Goal: Information Seeking & Learning: Learn about a topic

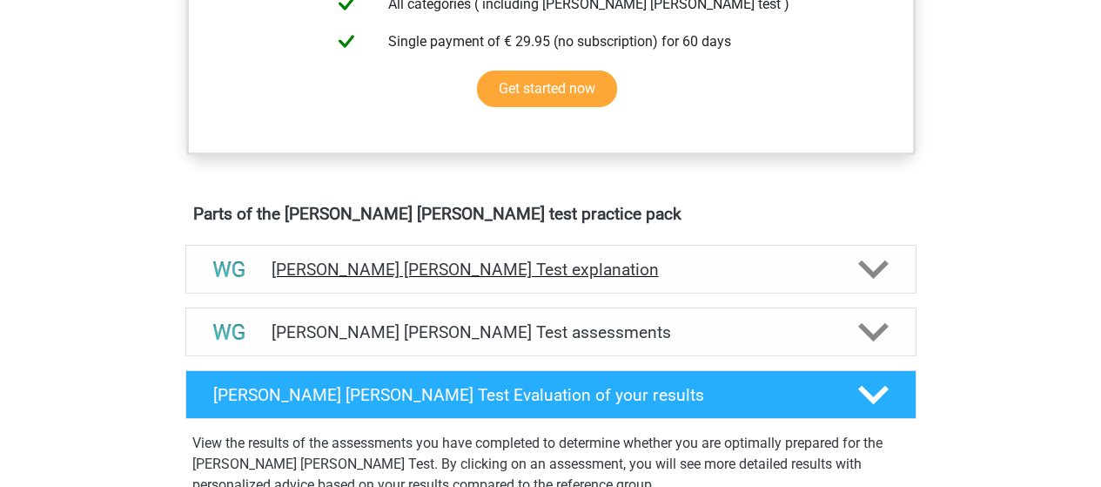
scroll to position [937, 0]
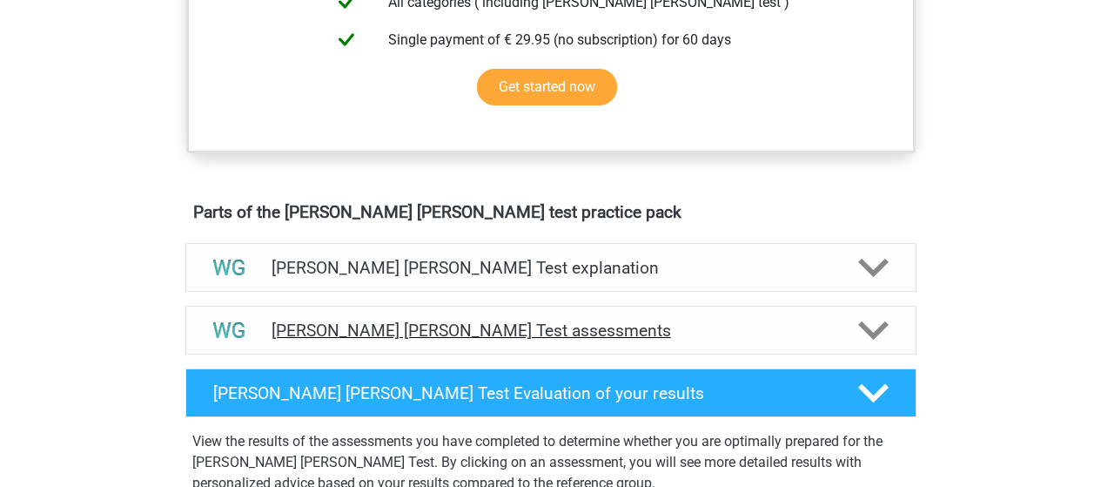
click at [746, 315] on div "Watson Glaser Test assessments" at bounding box center [550, 330] width 731 height 49
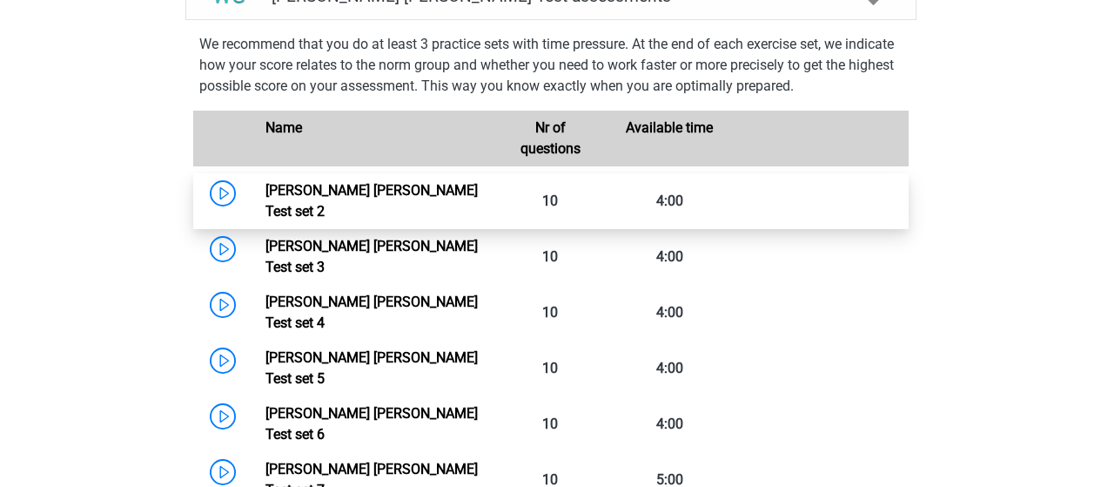
scroll to position [1272, 0]
click at [478, 209] on link "Watson Glaser Test set 2" at bounding box center [372, 199] width 212 height 37
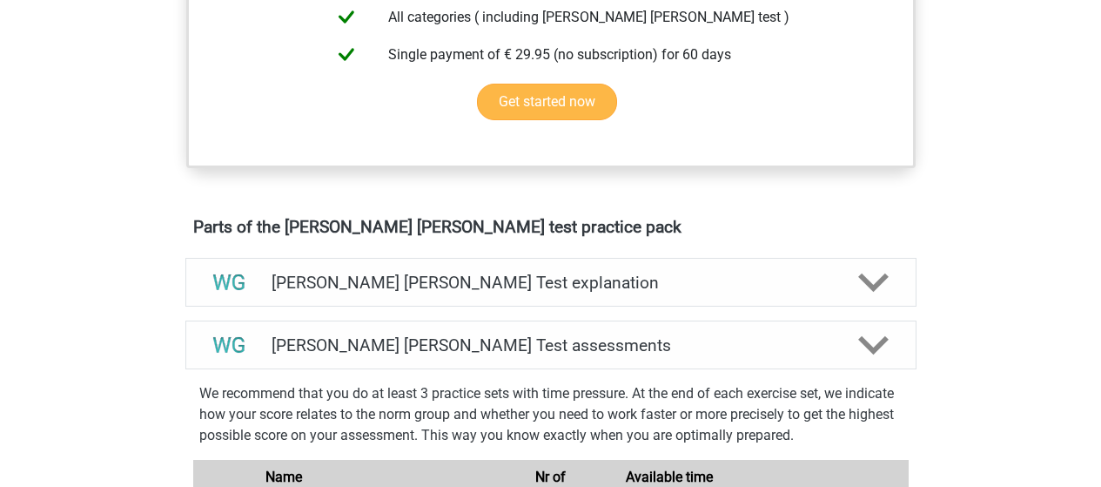
scroll to position [925, 0]
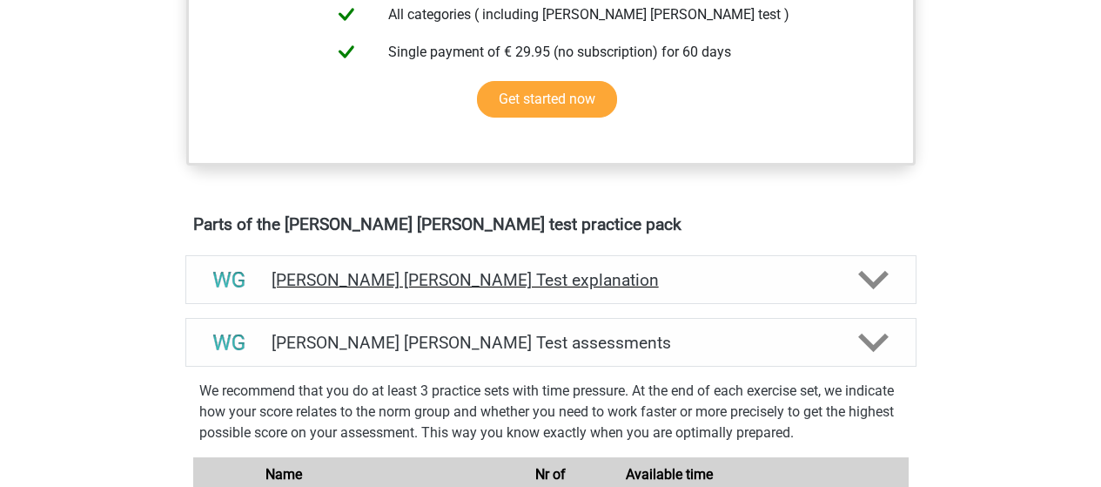
click at [595, 290] on div "[PERSON_NAME] [PERSON_NAME] Test explanation" at bounding box center [550, 279] width 731 height 49
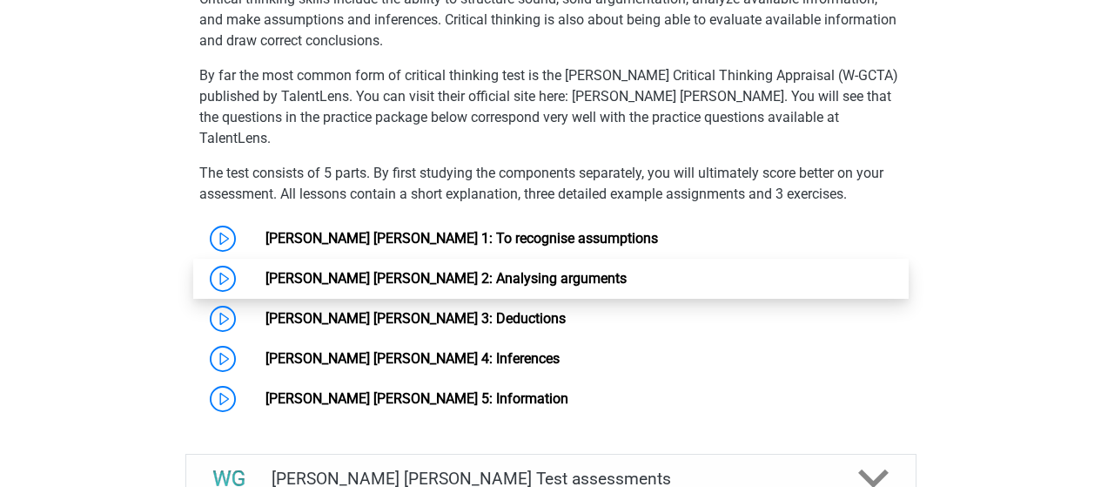
scroll to position [1387, 0]
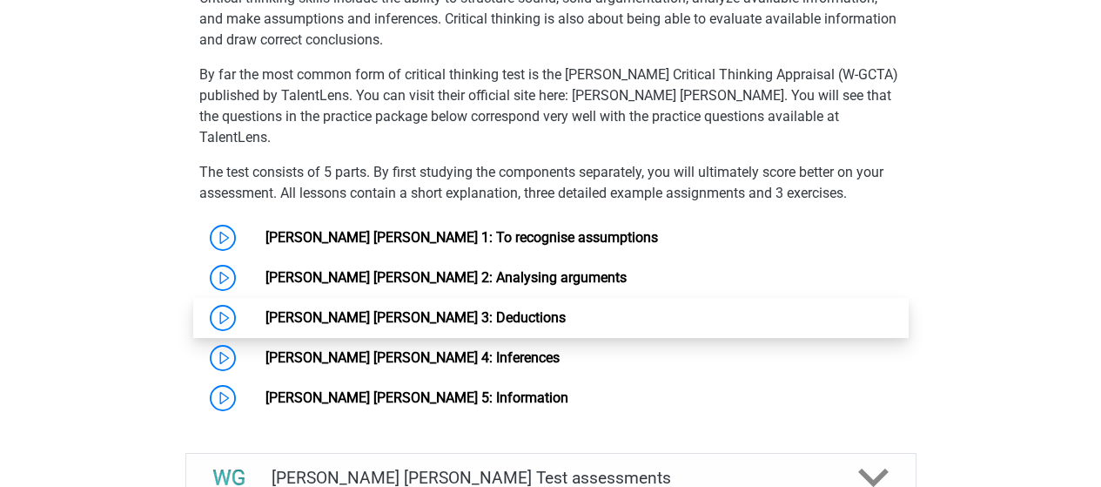
click at [372, 309] on link "[PERSON_NAME] [PERSON_NAME] 3: Deductions" at bounding box center [416, 317] width 300 height 17
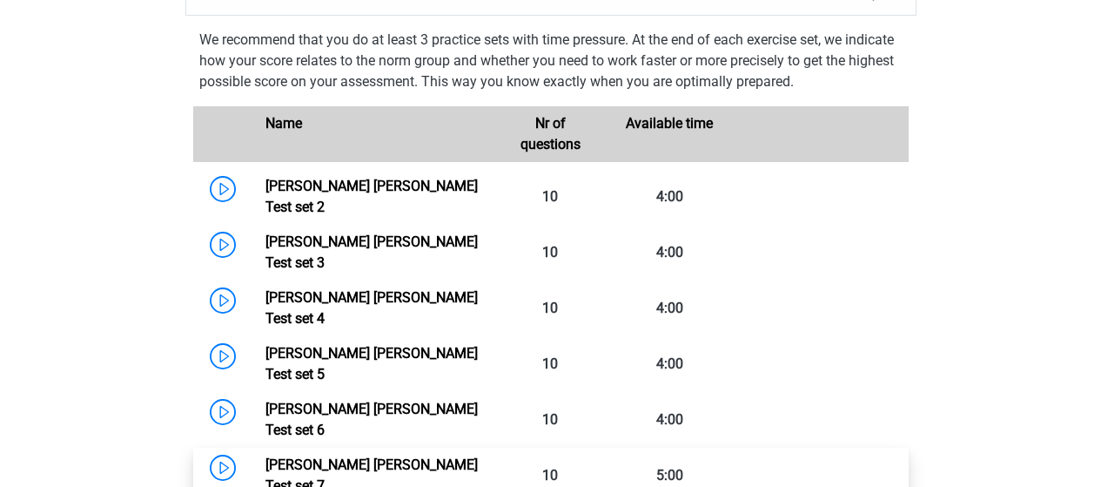
scroll to position [1872, 0]
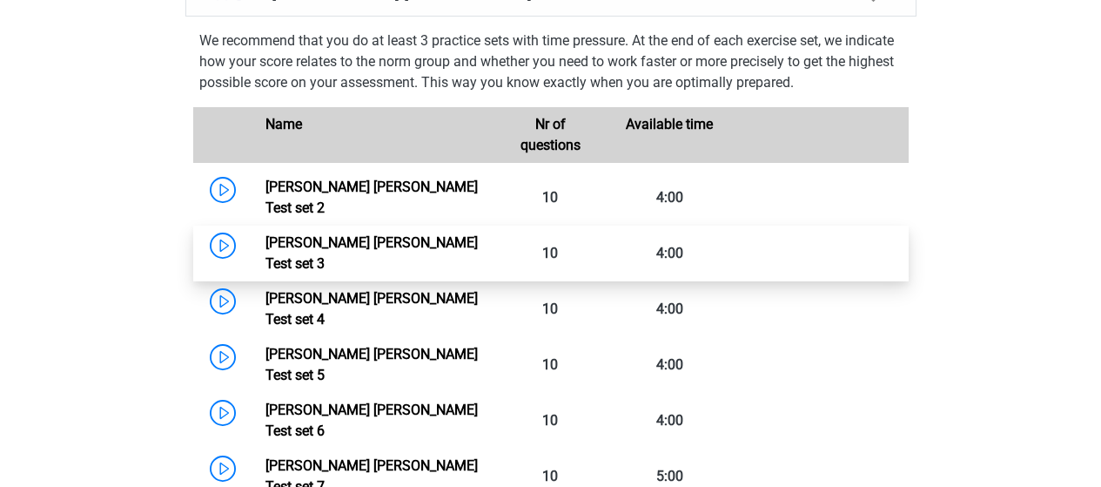
click at [399, 234] on link "Watson Glaser Test set 3" at bounding box center [372, 252] width 212 height 37
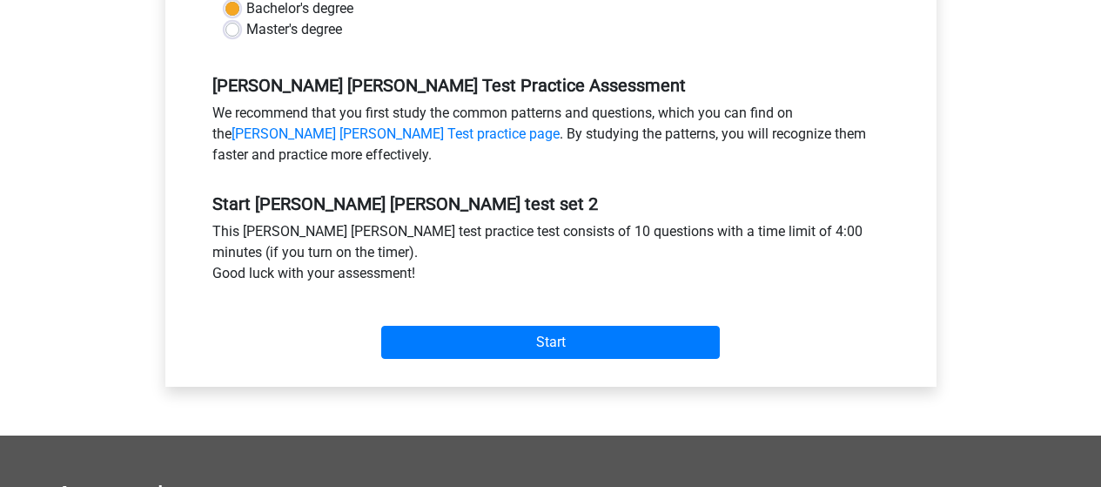
scroll to position [486, 0]
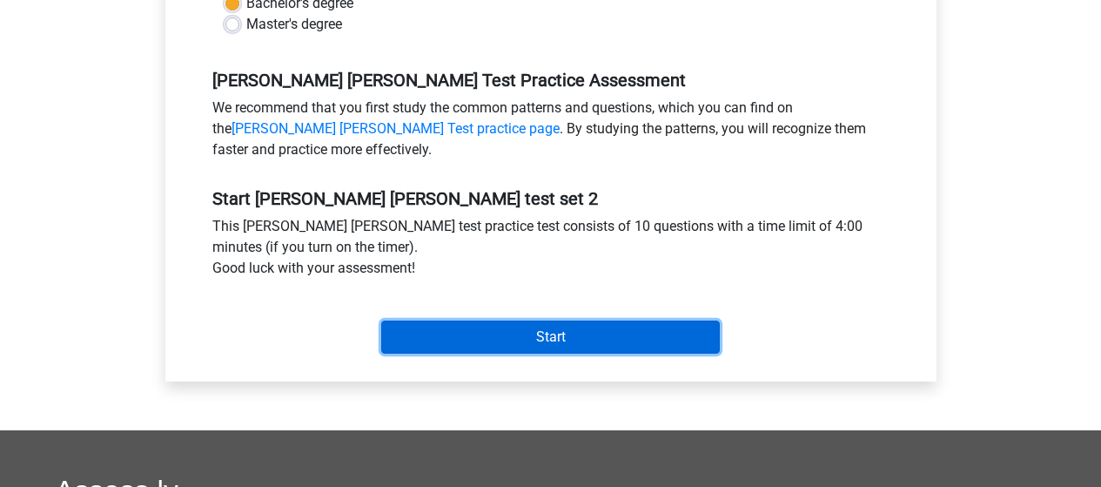
click at [628, 332] on input "Start" at bounding box center [550, 336] width 339 height 33
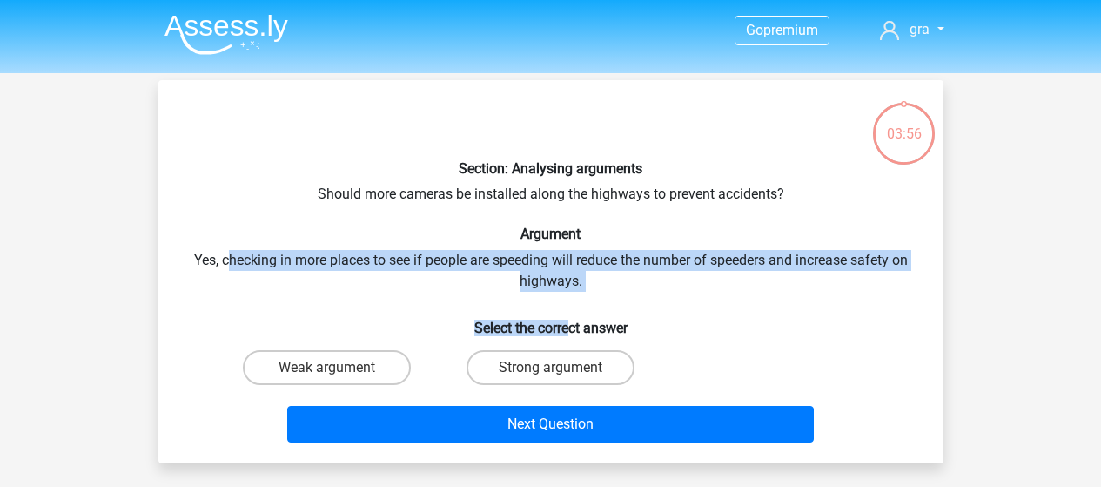
drag, startPoint x: 225, startPoint y: 260, endPoint x: 572, endPoint y: 293, distance: 348.0
click at [572, 293] on div "Section: Analysing arguments Should more cameras be installed along the highway…" at bounding box center [550, 271] width 771 height 355
click at [565, 291] on div "Section: Analysing arguments Should more cameras be installed along the highway…" at bounding box center [550, 271] width 771 height 355
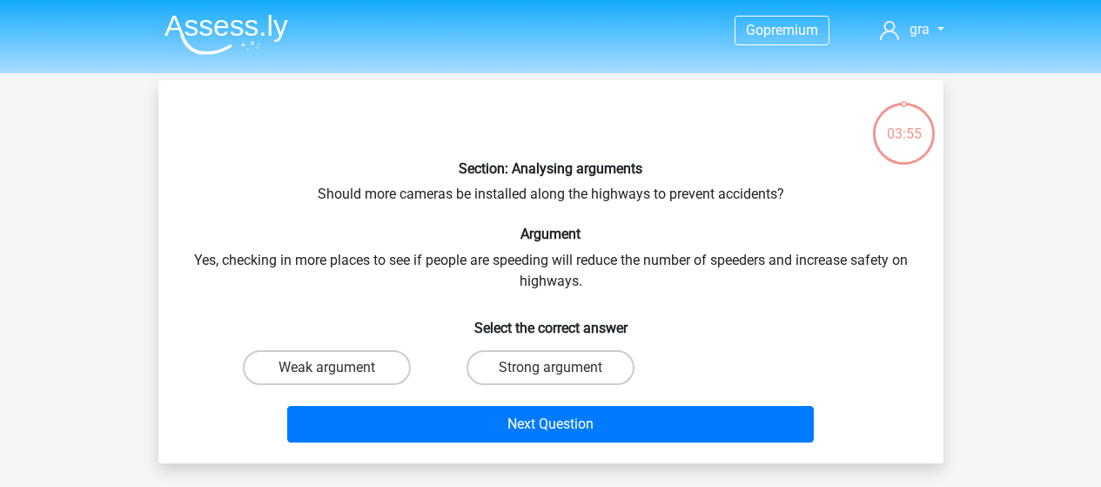
click at [506, 395] on div "Next Question" at bounding box center [551, 420] width 730 height 57
click at [532, 387] on div "Strong argument" at bounding box center [551, 367] width 224 height 49
click at [576, 378] on label "Strong argument" at bounding box center [551, 367] width 168 height 35
click at [561, 378] on input "Strong argument" at bounding box center [555, 372] width 11 height 11
radio input "true"
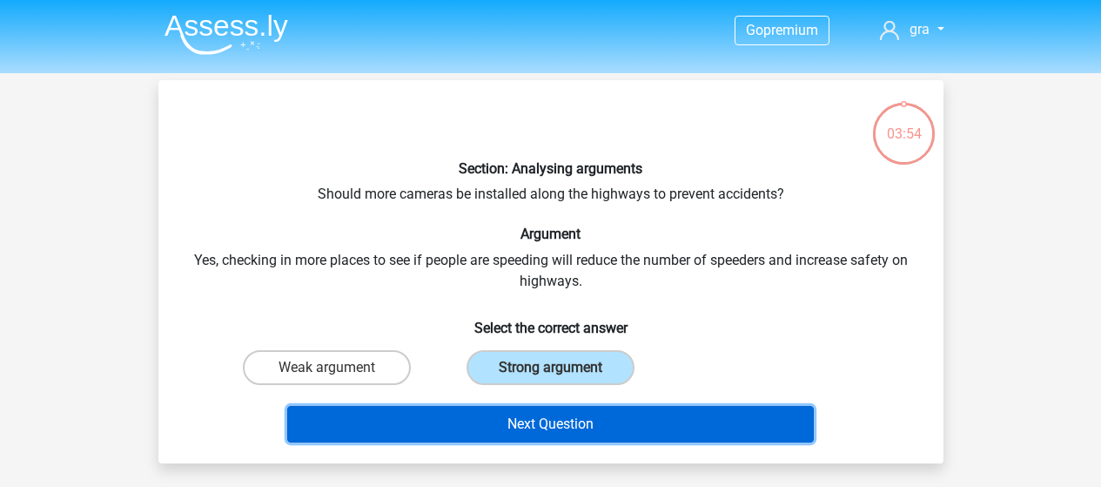
click at [624, 435] on button "Next Question" at bounding box center [550, 424] width 527 height 37
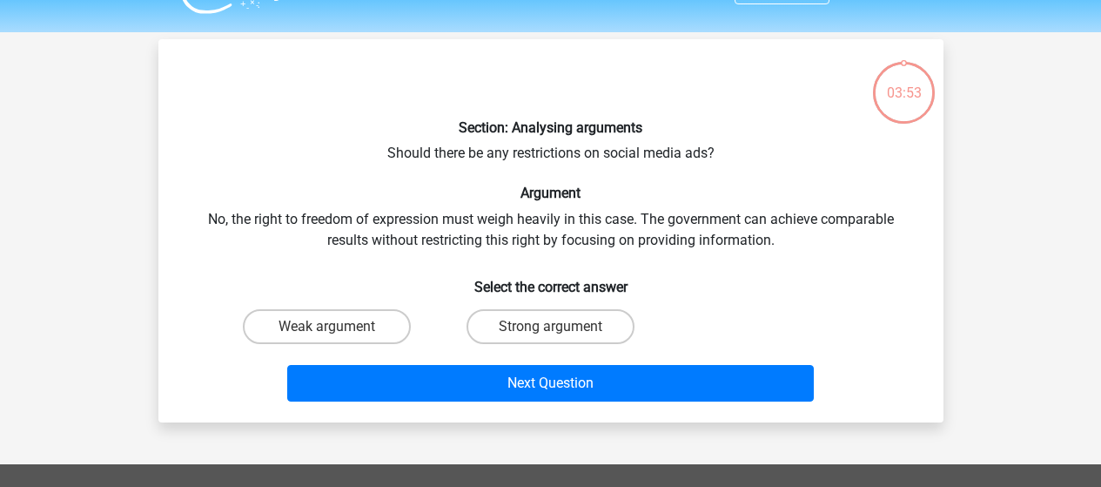
scroll to position [40, 0]
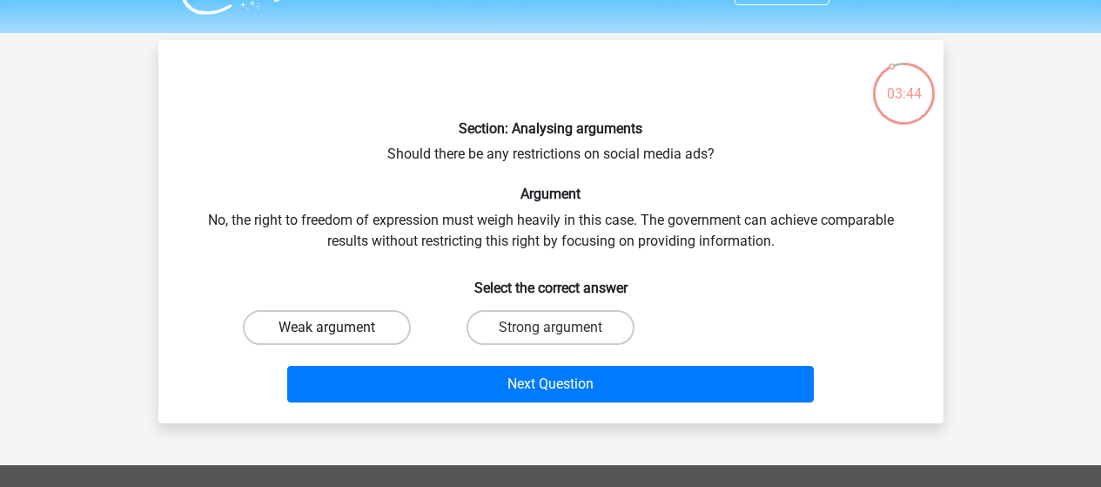
click at [347, 318] on label "Weak argument" at bounding box center [327, 327] width 168 height 35
click at [338, 327] on input "Weak argument" at bounding box center [331, 332] width 11 height 11
radio input "true"
click at [470, 358] on div "Next Question" at bounding box center [551, 380] width 730 height 57
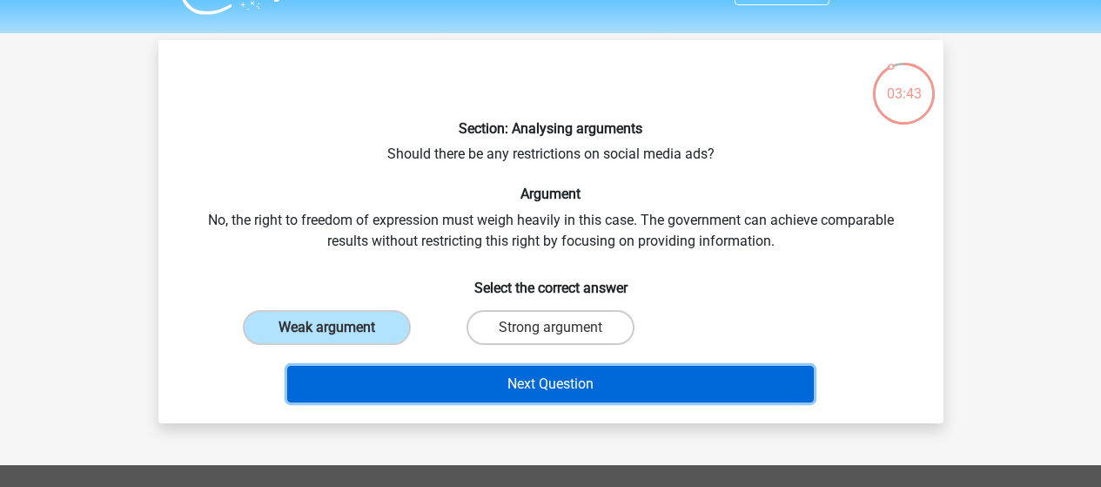
click at [508, 387] on button "Next Question" at bounding box center [550, 384] width 527 height 37
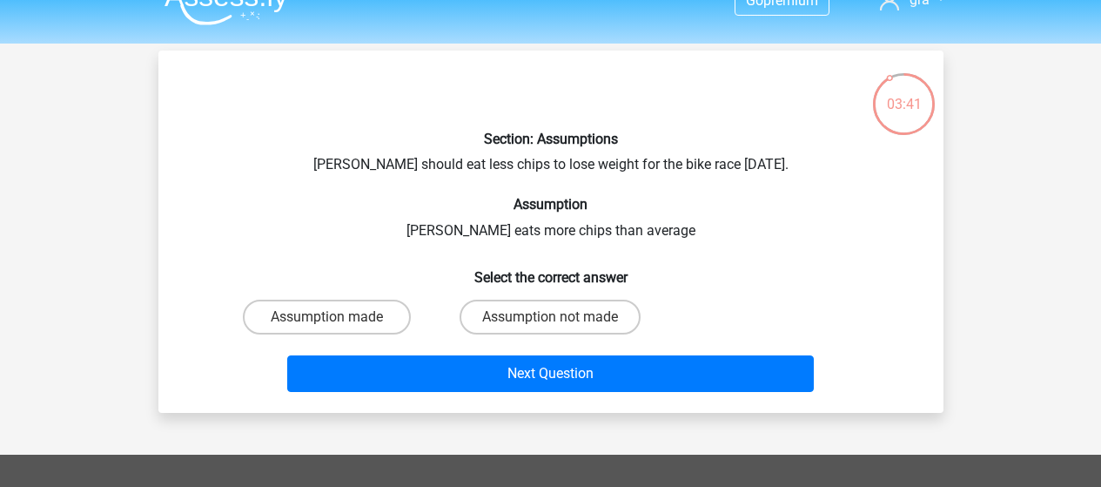
scroll to position [30, 0]
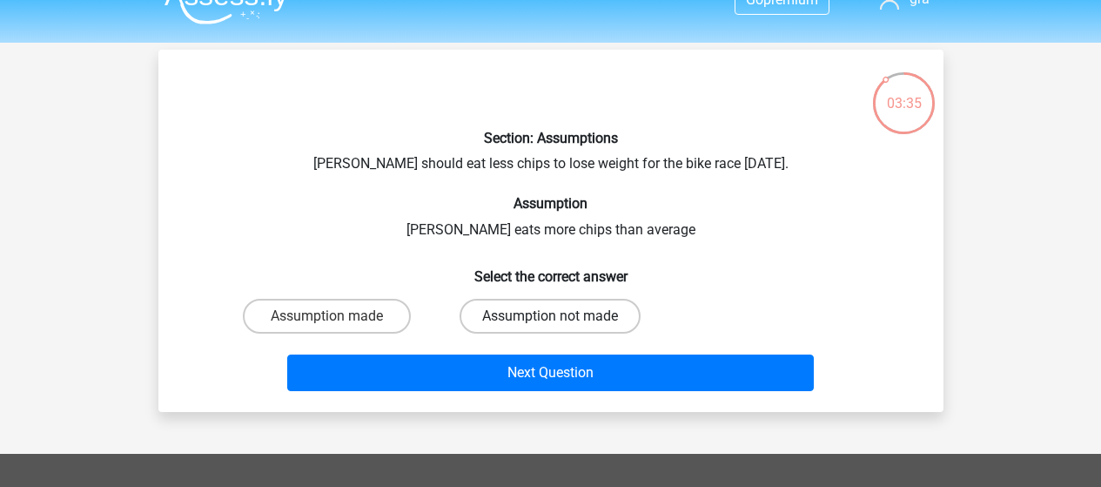
click at [490, 318] on label "Assumption not made" at bounding box center [550, 316] width 181 height 35
click at [550, 318] on input "Assumption not made" at bounding box center [555, 321] width 11 height 11
radio input "true"
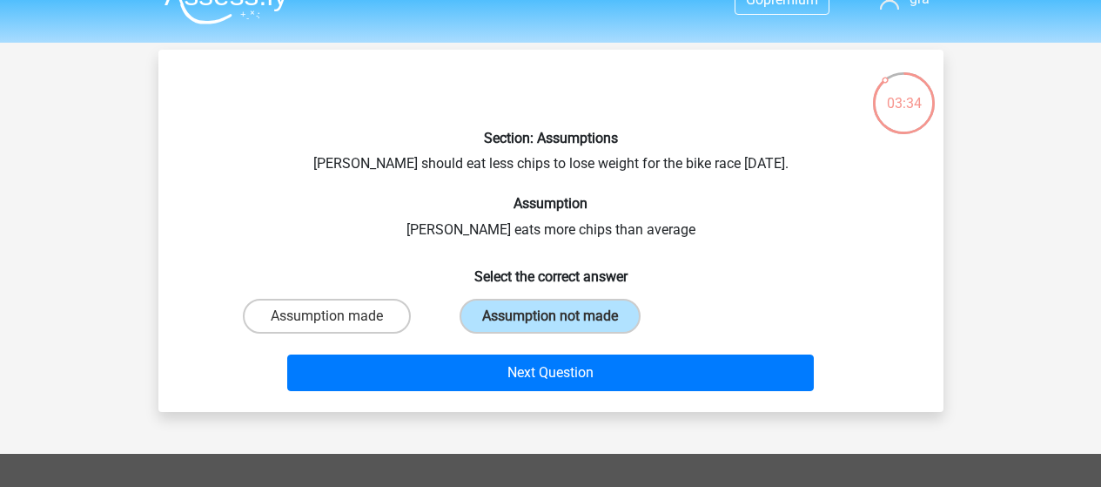
click at [595, 407] on div "Section: Assumptions Chris should eat less chips to lose weight for the bike ra…" at bounding box center [550, 231] width 785 height 362
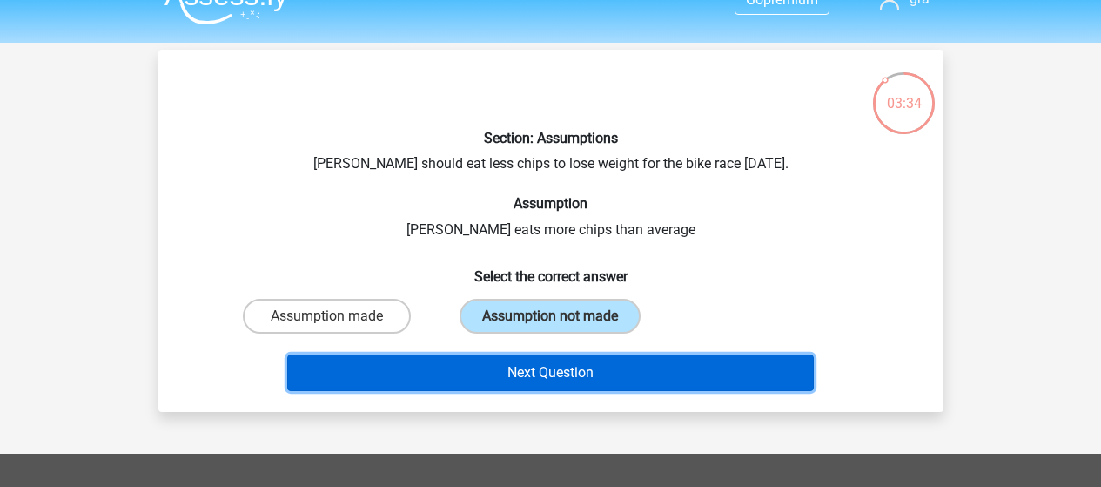
click at [644, 369] on button "Next Question" at bounding box center [550, 372] width 527 height 37
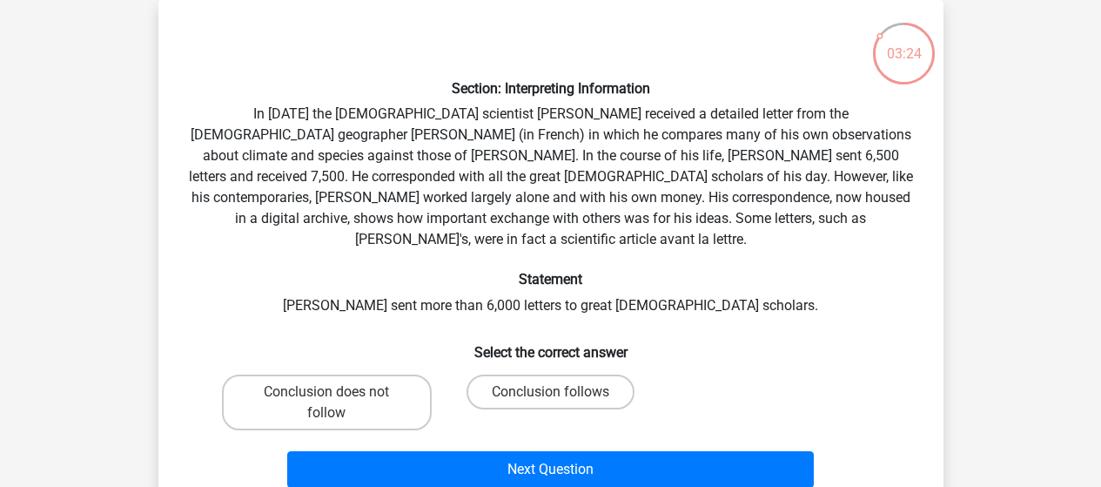
scroll to position [78, 0]
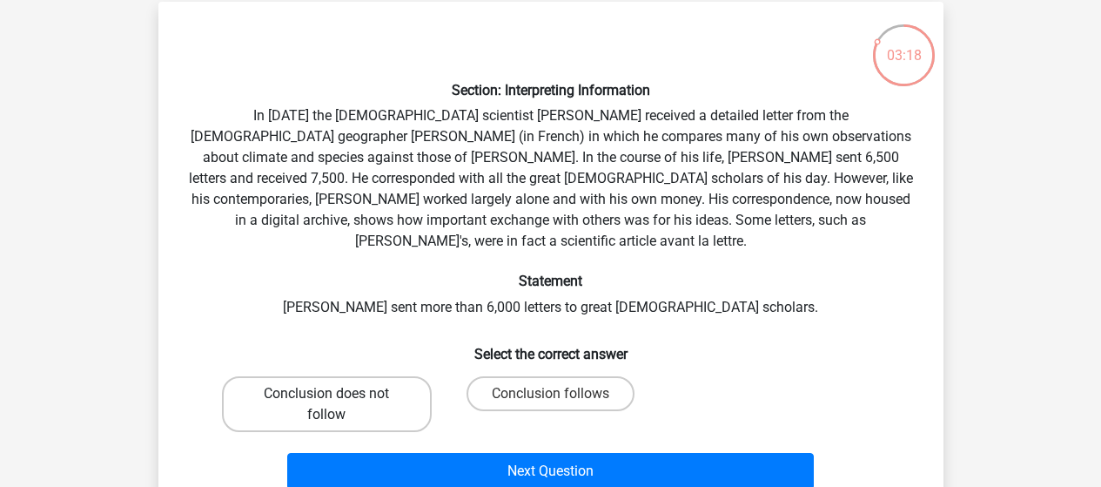
click at [364, 376] on label "Conclusion does not follow" at bounding box center [327, 404] width 210 height 56
click at [338, 393] on input "Conclusion does not follow" at bounding box center [331, 398] width 11 height 11
radio input "true"
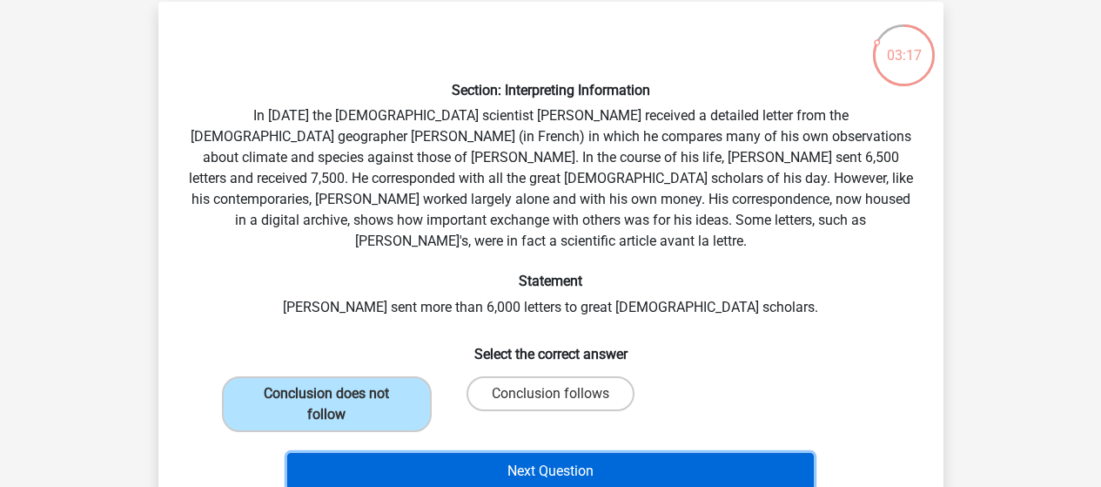
click at [570, 462] on button "Next Question" at bounding box center [550, 471] width 527 height 37
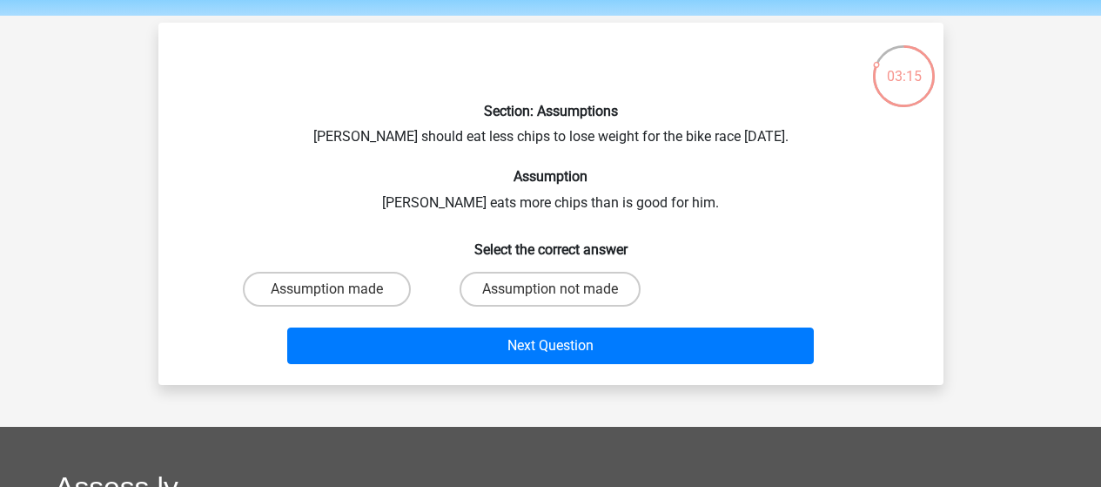
scroll to position [57, 0]
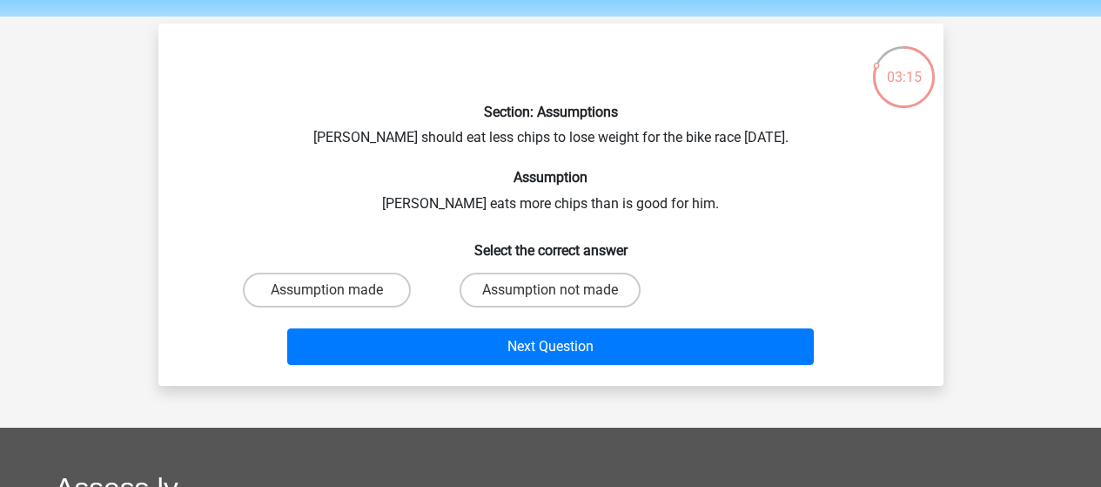
drag, startPoint x: 678, startPoint y: 239, endPoint x: 619, endPoint y: 251, distance: 60.4
click at [619, 251] on h6 "Select the correct answer" at bounding box center [551, 243] width 730 height 30
click at [535, 160] on div "Section: Assumptions Chris should eat less chips to lose weight for the bike ra…" at bounding box center [550, 204] width 771 height 334
click at [352, 290] on label "Assumption made" at bounding box center [327, 289] width 168 height 35
click at [338, 290] on input "Assumption made" at bounding box center [331, 295] width 11 height 11
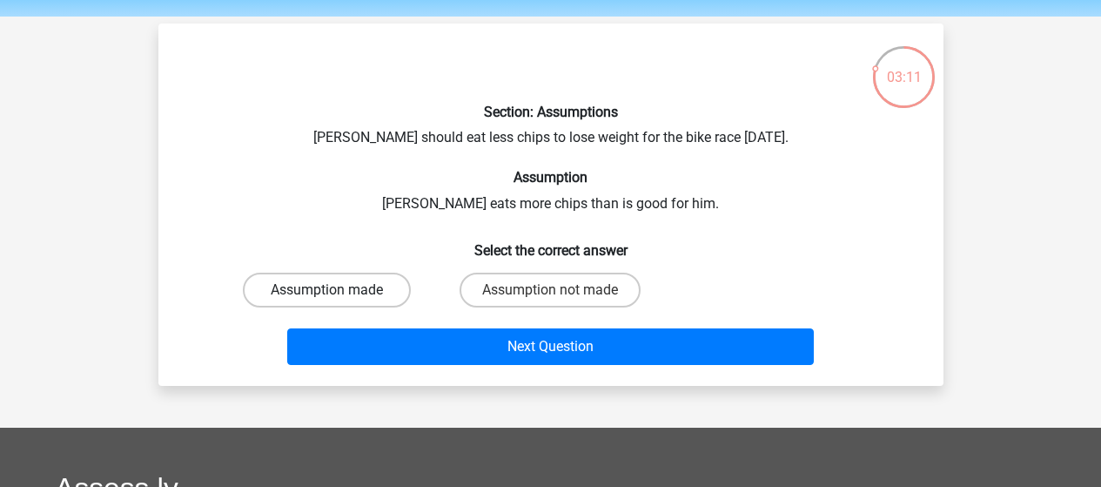
radio input "true"
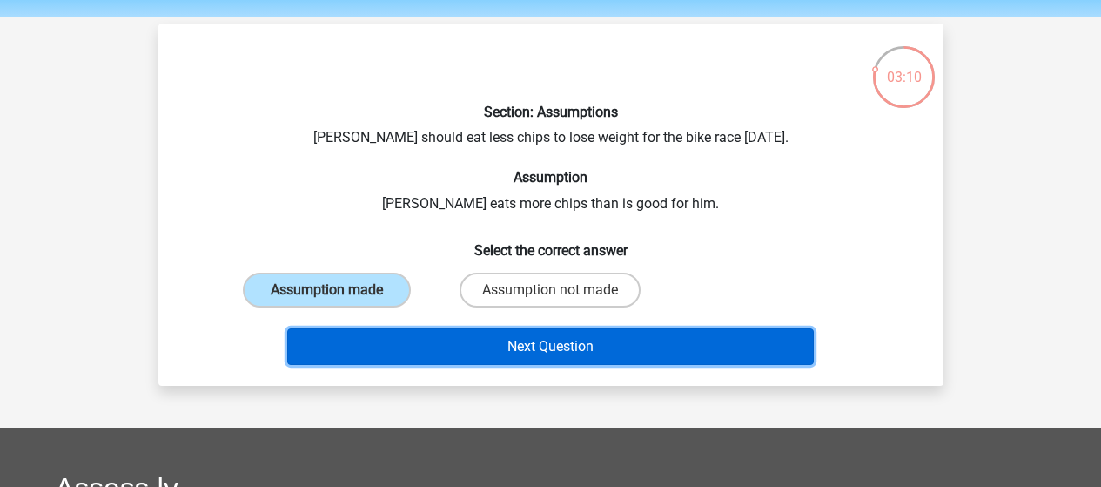
click at [448, 345] on button "Next Question" at bounding box center [550, 346] width 527 height 37
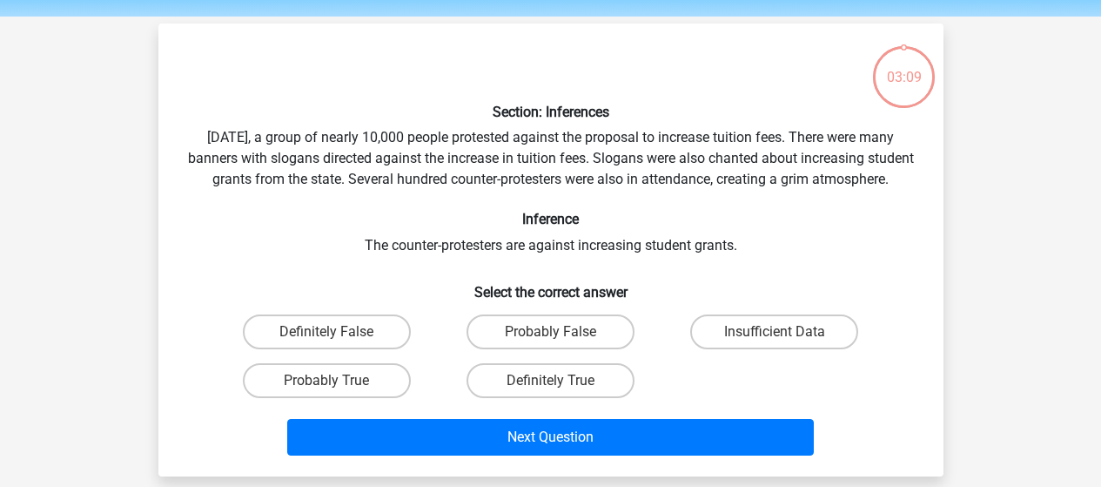
scroll to position [80, 0]
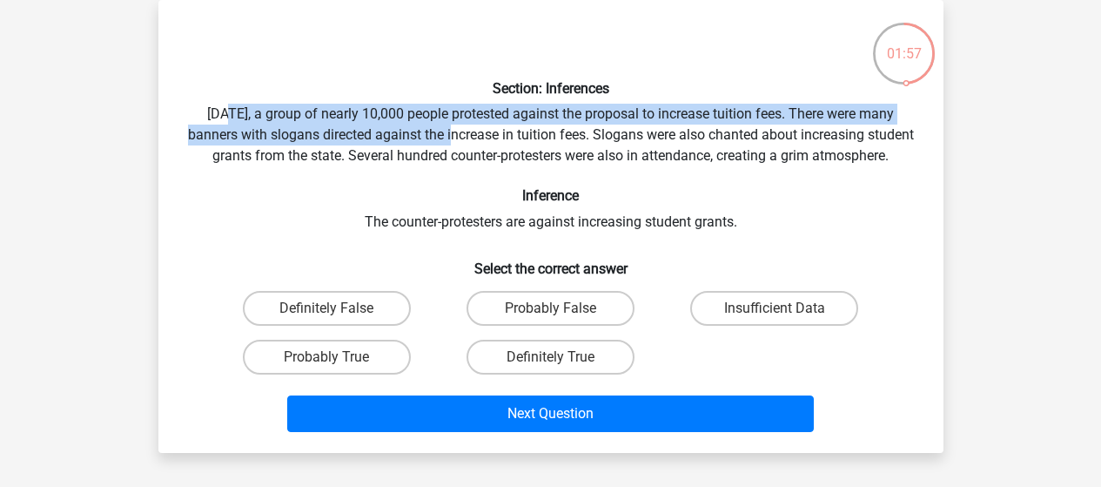
drag, startPoint x: 222, startPoint y: 110, endPoint x: 458, endPoint y: 135, distance: 237.3
click at [458, 135] on div "Section: Inferences Last Saturday, a group of nearly 10,000 people protested ag…" at bounding box center [550, 226] width 771 height 425
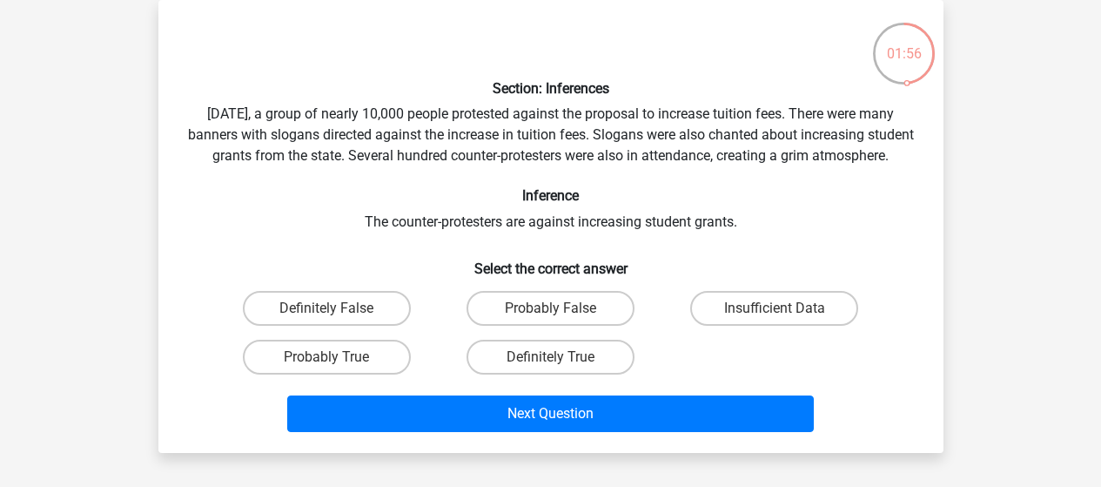
click at [449, 146] on div "Section: Inferences Last Saturday, a group of nearly 10,000 people protested ag…" at bounding box center [550, 226] width 771 height 425
drag, startPoint x: 428, startPoint y: 155, endPoint x: 693, endPoint y: 191, distance: 267.0
click at [693, 191] on div "Section: Inferences Last Saturday, a group of nearly 10,000 people protested ag…" at bounding box center [550, 226] width 771 height 425
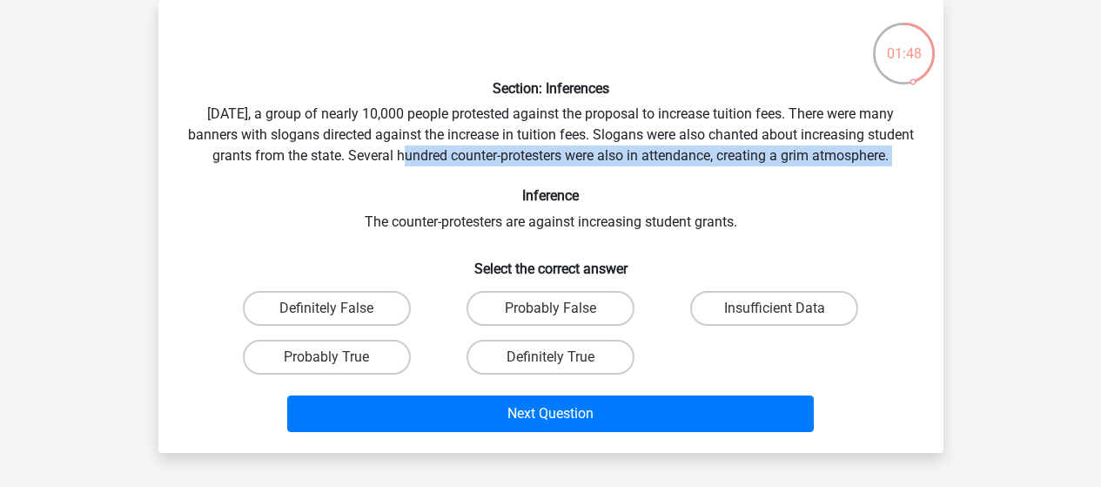
click at [693, 191] on div "Section: Inferences Last Saturday, a group of nearly 10,000 people protested ag…" at bounding box center [550, 226] width 771 height 425
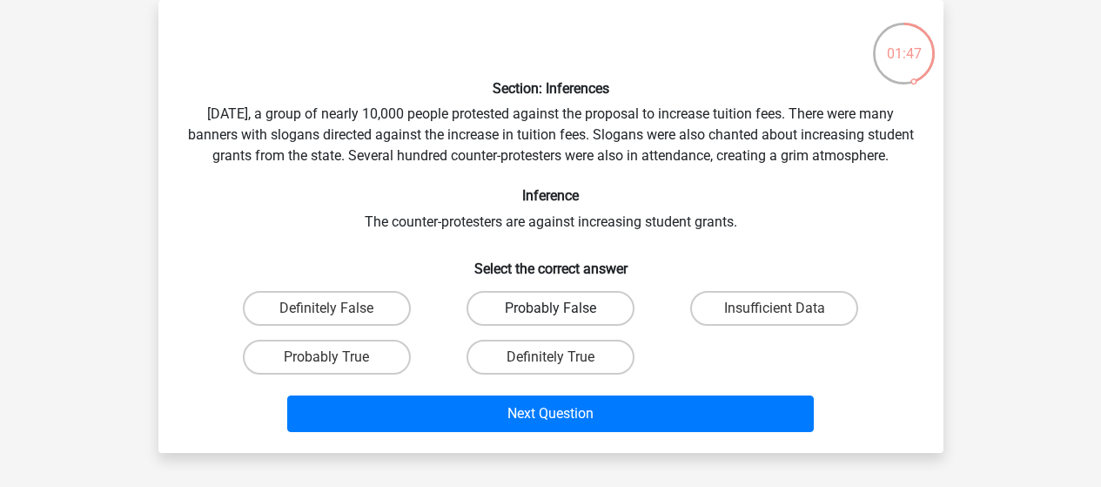
click at [589, 313] on label "Probably False" at bounding box center [551, 308] width 168 height 35
click at [561, 313] on input "Probably False" at bounding box center [555, 313] width 11 height 11
radio input "true"
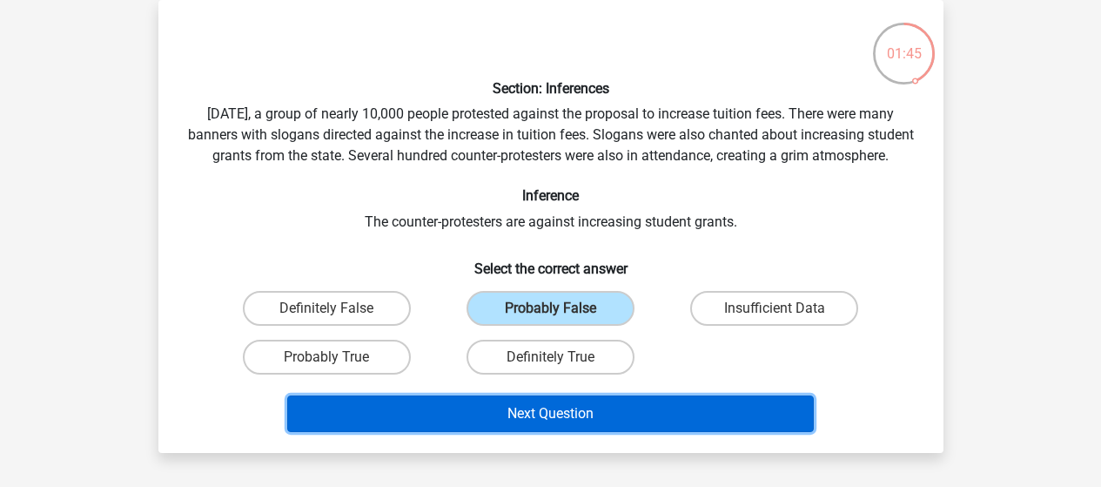
click at [540, 432] on button "Next Question" at bounding box center [550, 413] width 527 height 37
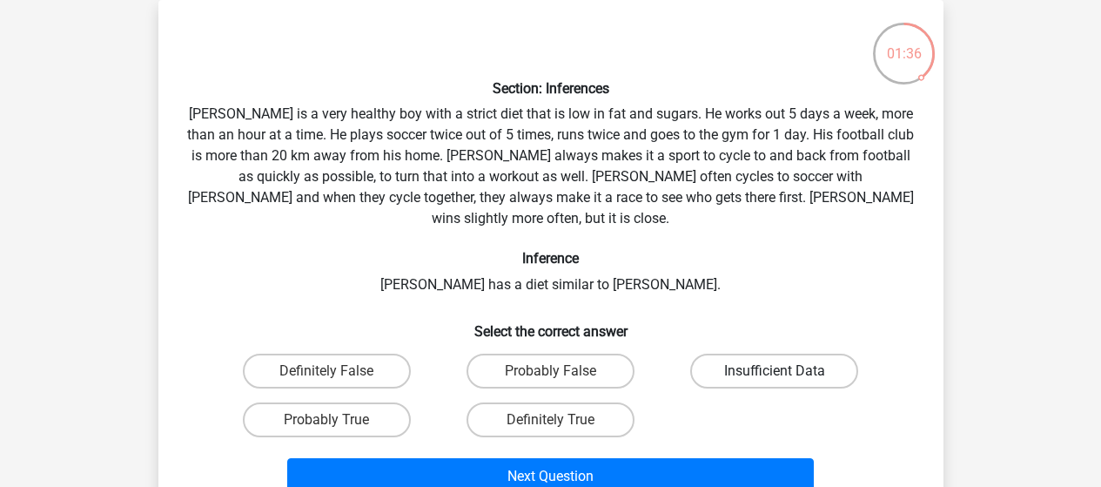
click at [755, 353] on label "Insufficient Data" at bounding box center [774, 370] width 168 height 35
click at [775, 371] on input "Insufficient Data" at bounding box center [780, 376] width 11 height 11
radio input "true"
click at [755, 353] on label "Insufficient Data" at bounding box center [774, 370] width 168 height 35
click at [775, 371] on input "Insufficient Data" at bounding box center [780, 376] width 11 height 11
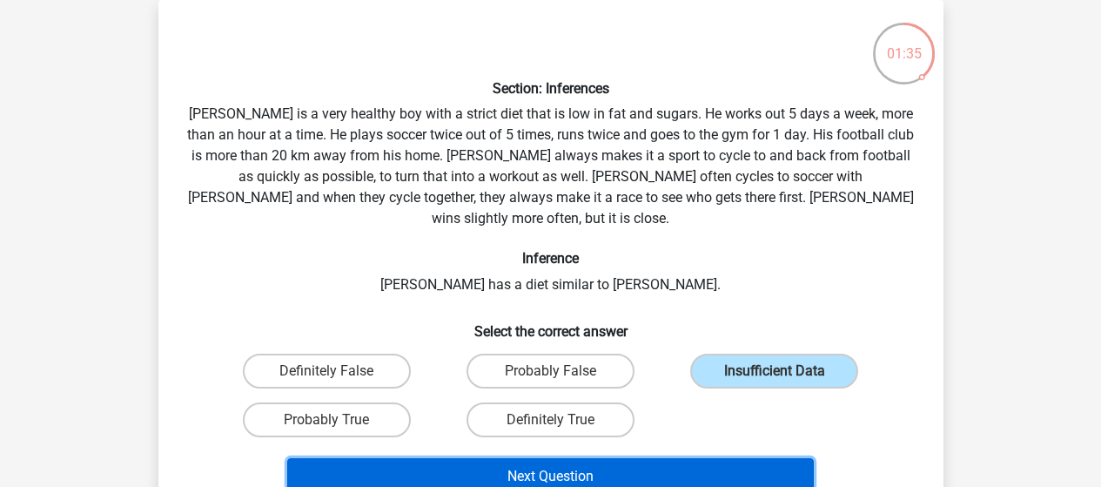
click at [709, 458] on button "Next Question" at bounding box center [550, 476] width 527 height 37
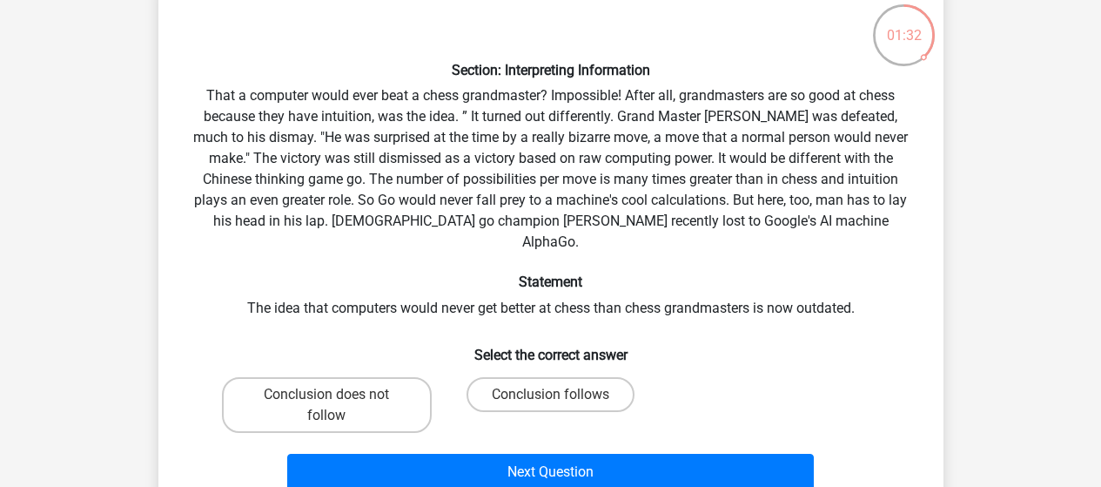
scroll to position [94, 0]
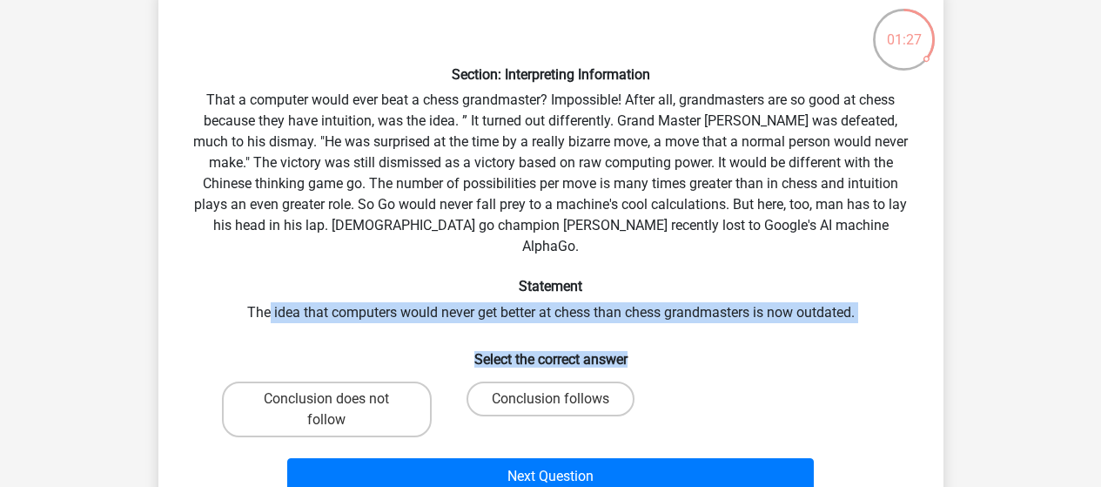
drag, startPoint x: 267, startPoint y: 298, endPoint x: 769, endPoint y: 303, distance: 501.5
click at [769, 303] on div "Section: Interpreting Information That a computer would ever beat a chess grand…" at bounding box center [550, 250] width 771 height 501
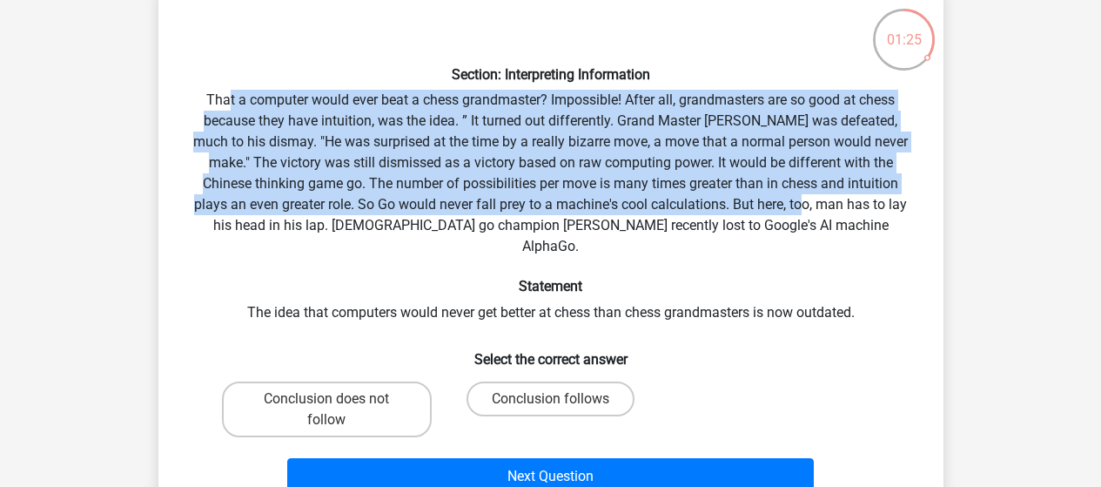
drag, startPoint x: 228, startPoint y: 104, endPoint x: 673, endPoint y: 168, distance: 449.5
click at [710, 199] on div "Section: Interpreting Information That a computer would ever beat a chess grand…" at bounding box center [550, 250] width 771 height 501
click at [664, 166] on div "Section: Interpreting Information That a computer would ever beat a chess grand…" at bounding box center [550, 250] width 771 height 501
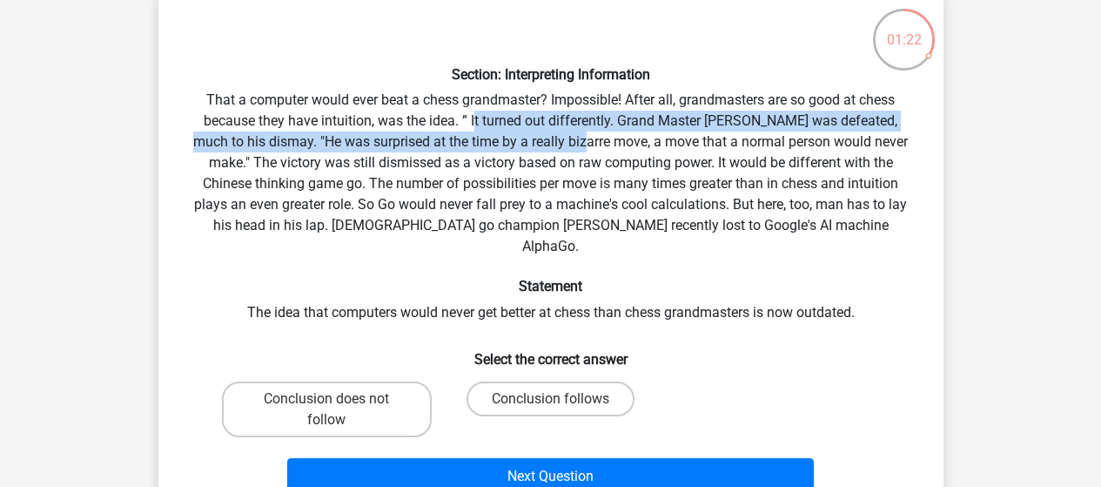
drag, startPoint x: 461, startPoint y: 124, endPoint x: 542, endPoint y: 137, distance: 82.0
click at [542, 137] on div "Section: Interpreting Information That a computer would ever beat a chess grand…" at bounding box center [550, 250] width 771 height 501
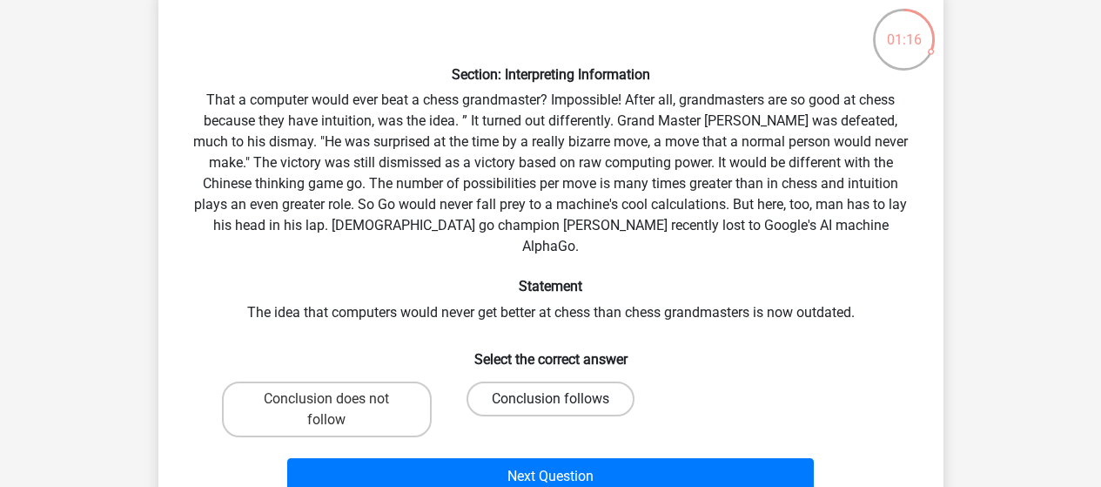
click at [540, 382] on label "Conclusion follows" at bounding box center [551, 398] width 168 height 35
click at [550, 399] on input "Conclusion follows" at bounding box center [555, 404] width 11 height 11
radio input "true"
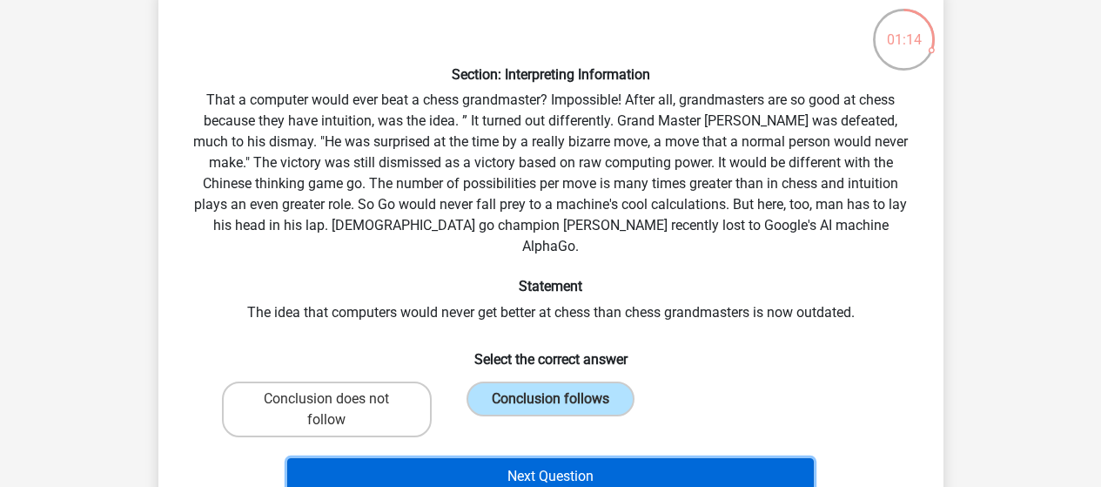
click at [581, 458] on button "Next Question" at bounding box center [550, 476] width 527 height 37
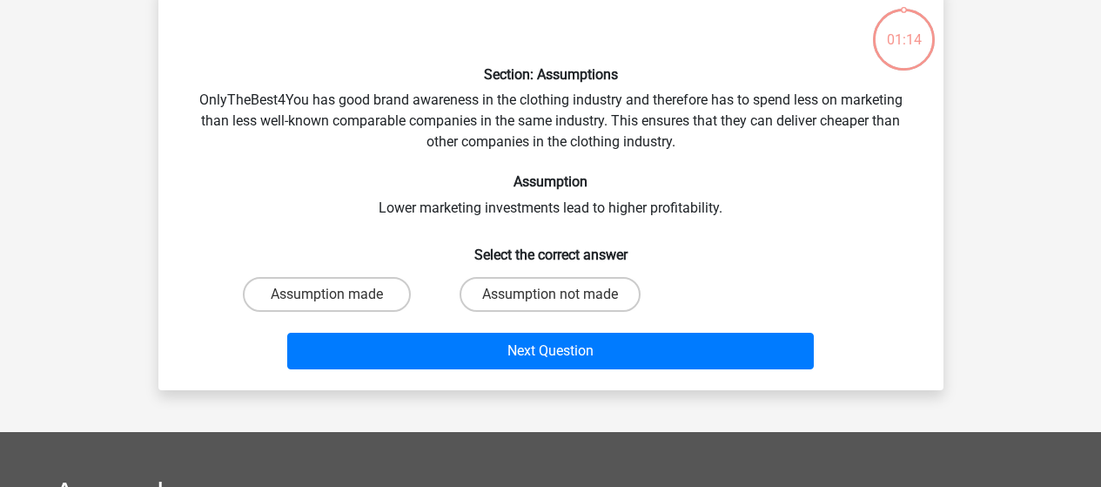
scroll to position [80, 0]
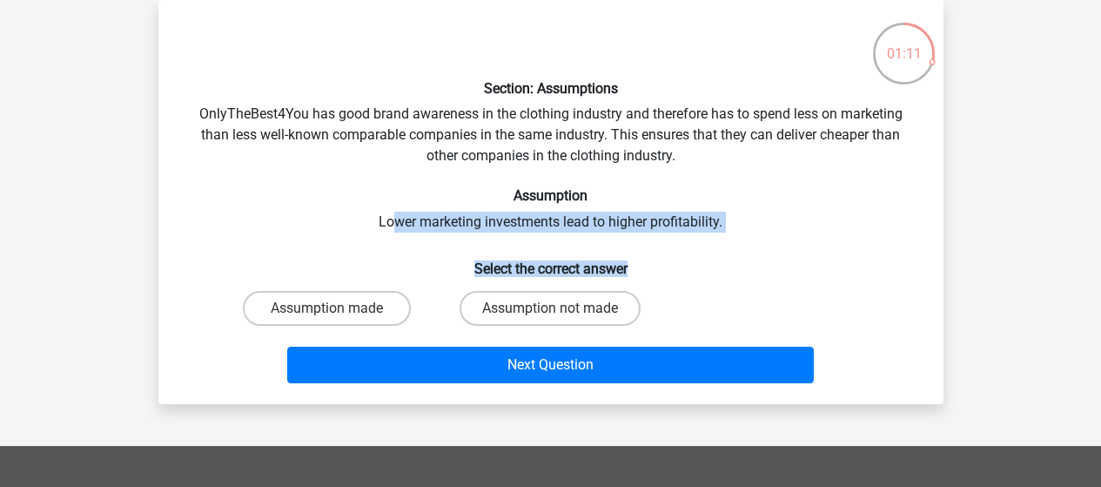
drag, startPoint x: 391, startPoint y: 209, endPoint x: 847, endPoint y: 223, distance: 456.4
click at [853, 232] on div "Section: Assumptions OnlyTheBest4You has good brand awareness in the clothing i…" at bounding box center [550, 202] width 771 height 376
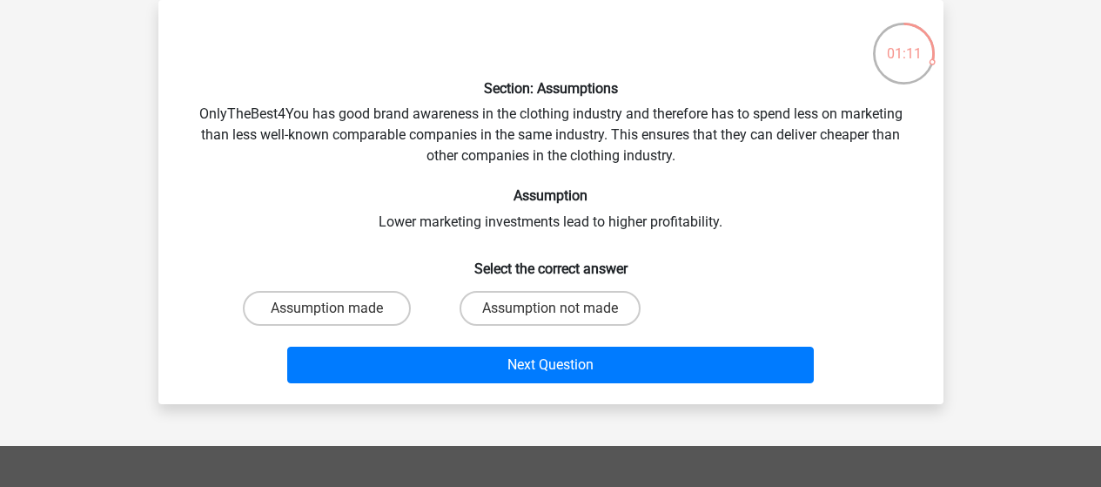
click at [797, 200] on h6 "Assumption" at bounding box center [551, 195] width 730 height 17
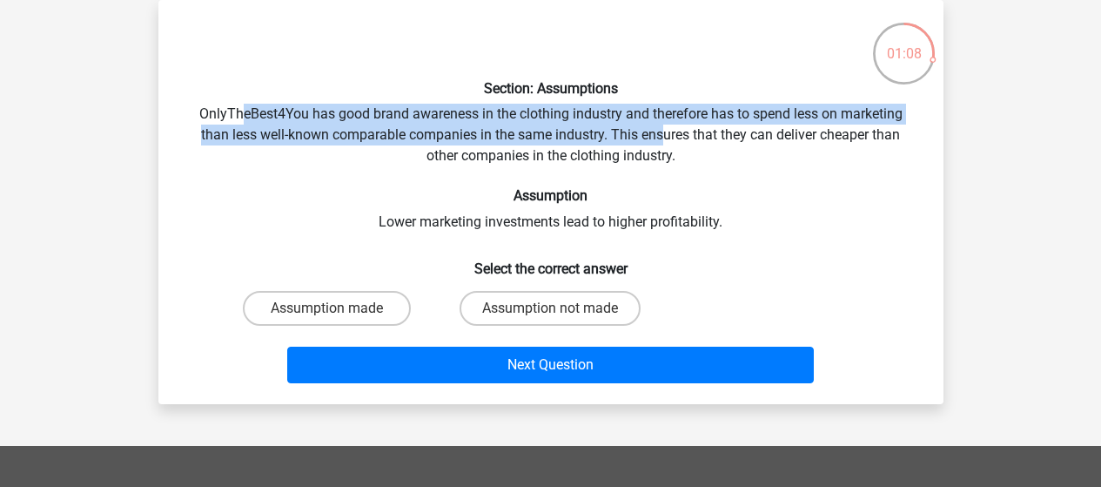
drag, startPoint x: 243, startPoint y: 118, endPoint x: 665, endPoint y: 126, distance: 422.3
click at [665, 126] on div "Section: Assumptions OnlyTheBest4You has good brand awareness in the clothing i…" at bounding box center [550, 202] width 771 height 376
click at [606, 113] on div "Section: Assumptions OnlyTheBest4You has good brand awareness in the clothing i…" at bounding box center [550, 202] width 771 height 376
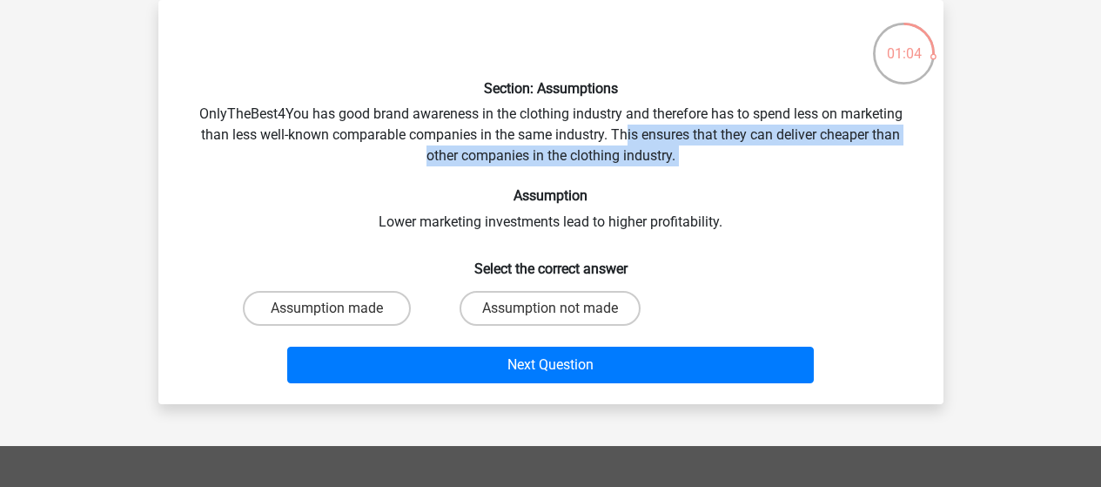
drag, startPoint x: 628, startPoint y: 137, endPoint x: 694, endPoint y: 171, distance: 74.4
click at [694, 171] on div "Section: Assumptions OnlyTheBest4You has good brand awareness in the clothing i…" at bounding box center [550, 202] width 771 height 376
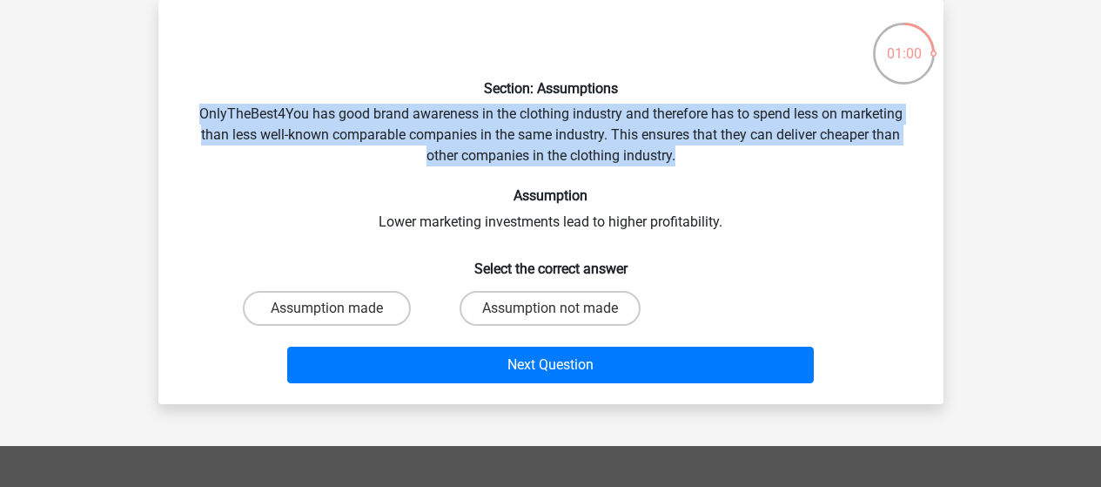
drag, startPoint x: 197, startPoint y: 123, endPoint x: 710, endPoint y: 159, distance: 514.9
click at [710, 159] on div "Section: Assumptions OnlyTheBest4You has good brand awareness in the clothing i…" at bounding box center [550, 202] width 771 height 376
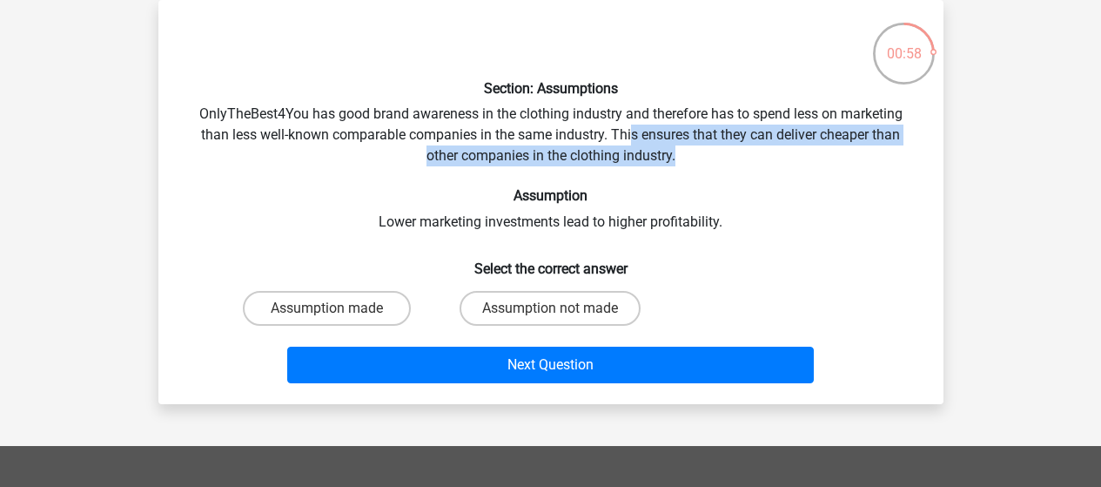
drag, startPoint x: 633, startPoint y: 143, endPoint x: 724, endPoint y: 161, distance: 93.2
click at [724, 161] on div "Section: Assumptions OnlyTheBest4You has good brand awareness in the clothing i…" at bounding box center [550, 202] width 771 height 376
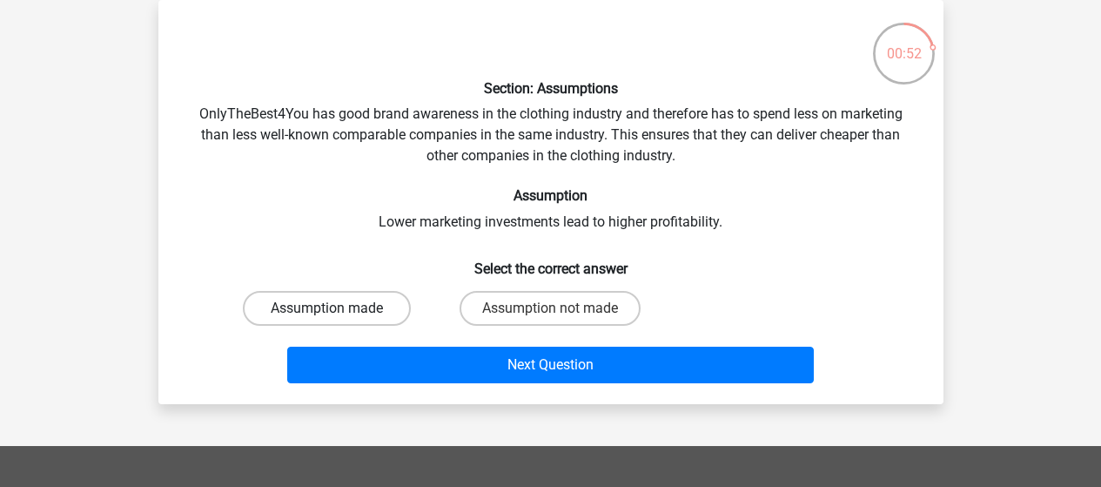
click at [392, 308] on label "Assumption made" at bounding box center [327, 308] width 168 height 35
click at [338, 308] on input "Assumption made" at bounding box center [331, 313] width 11 height 11
radio input "true"
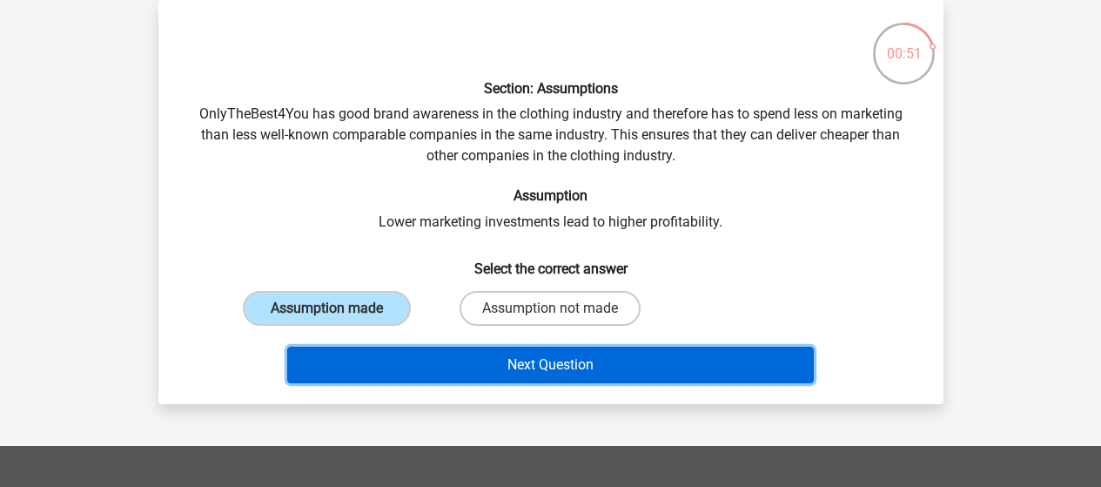
click at [483, 365] on button "Next Question" at bounding box center [550, 364] width 527 height 37
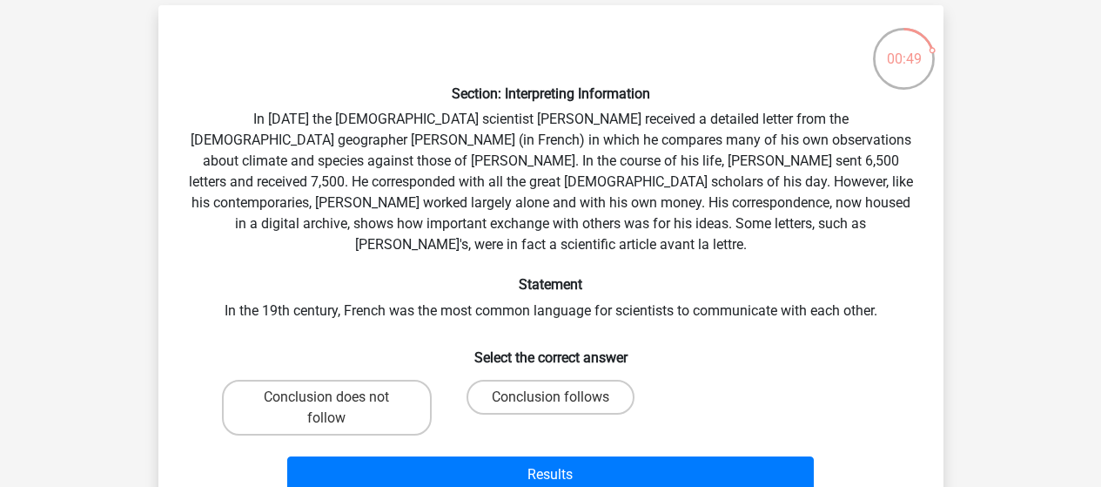
scroll to position [77, 0]
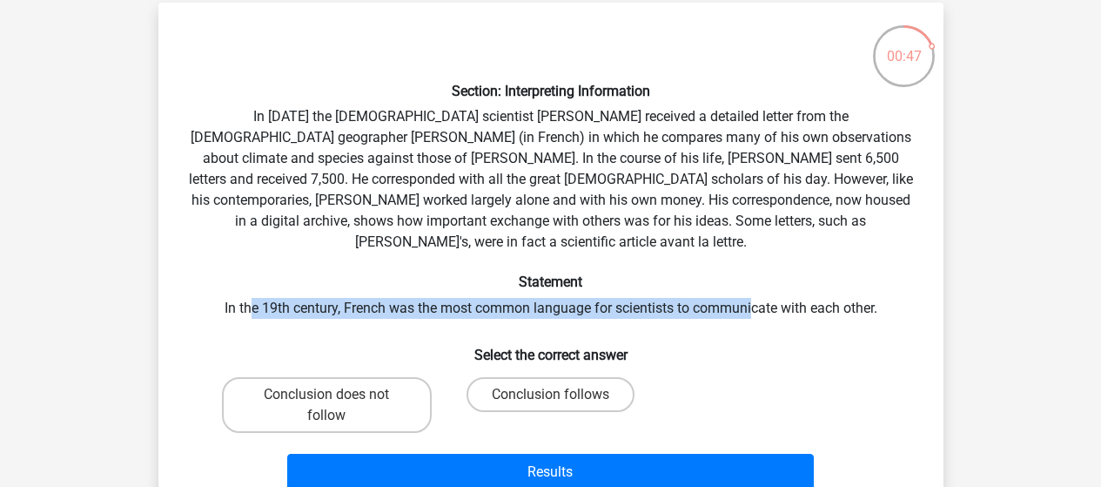
drag, startPoint x: 245, startPoint y: 295, endPoint x: 758, endPoint y: 297, distance: 512.7
click at [758, 297] on div "Section: Interpreting Information In 1839 the English scientist Charles Darwin …" at bounding box center [550, 257] width 771 height 481
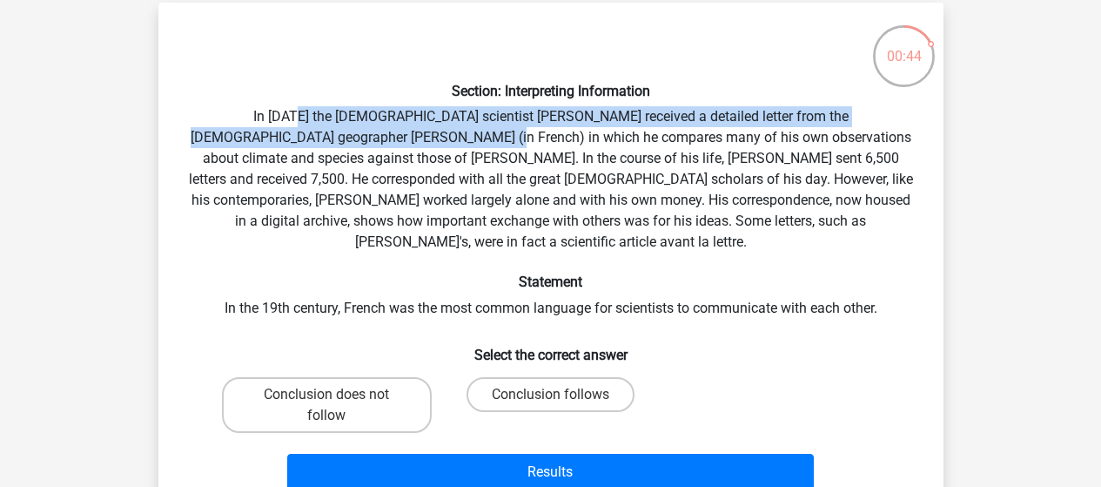
drag, startPoint x: 245, startPoint y: 118, endPoint x: 350, endPoint y: 142, distance: 107.9
click at [350, 142] on div "Section: Interpreting Information In 1839 the English scientist Charles Darwin …" at bounding box center [550, 257] width 771 height 481
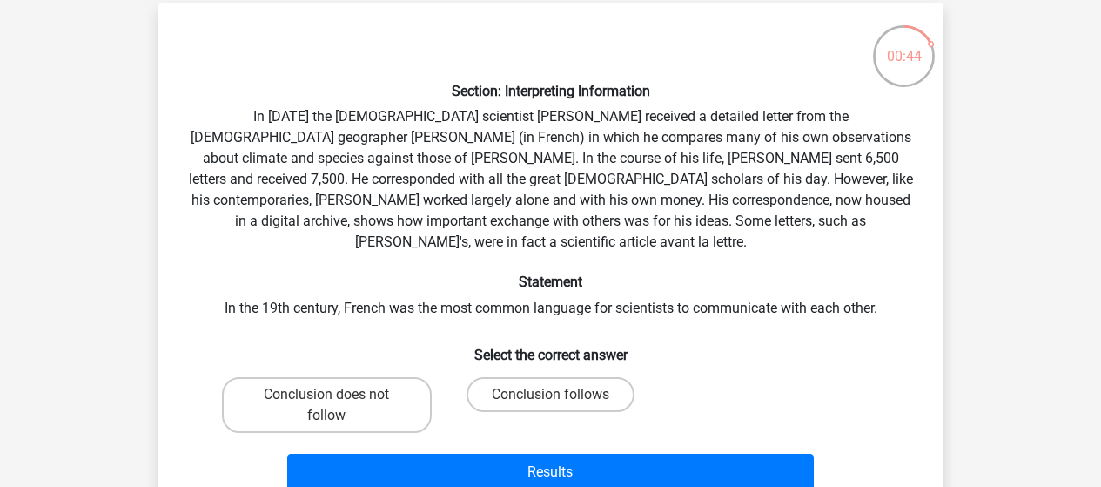
click at [353, 148] on div "Section: Interpreting Information In 1839 the English scientist Charles Darwin …" at bounding box center [550, 257] width 771 height 481
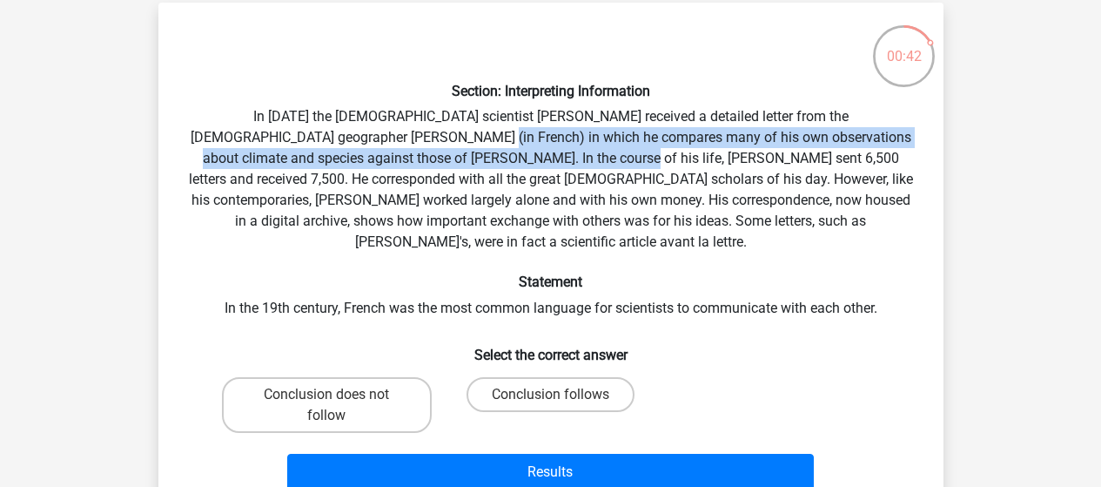
drag, startPoint x: 338, startPoint y: 142, endPoint x: 448, endPoint y: 159, distance: 111.9
click at [448, 159] on div "Section: Interpreting Information In 1839 the English scientist Charles Darwin …" at bounding box center [550, 257] width 771 height 481
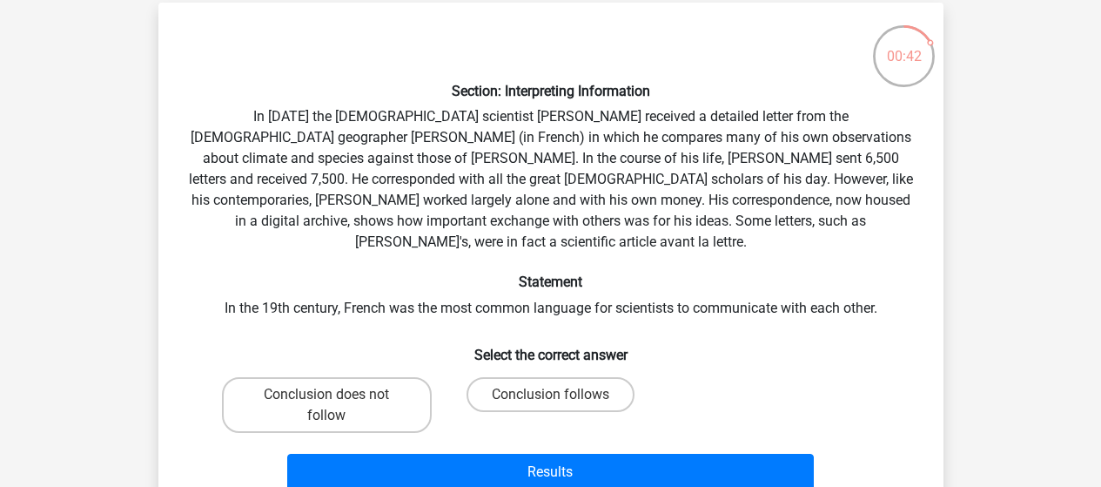
click at [427, 170] on div "Section: Interpreting Information In 1839 the English scientist Charles Darwin …" at bounding box center [550, 257] width 771 height 481
click at [374, 377] on label "Conclusion does not follow" at bounding box center [327, 405] width 210 height 56
click at [338, 394] on input "Conclusion does not follow" at bounding box center [331, 399] width 11 height 11
radio input "true"
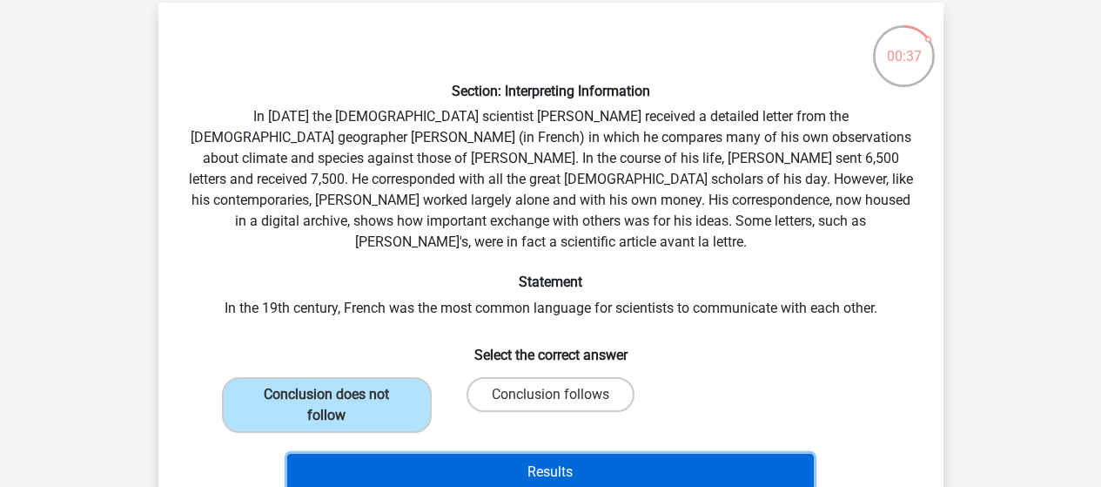
click at [553, 454] on button "Results" at bounding box center [550, 472] width 527 height 37
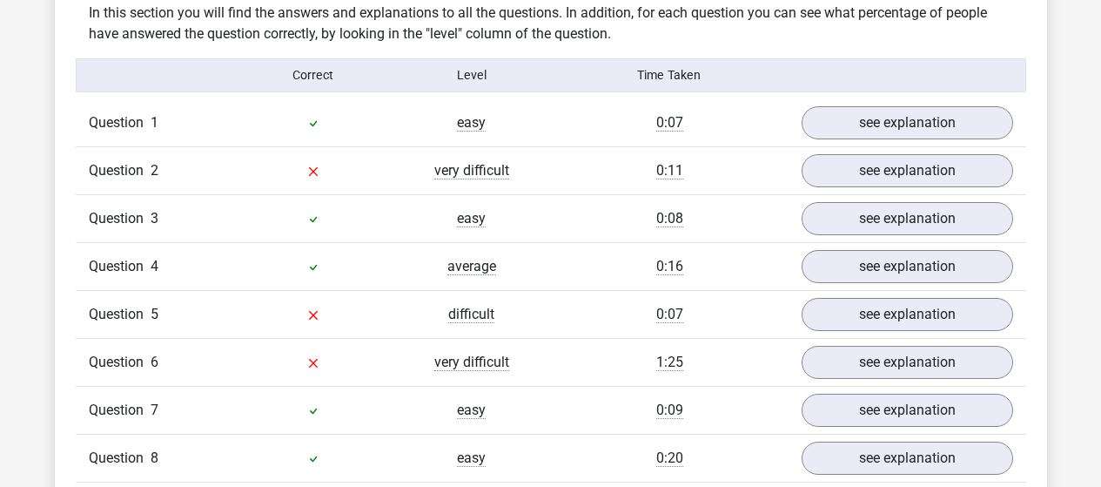
scroll to position [1376, 0]
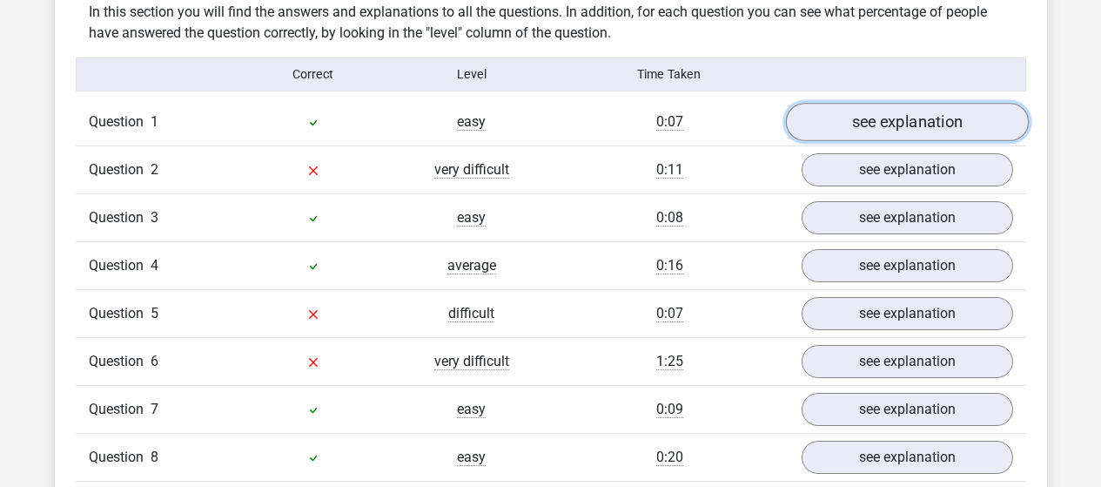
click at [839, 124] on link "see explanation" at bounding box center [906, 122] width 243 height 38
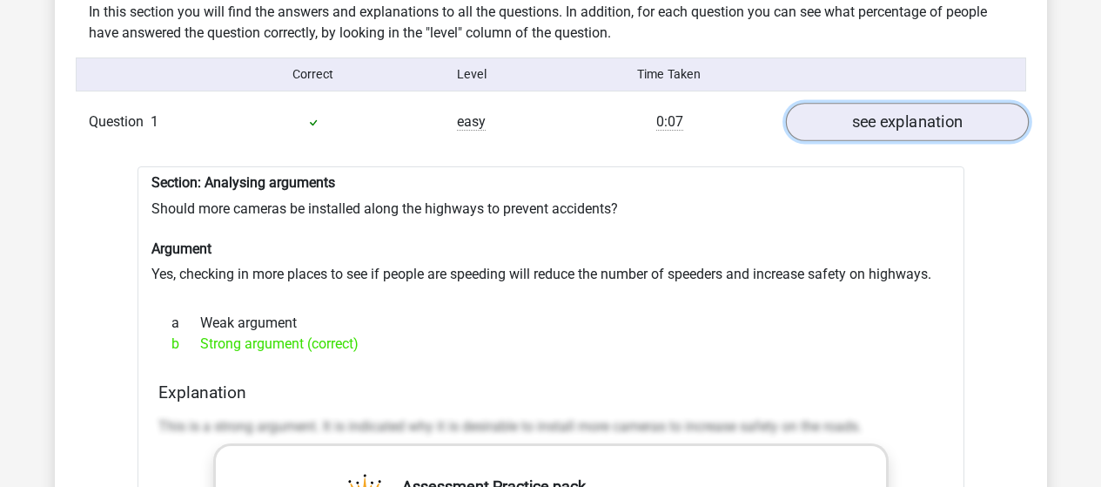
click at [889, 103] on link "see explanation" at bounding box center [906, 122] width 243 height 38
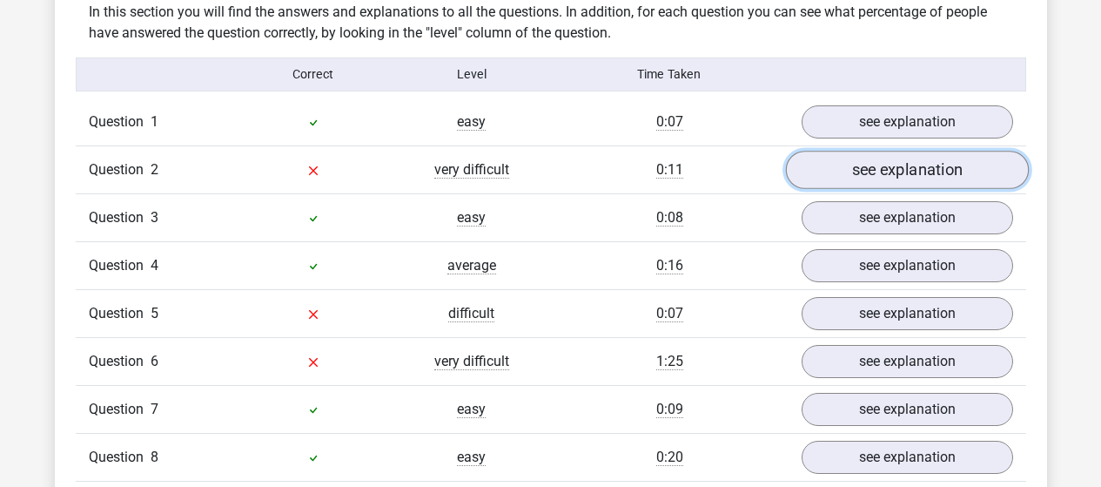
click at [884, 166] on link "see explanation" at bounding box center [906, 170] width 243 height 38
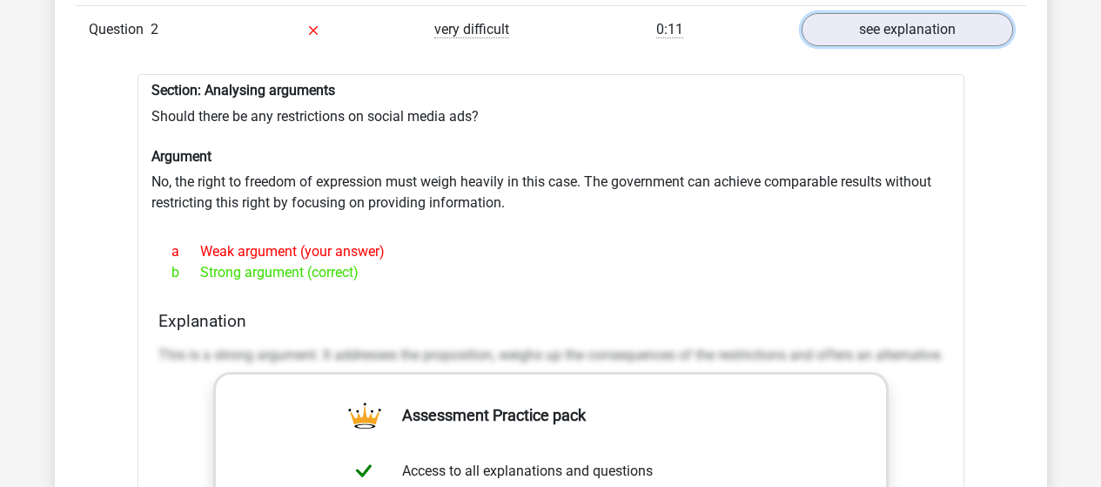
scroll to position [1518, 0]
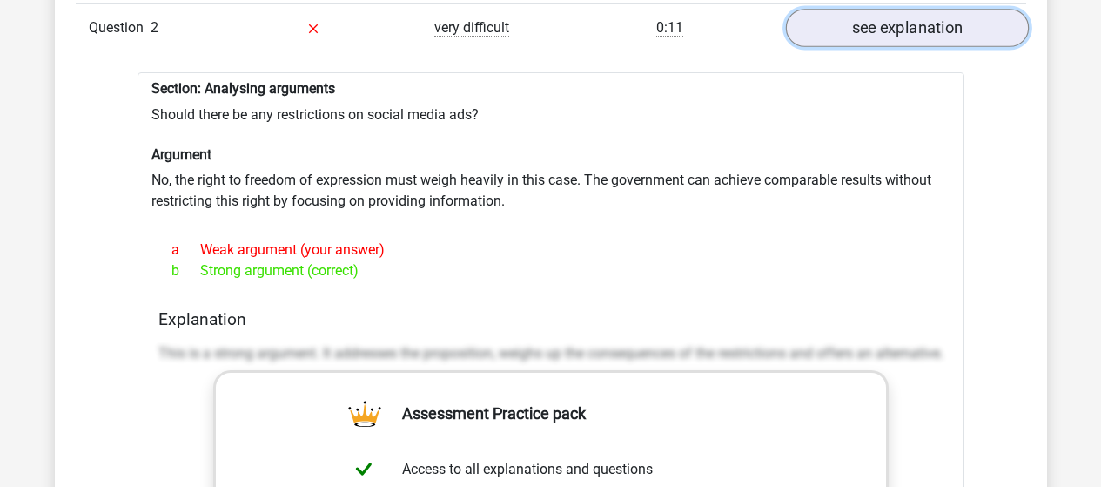
click at [844, 32] on link "see explanation" at bounding box center [906, 28] width 243 height 38
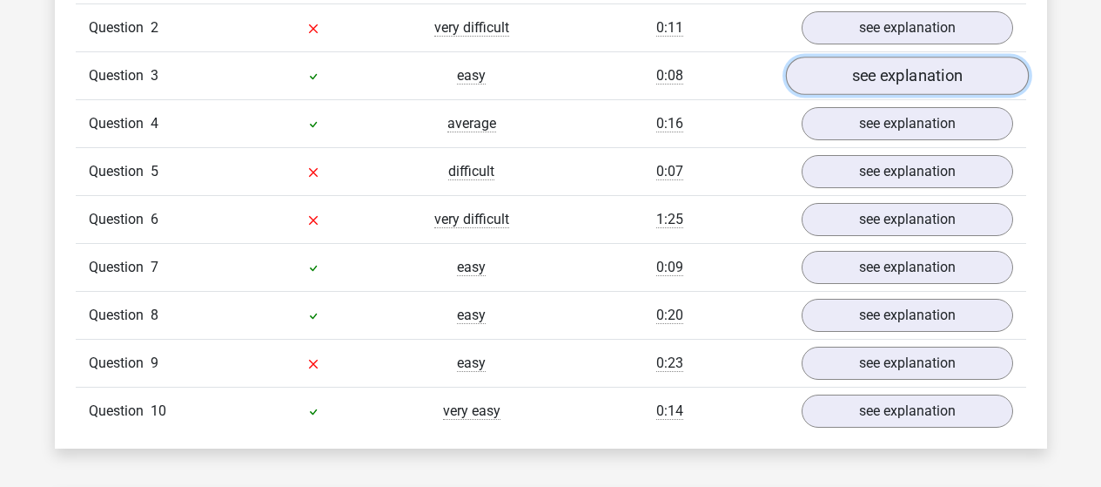
click at [878, 78] on link "see explanation" at bounding box center [906, 76] width 243 height 38
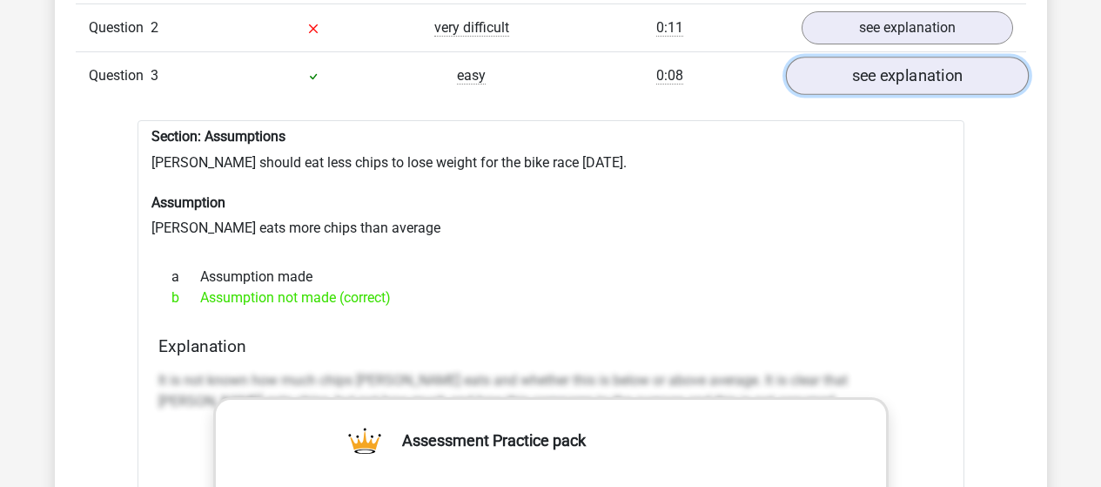
click at [878, 78] on link "see explanation" at bounding box center [906, 76] width 243 height 38
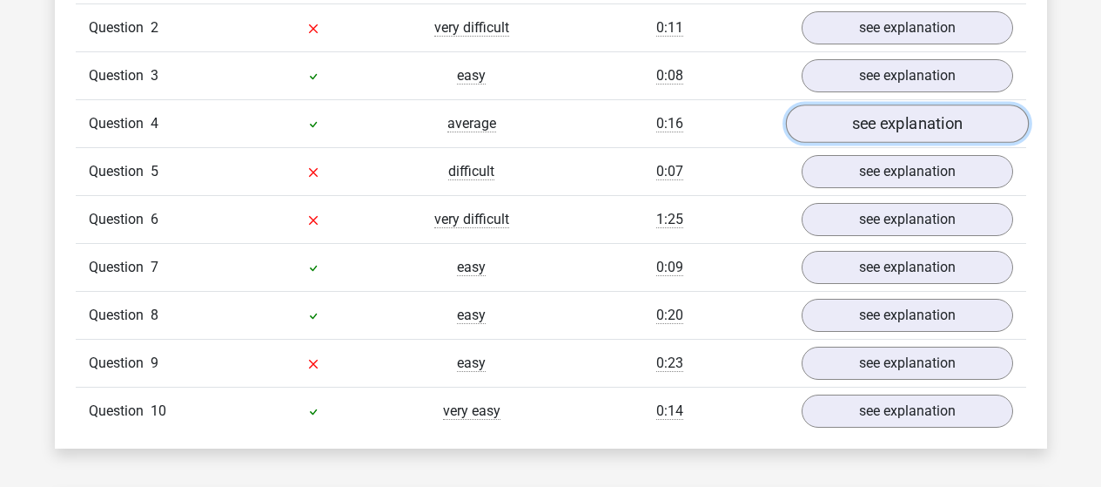
click at [881, 119] on link "see explanation" at bounding box center [906, 123] width 243 height 38
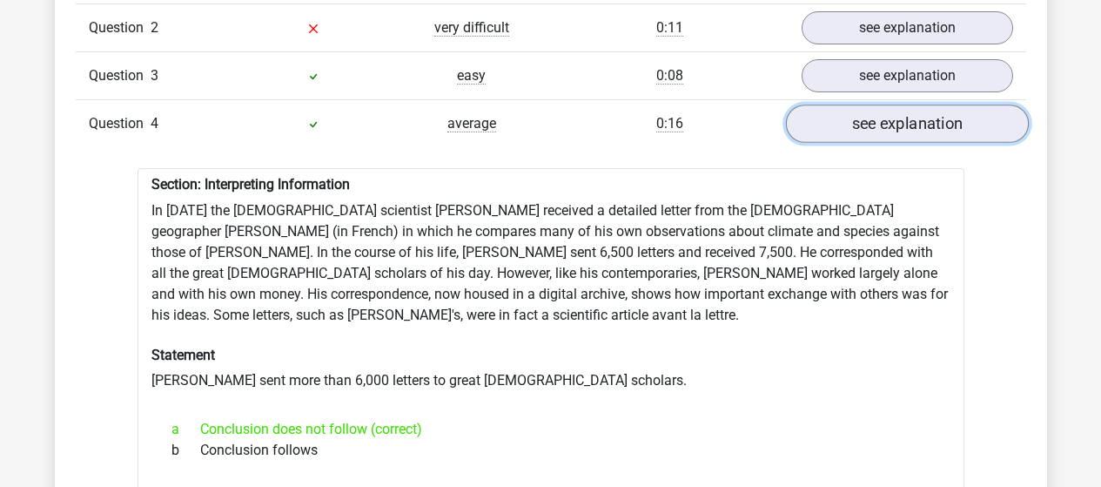
click at [881, 119] on link "see explanation" at bounding box center [906, 123] width 243 height 38
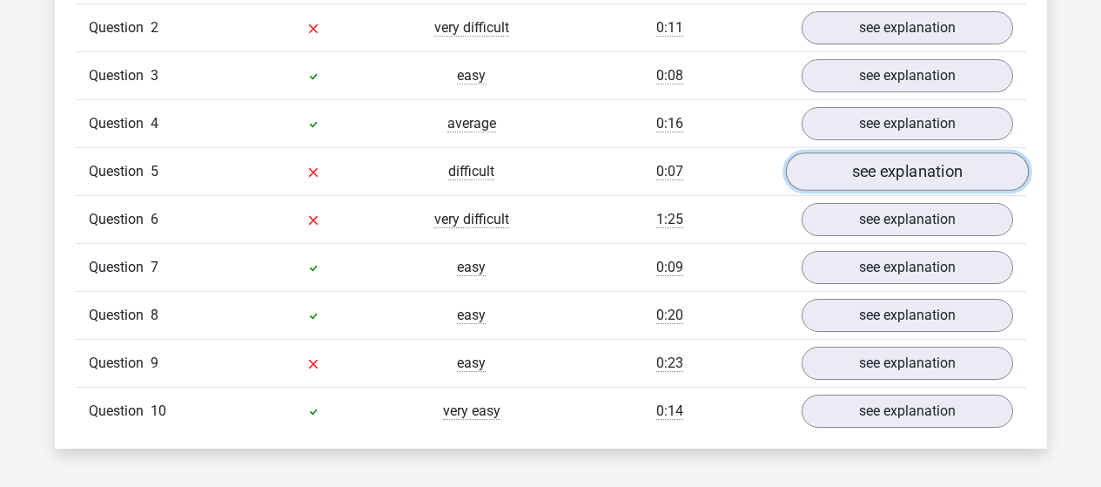
click at [886, 176] on link "see explanation" at bounding box center [906, 171] width 243 height 38
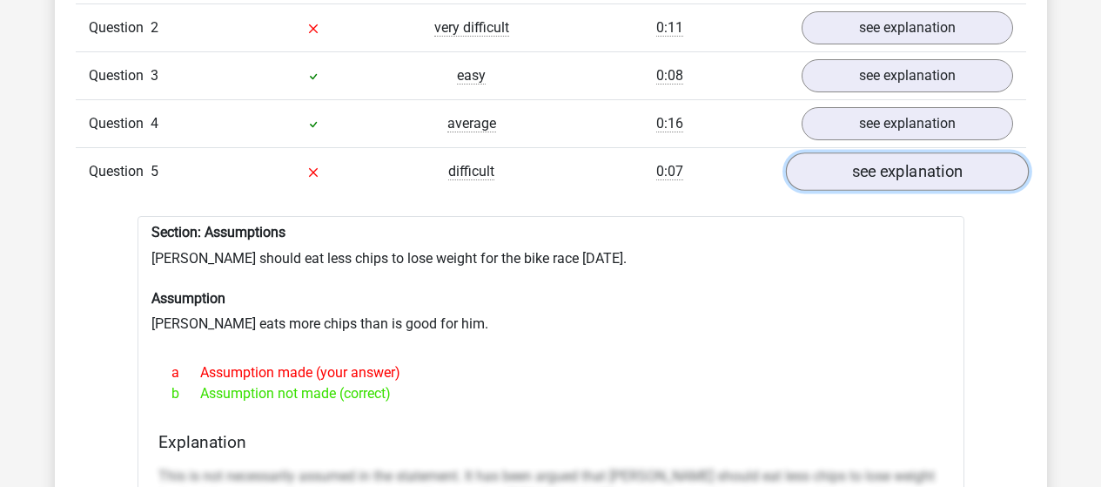
click at [886, 176] on link "see explanation" at bounding box center [906, 171] width 243 height 38
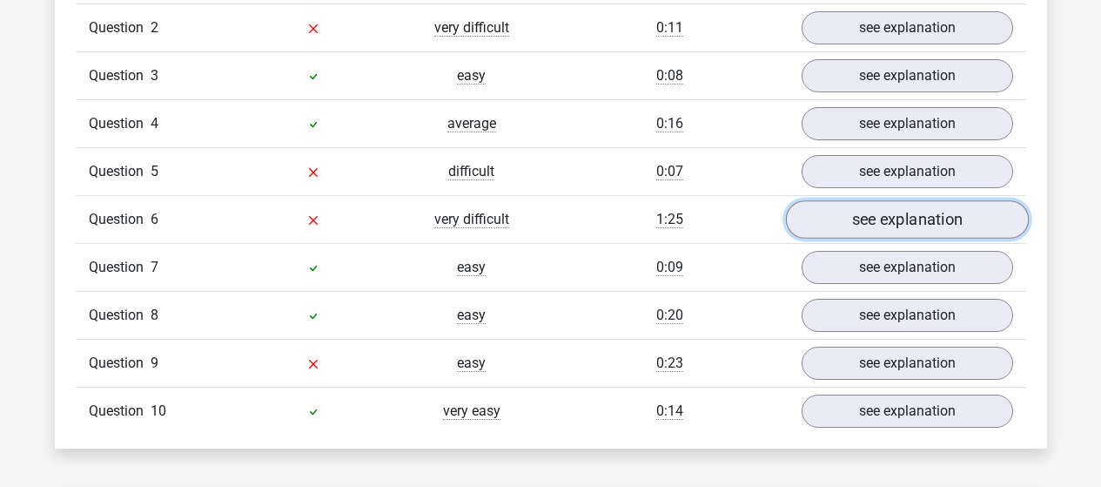
click at [882, 222] on link "see explanation" at bounding box center [906, 219] width 243 height 38
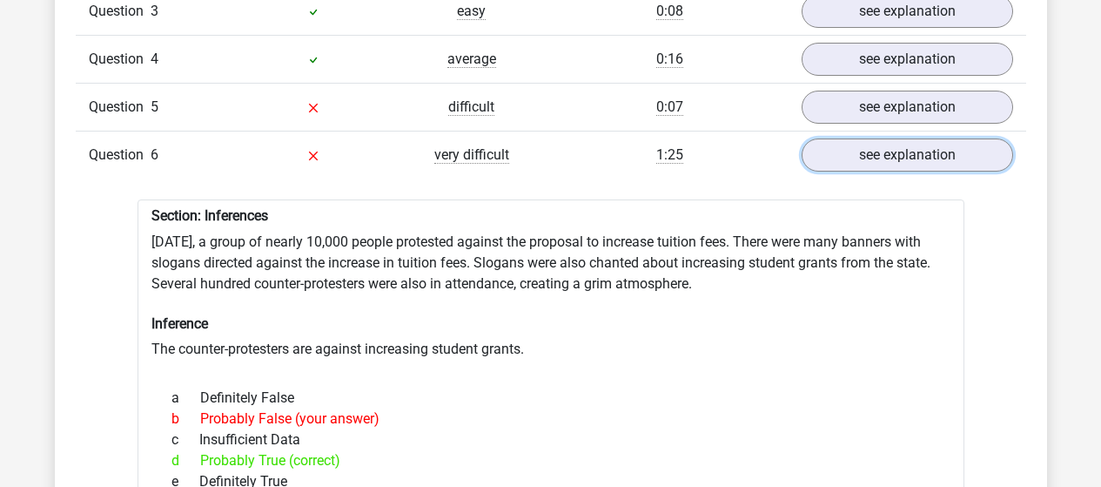
scroll to position [1592, 0]
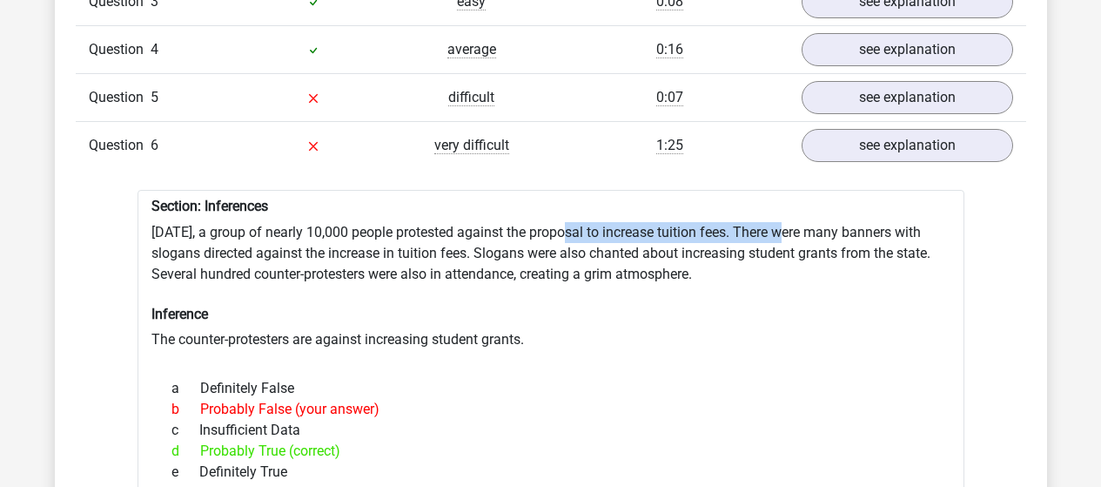
drag, startPoint x: 561, startPoint y: 218, endPoint x: 780, endPoint y: 225, distance: 218.6
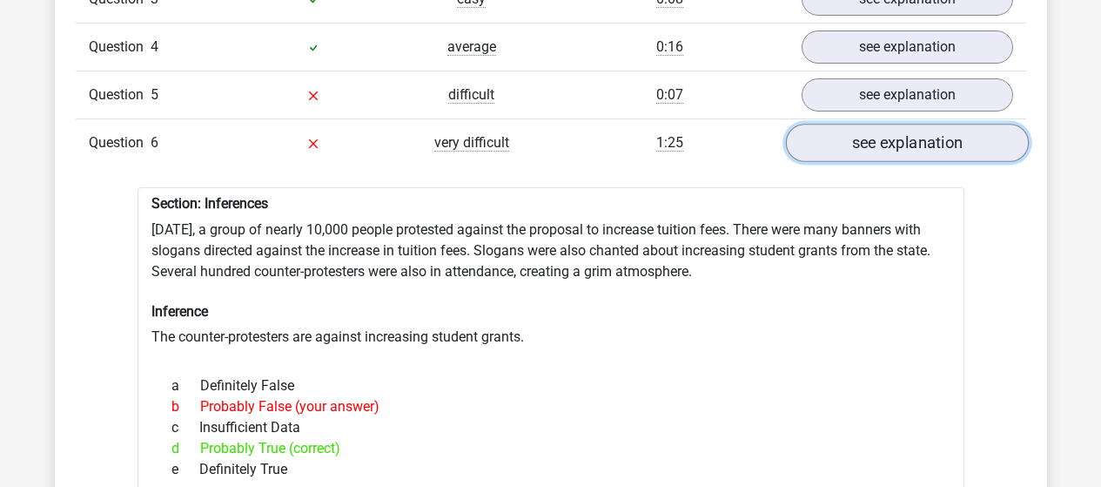
click at [881, 125] on link "see explanation" at bounding box center [906, 143] width 243 height 38
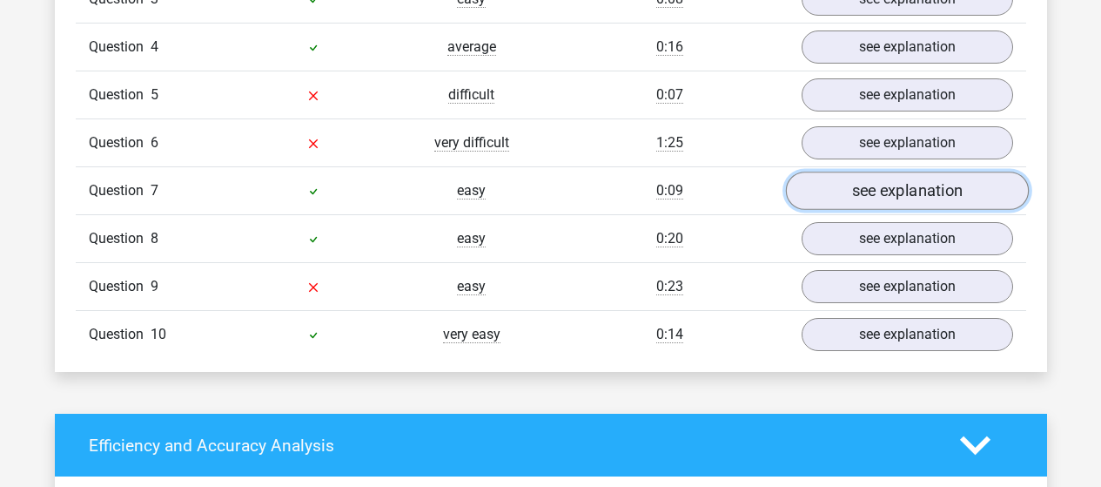
click at [891, 171] on link "see explanation" at bounding box center [906, 190] width 243 height 38
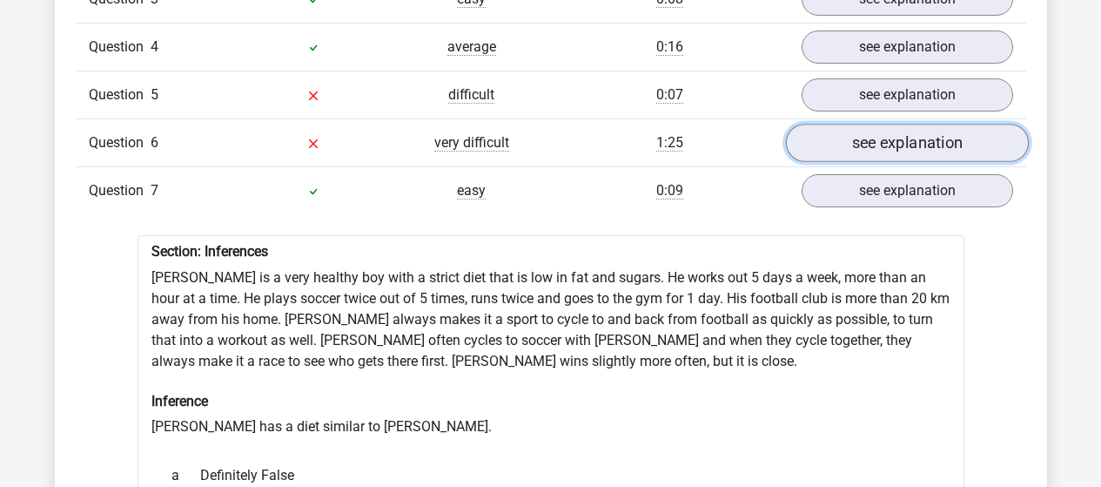
click at [885, 140] on link "see explanation" at bounding box center [906, 143] width 243 height 38
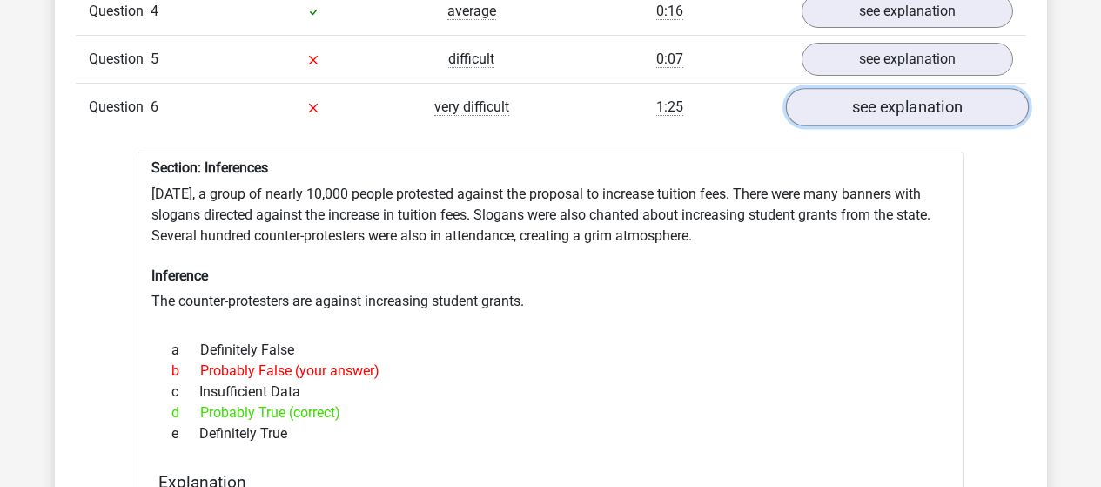
scroll to position [1627, 0]
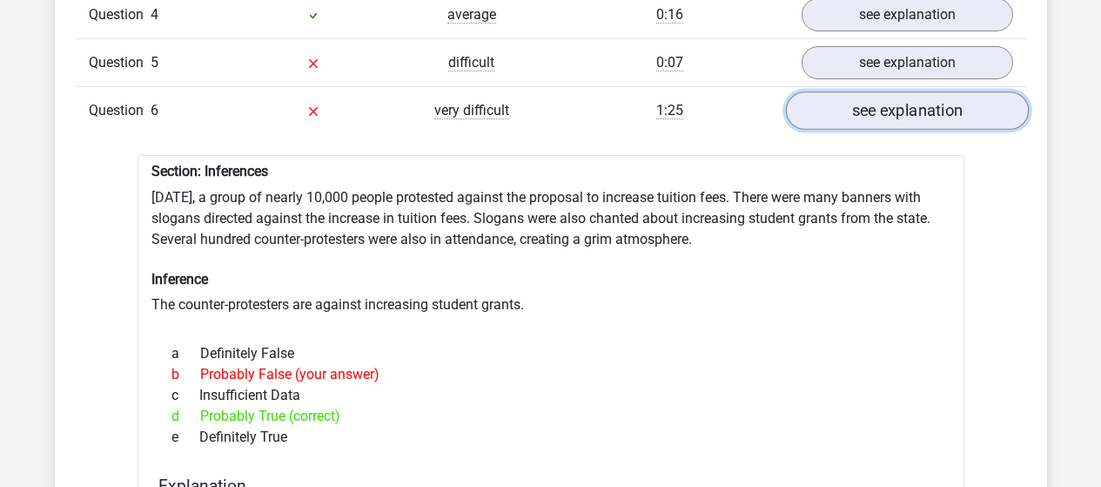
click at [904, 91] on link "see explanation" at bounding box center [906, 110] width 243 height 38
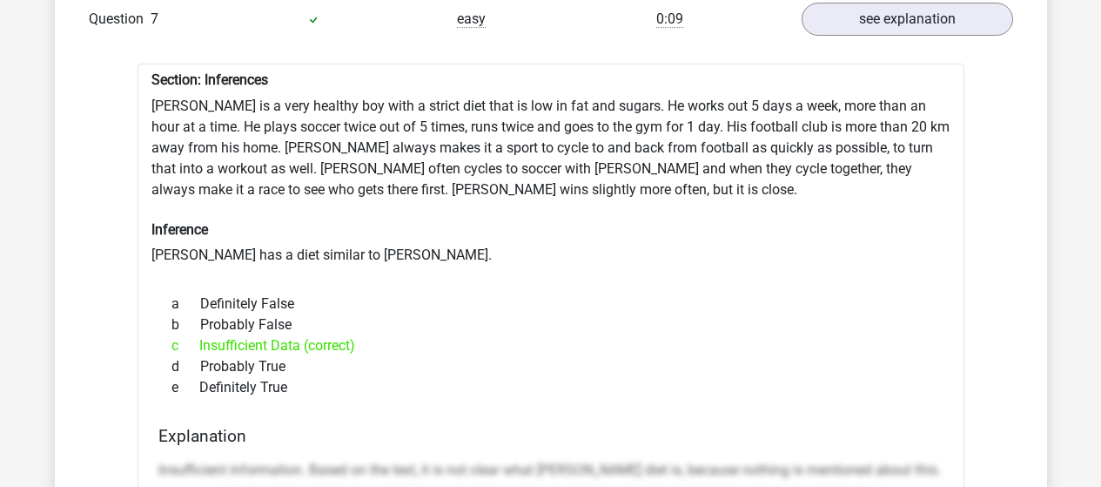
scroll to position [1765, 0]
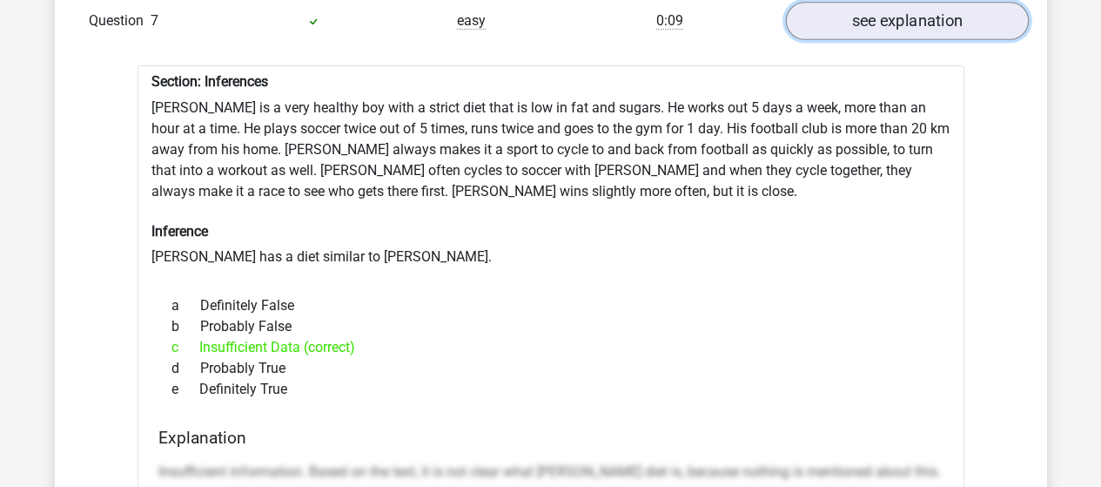
click at [902, 15] on link "see explanation" at bounding box center [906, 21] width 243 height 38
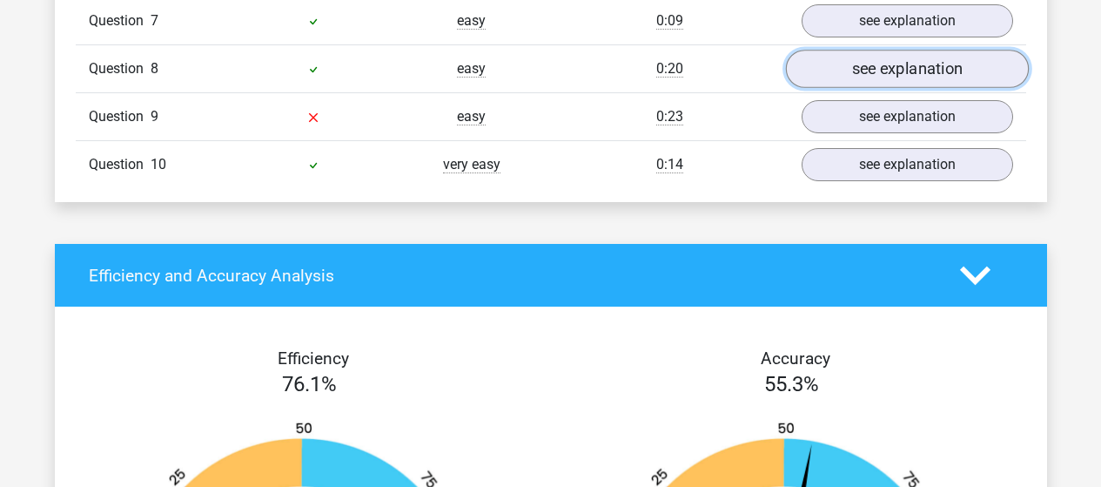
click at [888, 74] on link "see explanation" at bounding box center [906, 69] width 243 height 38
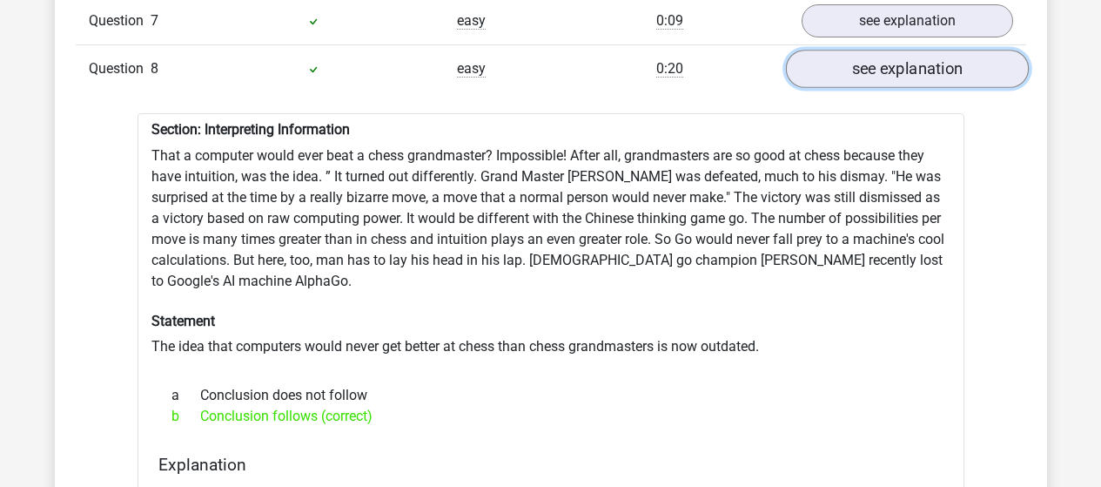
click at [888, 74] on link "see explanation" at bounding box center [906, 69] width 243 height 38
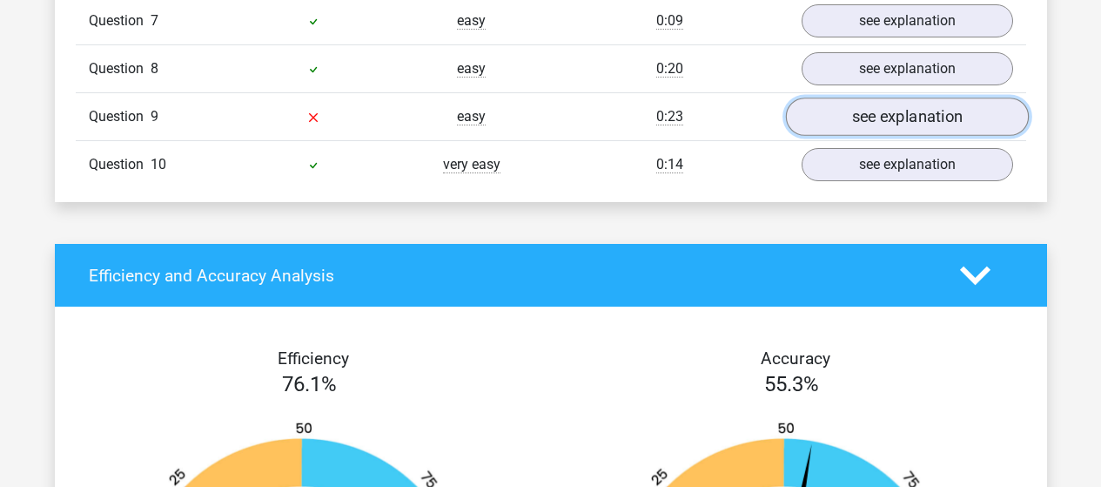
click at [880, 108] on link "see explanation" at bounding box center [906, 117] width 243 height 38
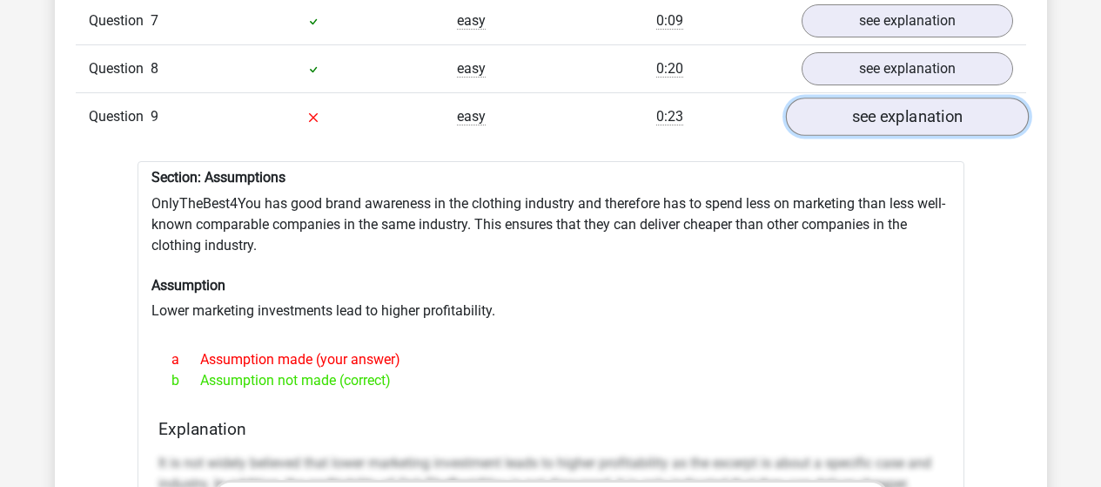
click at [875, 102] on link "see explanation" at bounding box center [906, 117] width 243 height 38
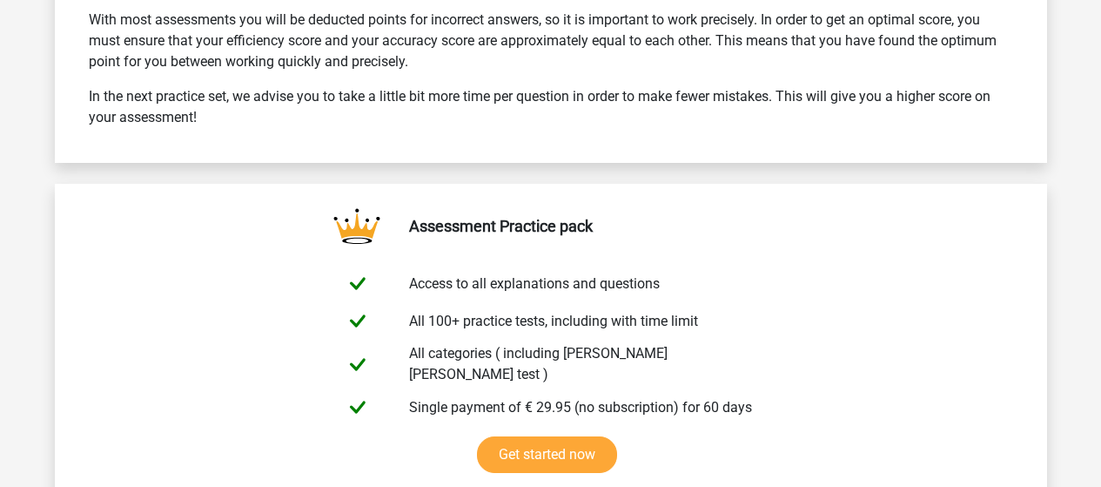
scroll to position [2568, 0]
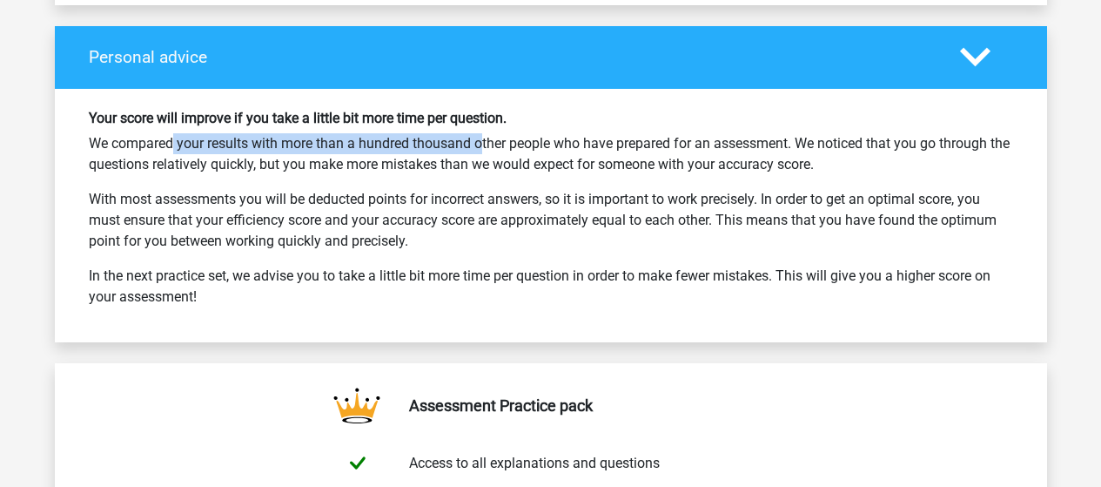
drag, startPoint x: 91, startPoint y: 130, endPoint x: 407, endPoint y: 142, distance: 315.4
click at [407, 142] on p "We compared your results with more than a hundred thousand other people who hav…" at bounding box center [551, 154] width 925 height 42
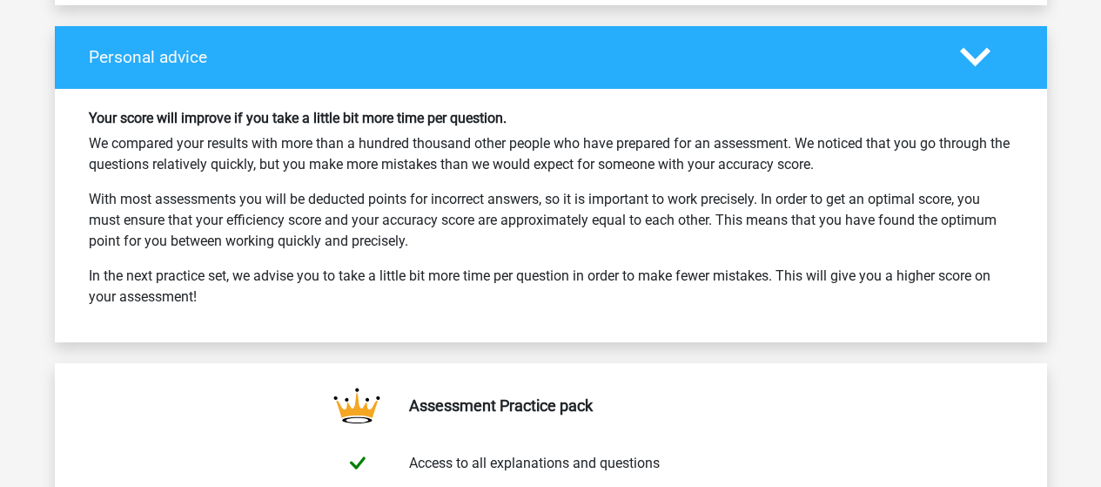
click at [367, 199] on p "With most assessments you will be deducted points for incorrect answers, so it …" at bounding box center [551, 220] width 925 height 63
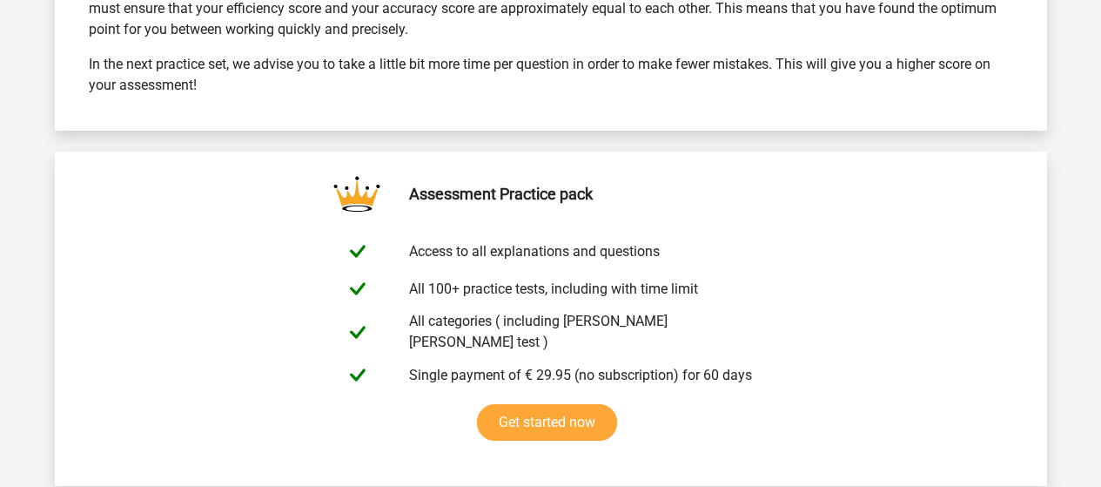
scroll to position [2873, 0]
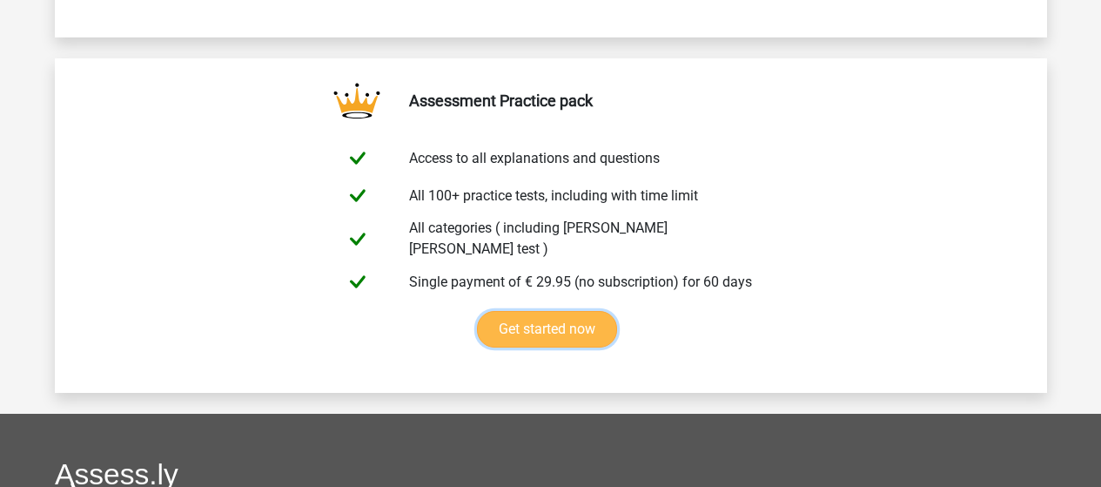
click at [591, 311] on link "Get started now" at bounding box center [547, 329] width 140 height 37
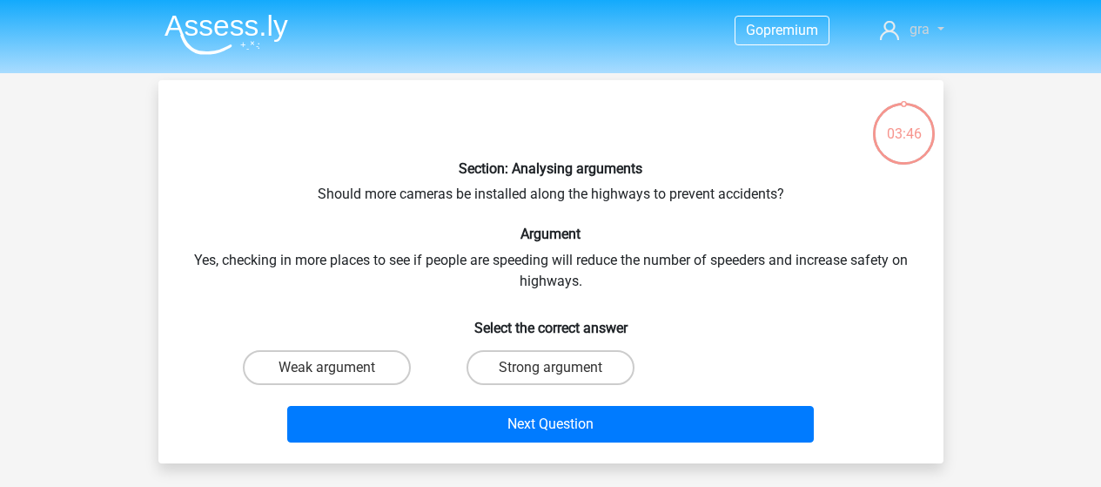
click at [919, 30] on span "gra" at bounding box center [920, 29] width 20 height 17
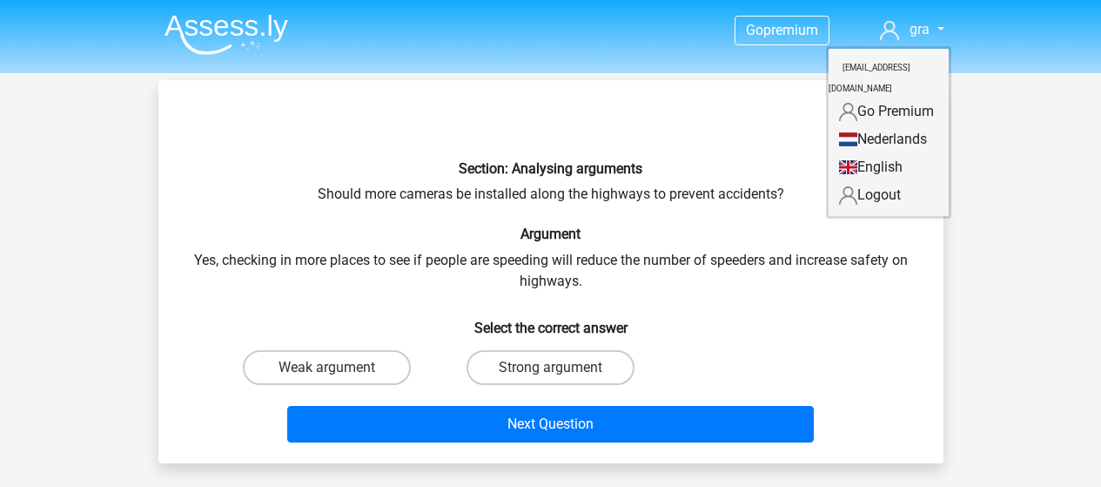
click at [702, 137] on p at bounding box center [518, 120] width 664 height 52
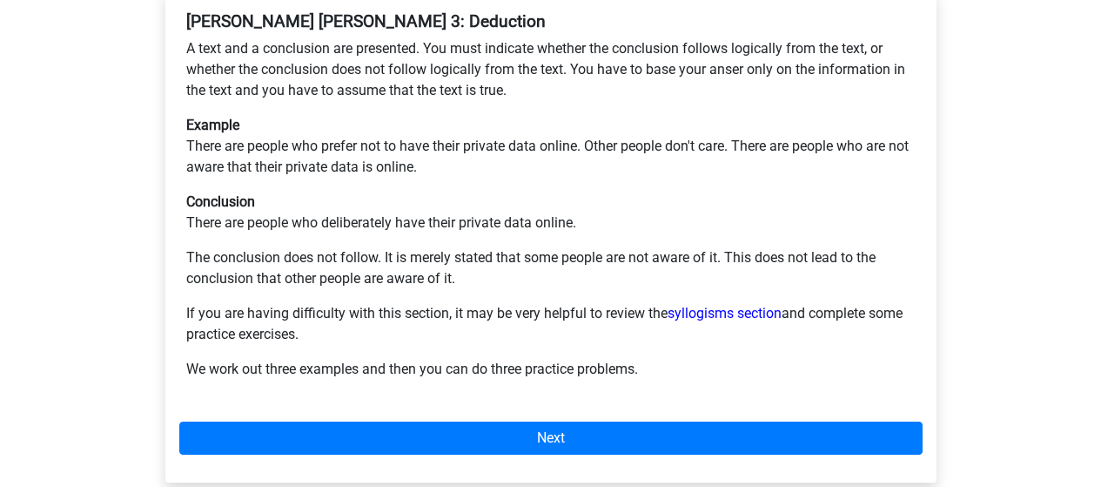
scroll to position [373, 0]
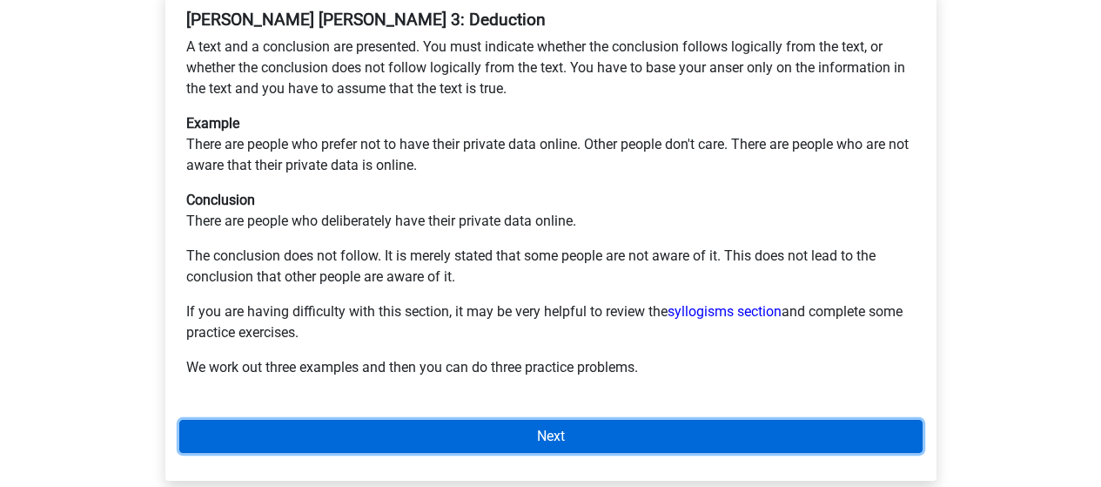
click at [389, 420] on link "Next" at bounding box center [550, 436] width 743 height 33
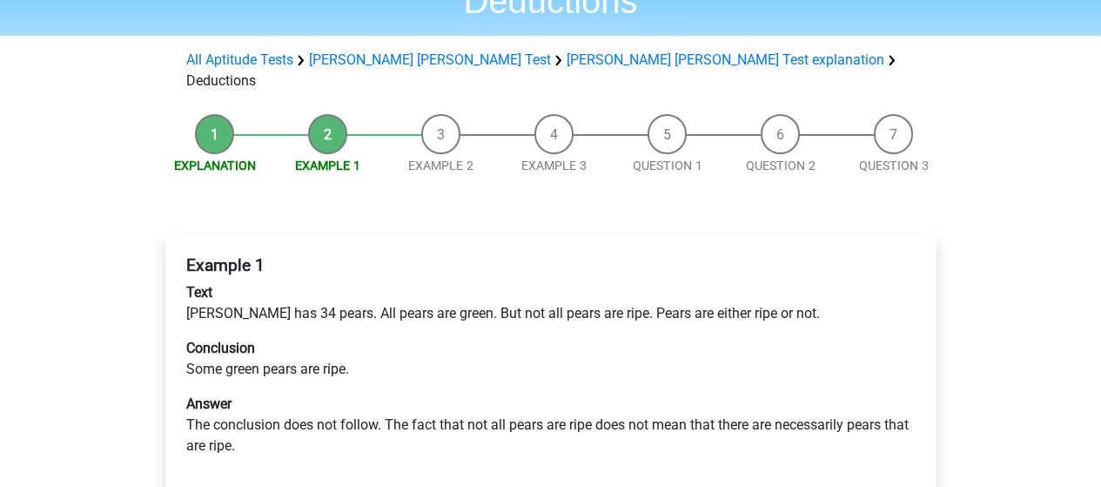
scroll to position [129, 0]
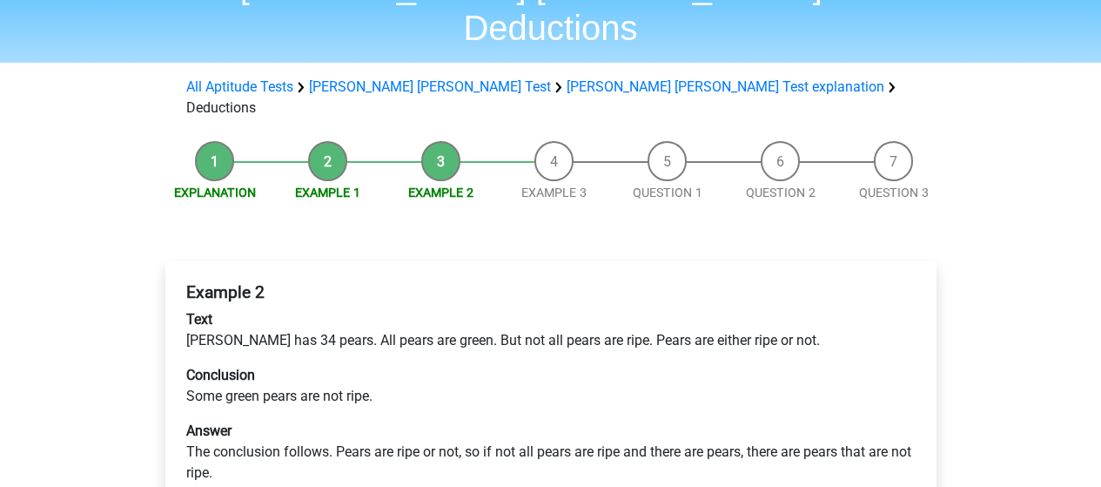
scroll to position [104, 0]
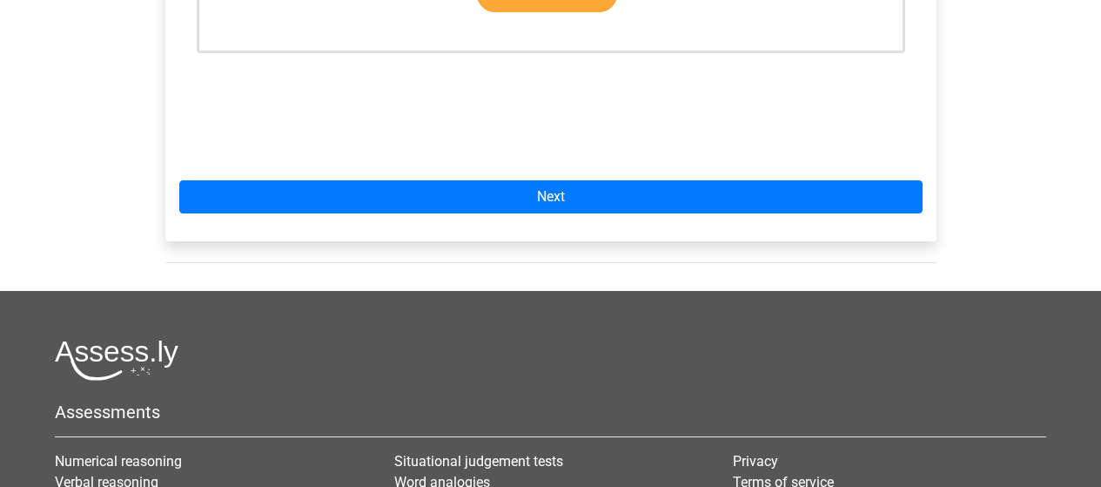
scroll to position [696, 0]
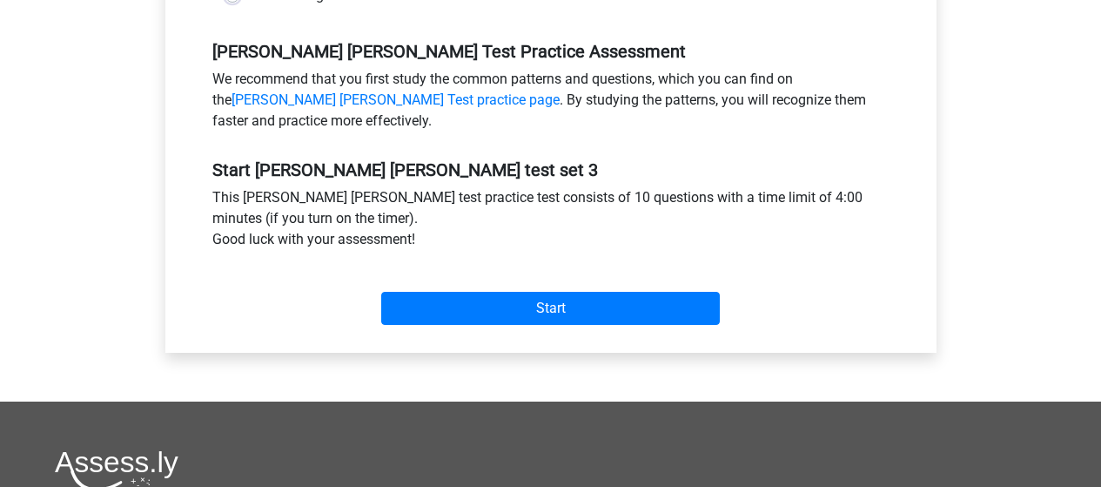
scroll to position [516, 0]
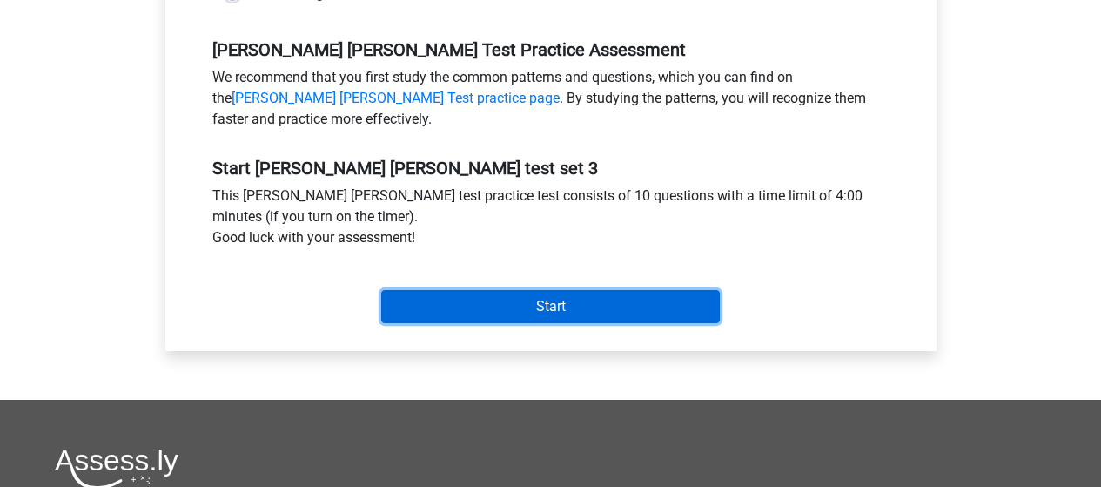
click at [496, 313] on input "Start" at bounding box center [550, 306] width 339 height 33
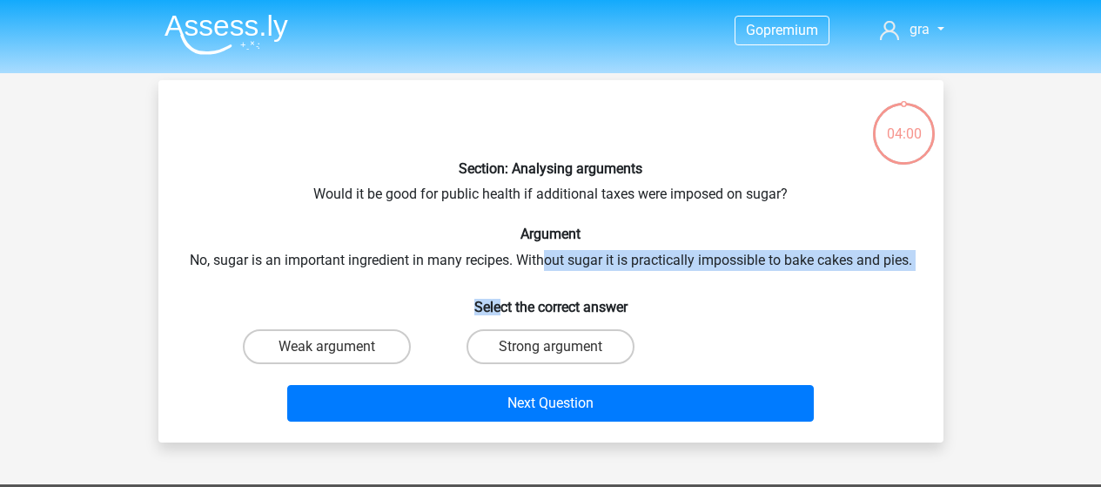
click at [541, 268] on div "Section: Analysing arguments Would it be good for public health if additional t…" at bounding box center [550, 261] width 771 height 334
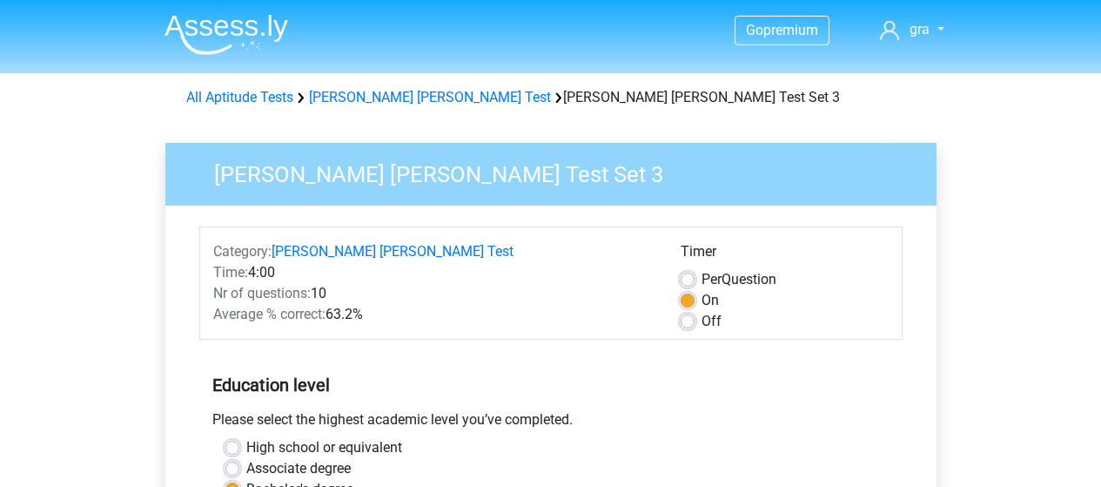
scroll to position [516, 0]
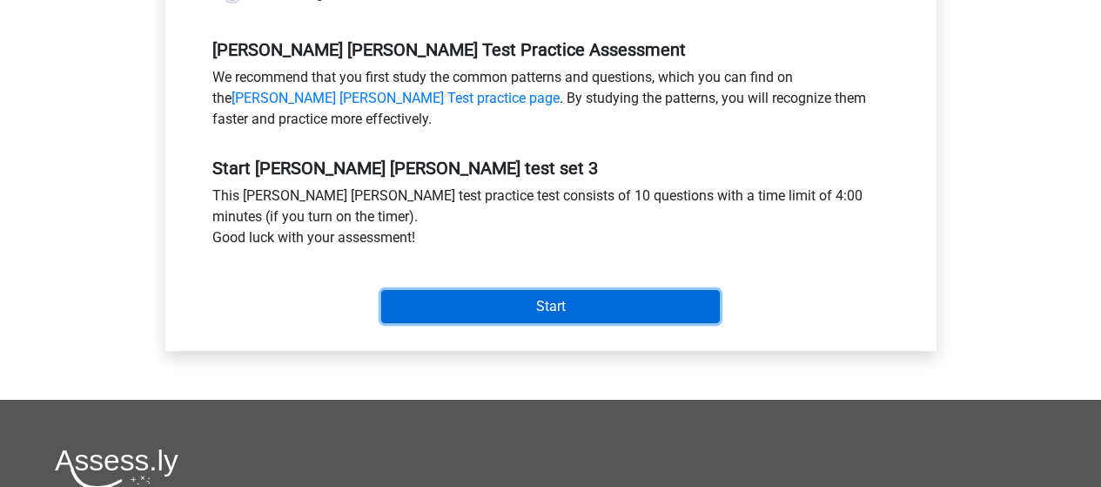
click at [703, 317] on input "Start" at bounding box center [550, 306] width 339 height 33
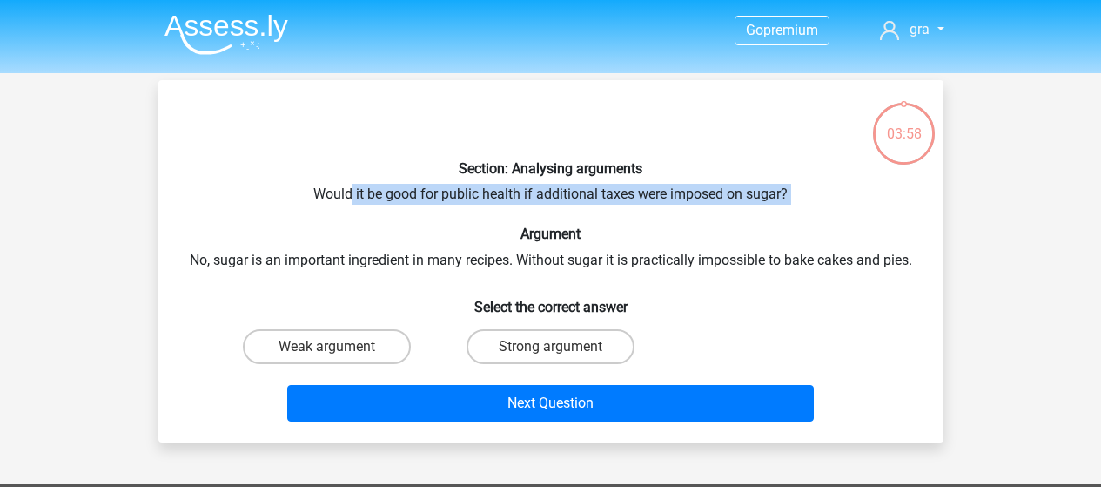
drag, startPoint x: 353, startPoint y: 197, endPoint x: 630, endPoint y: 225, distance: 278.2
click at [630, 225] on div "Section: Analysing arguments Would it be good for public health if additional t…" at bounding box center [550, 261] width 771 height 334
drag, startPoint x: 340, startPoint y: 192, endPoint x: 730, endPoint y: 205, distance: 390.2
click at [730, 205] on div "Section: Analysing arguments Would it be good for public health if additional t…" at bounding box center [550, 261] width 771 height 334
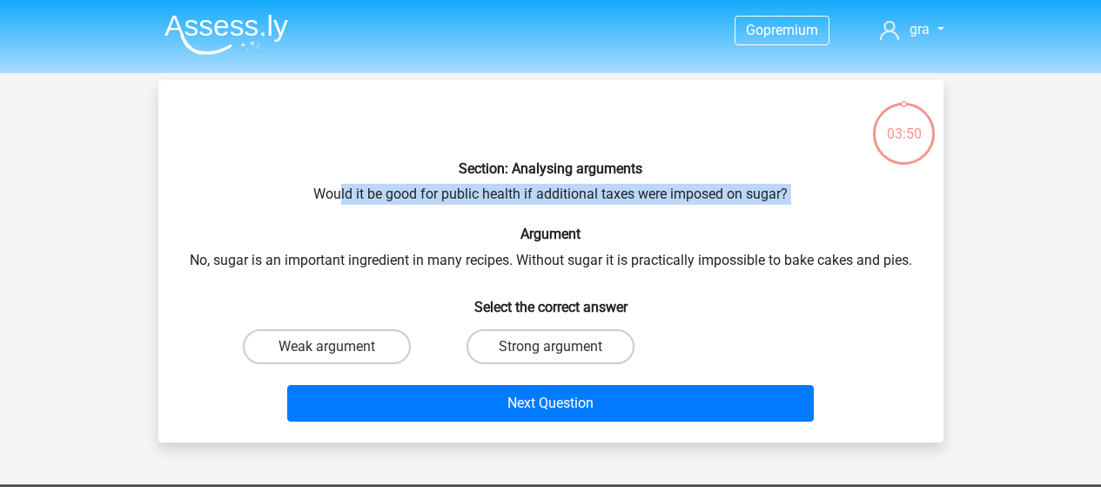
click at [730, 206] on div "Section: Analysing arguments Would it be good for public health if additional t…" at bounding box center [550, 261] width 771 height 334
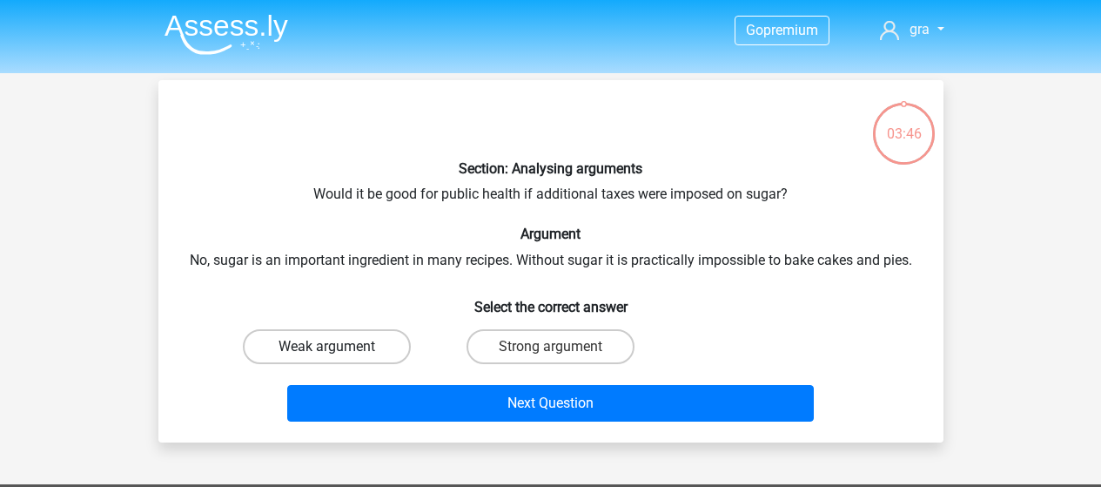
click at [321, 359] on label "Weak argument" at bounding box center [327, 346] width 168 height 35
click at [326, 358] on input "Weak argument" at bounding box center [331, 351] width 11 height 11
radio input "true"
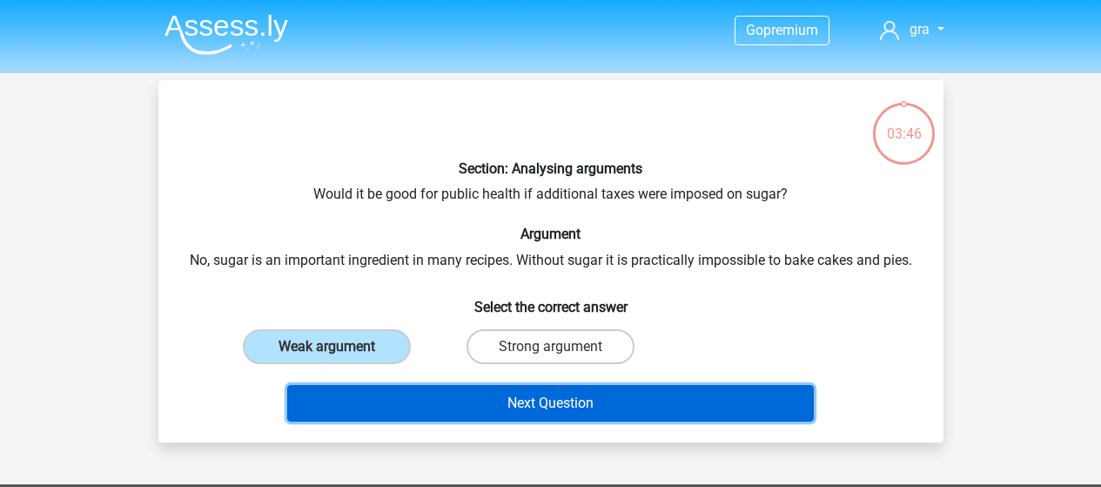
click at [440, 417] on button "Next Question" at bounding box center [550, 403] width 527 height 37
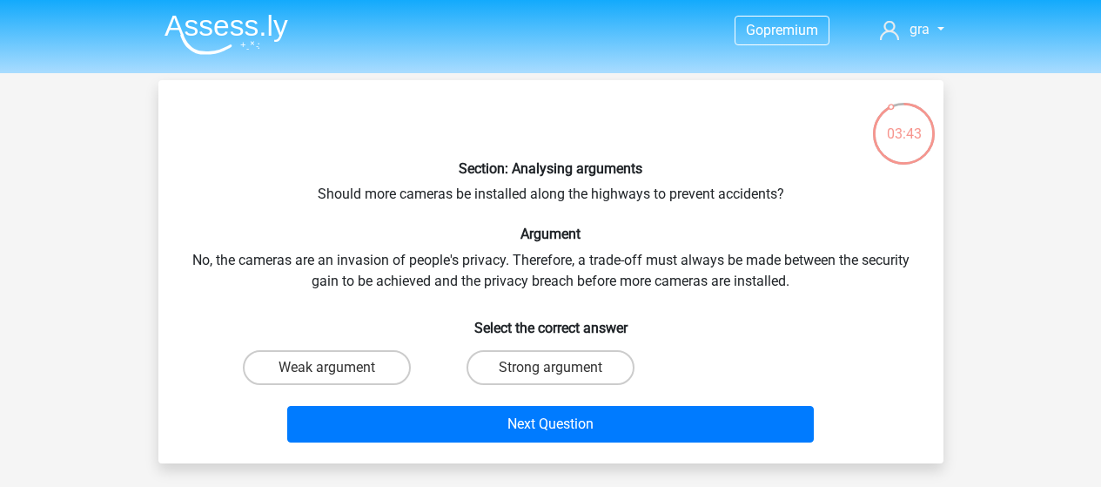
drag, startPoint x: 323, startPoint y: 212, endPoint x: 526, endPoint y: 212, distance: 202.8
click at [526, 212] on div "Section: Analysing arguments Should more cameras be installed along the highway…" at bounding box center [550, 271] width 771 height 355
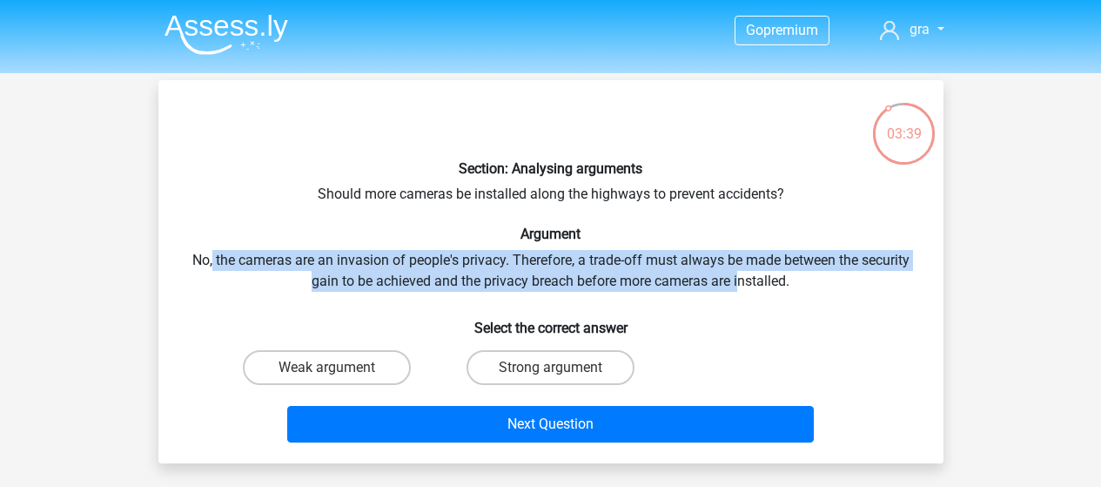
drag, startPoint x: 209, startPoint y: 259, endPoint x: 736, endPoint y: 278, distance: 527.0
click at [739, 278] on div "Section: Analysing arguments Should more cameras be installed along the highway…" at bounding box center [550, 271] width 771 height 355
click at [713, 272] on div "Section: Analysing arguments Should more cameras be installed along the highway…" at bounding box center [550, 271] width 771 height 355
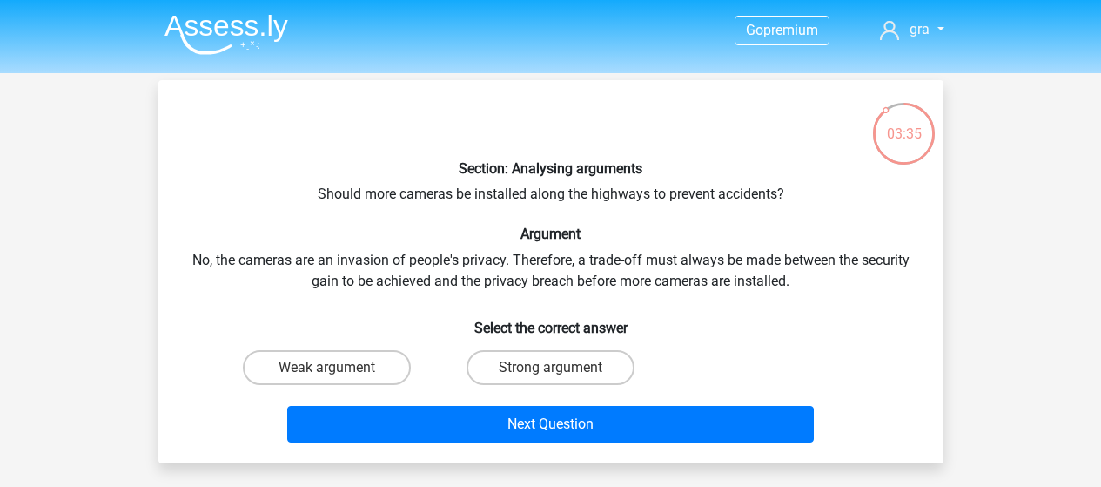
click at [572, 346] on div "Strong argument" at bounding box center [551, 367] width 224 height 49
click at [588, 361] on label "Strong argument" at bounding box center [551, 367] width 168 height 35
click at [561, 367] on input "Strong argument" at bounding box center [555, 372] width 11 height 11
radio input "true"
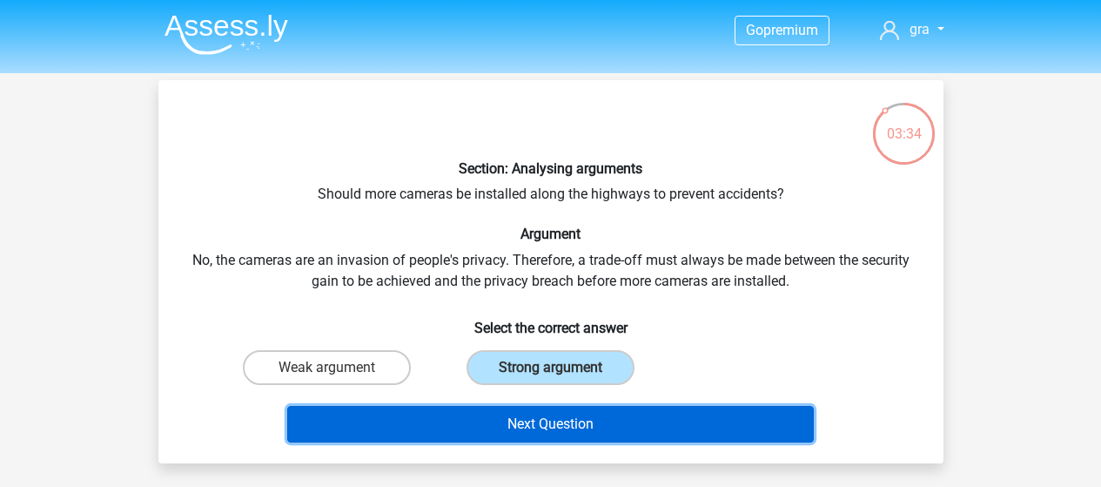
click at [632, 419] on button "Next Question" at bounding box center [550, 424] width 527 height 37
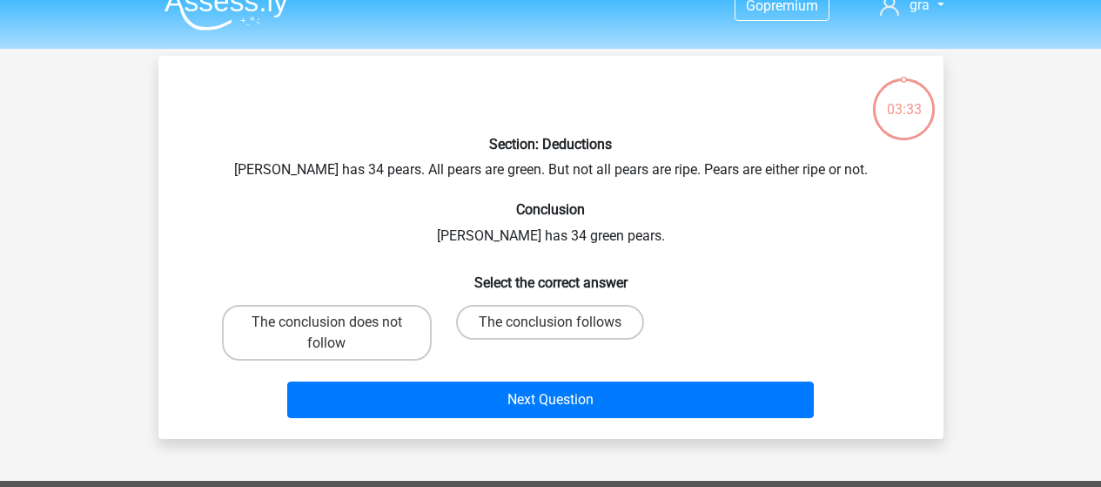
scroll to position [23, 0]
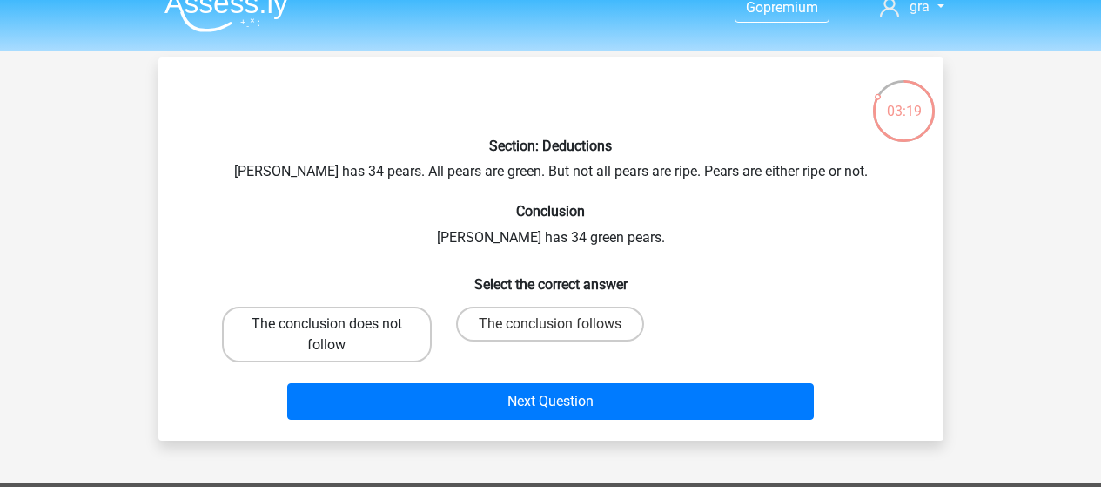
click at [396, 326] on label "The conclusion does not follow" at bounding box center [327, 334] width 210 height 56
click at [338, 326] on input "The conclusion does not follow" at bounding box center [331, 329] width 11 height 11
radio input "true"
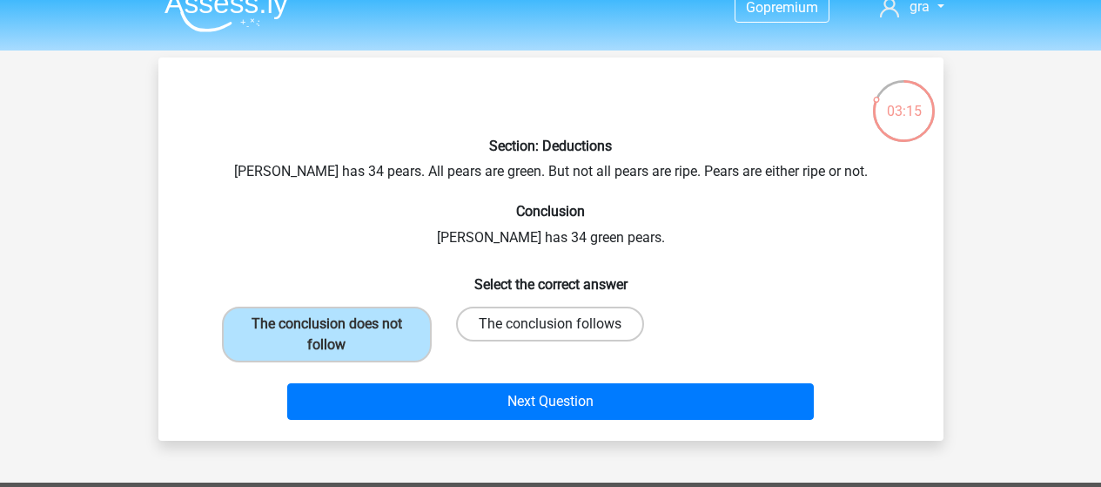
click at [518, 318] on label "The conclusion follows" at bounding box center [550, 323] width 188 height 35
click at [550, 324] on input "The conclusion follows" at bounding box center [555, 329] width 11 height 11
radio input "true"
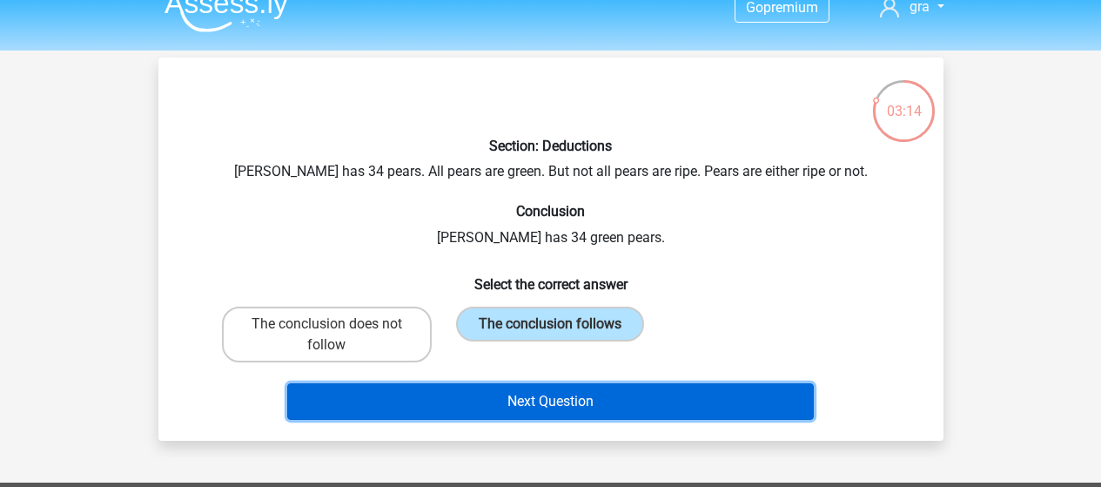
click at [612, 388] on button "Next Question" at bounding box center [550, 401] width 527 height 37
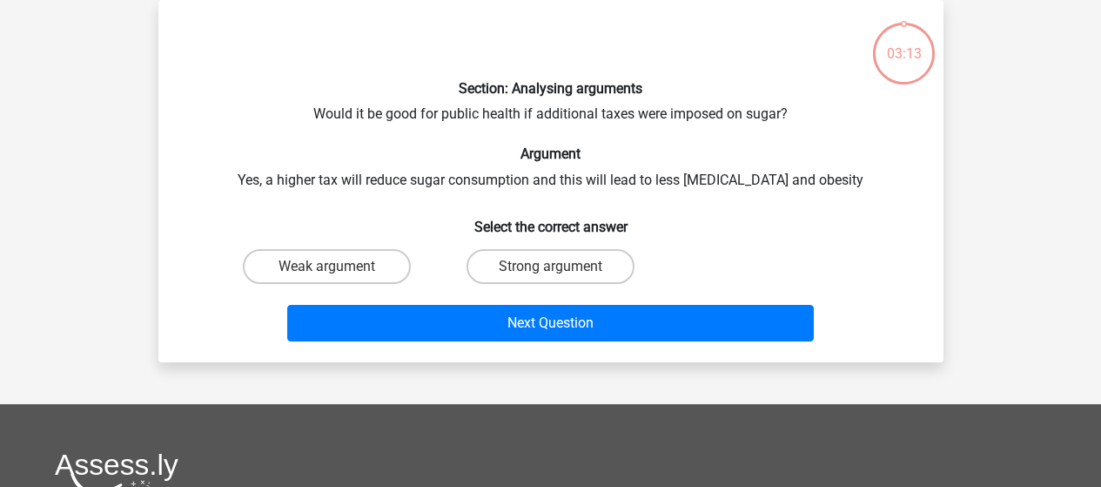
scroll to position [0, 0]
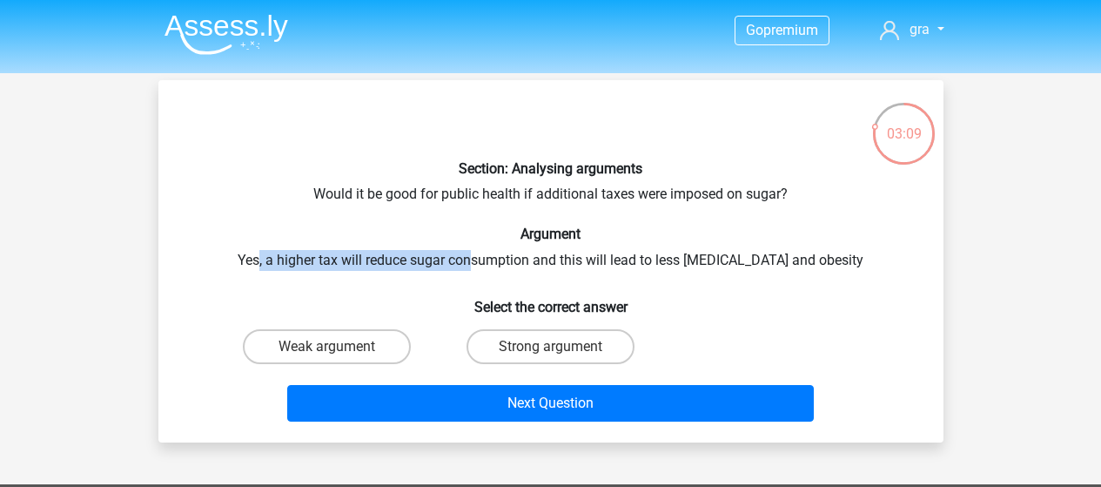
drag, startPoint x: 283, startPoint y: 252, endPoint x: 492, endPoint y: 252, distance: 208.9
click at [496, 254] on div "Section: Analysing arguments Would it be good for public health if additional t…" at bounding box center [550, 261] width 771 height 334
click at [492, 252] on div "Section: Analysing arguments Would it be good for public health if additional t…" at bounding box center [550, 261] width 771 height 334
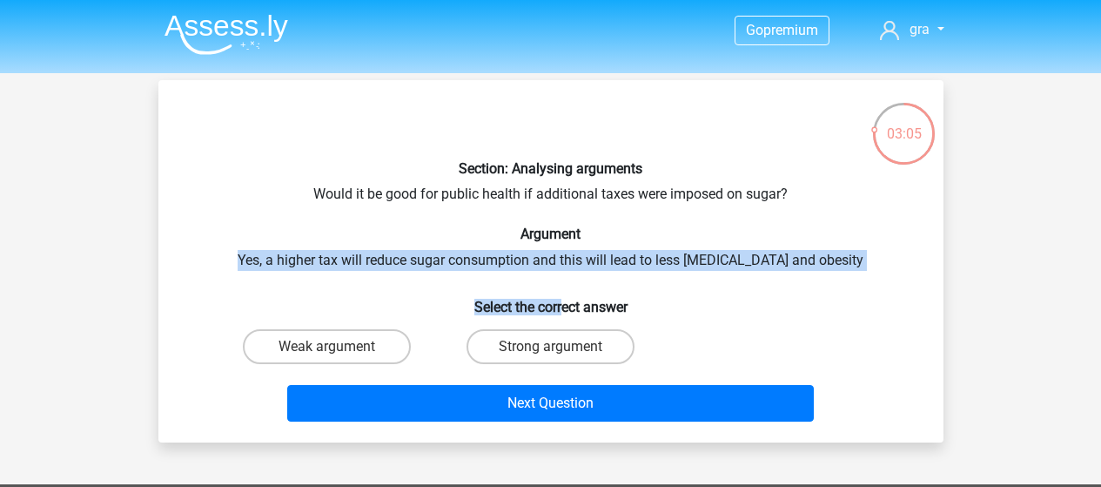
drag, startPoint x: 256, startPoint y: 259, endPoint x: 561, endPoint y: 271, distance: 305.8
click at [561, 271] on div "Section: Analysing arguments Would it be good for public health if additional t…" at bounding box center [550, 261] width 771 height 334
click at [617, 270] on div "Section: Analysing arguments Would it be good for public health if additional t…" at bounding box center [550, 261] width 771 height 334
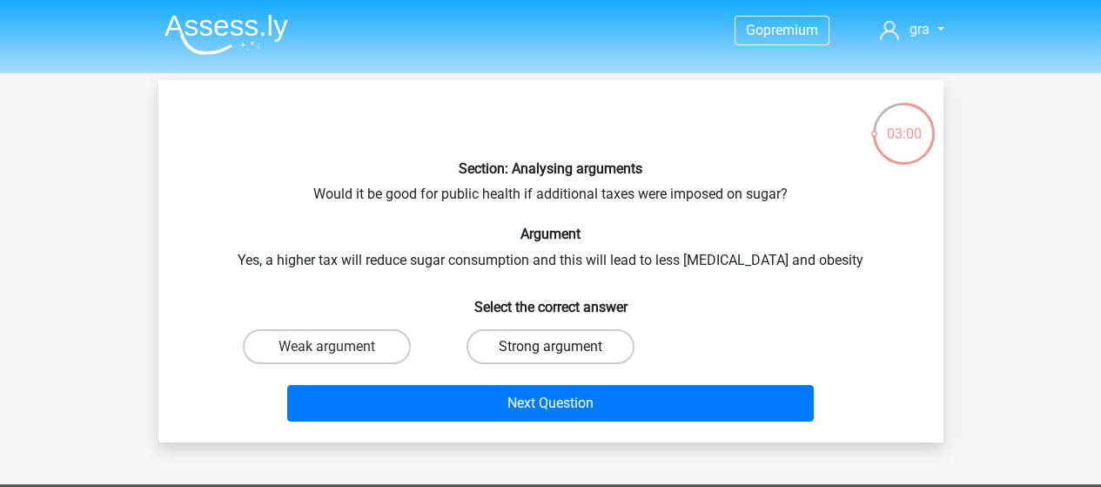
click at [480, 360] on label "Strong argument" at bounding box center [551, 346] width 168 height 35
click at [550, 358] on input "Strong argument" at bounding box center [555, 351] width 11 height 11
radio input "true"
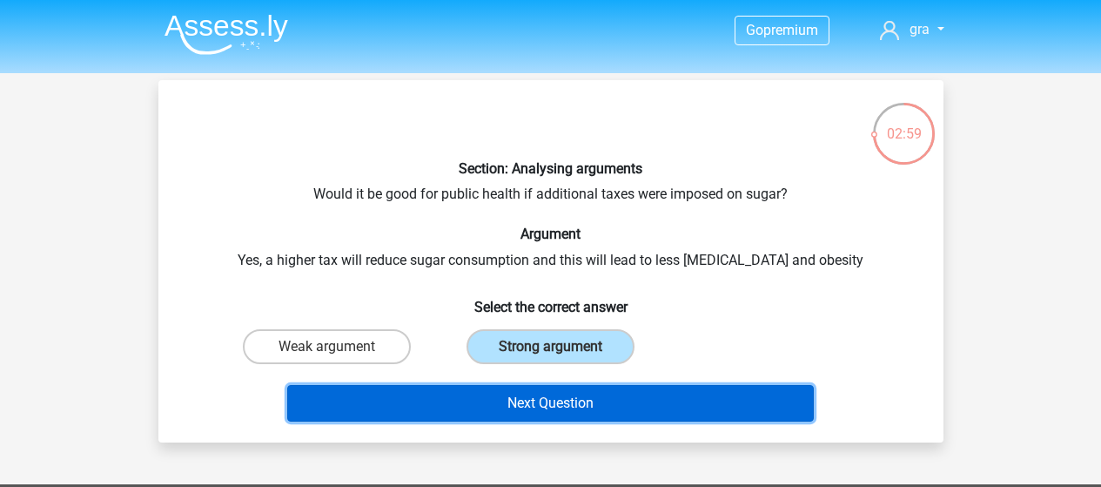
click at [607, 401] on button "Next Question" at bounding box center [550, 403] width 527 height 37
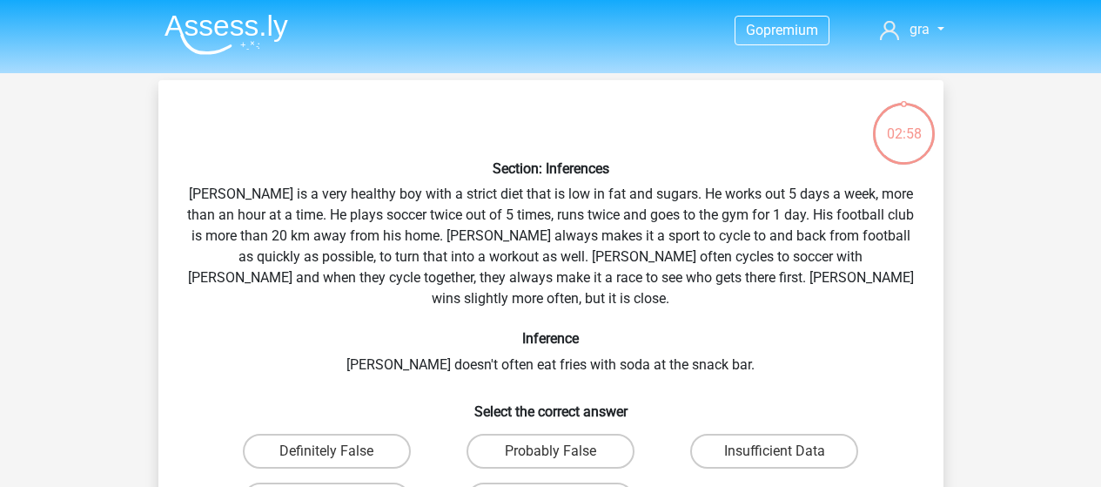
scroll to position [80, 0]
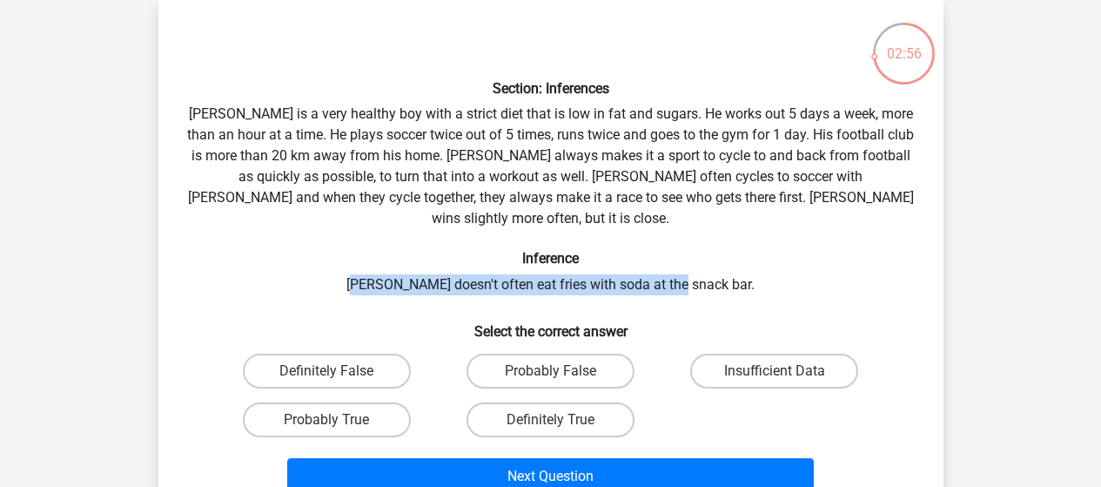
drag, startPoint x: 386, startPoint y: 264, endPoint x: 708, endPoint y: 269, distance: 322.1
click at [708, 269] on div "Section: Inferences Rowan is a very healthy boy with a strict diet that is low …" at bounding box center [550, 258] width 771 height 488
click at [663, 270] on div "Section: Inferences Rowan is a very healthy boy with a strict diet that is low …" at bounding box center [550, 258] width 771 height 488
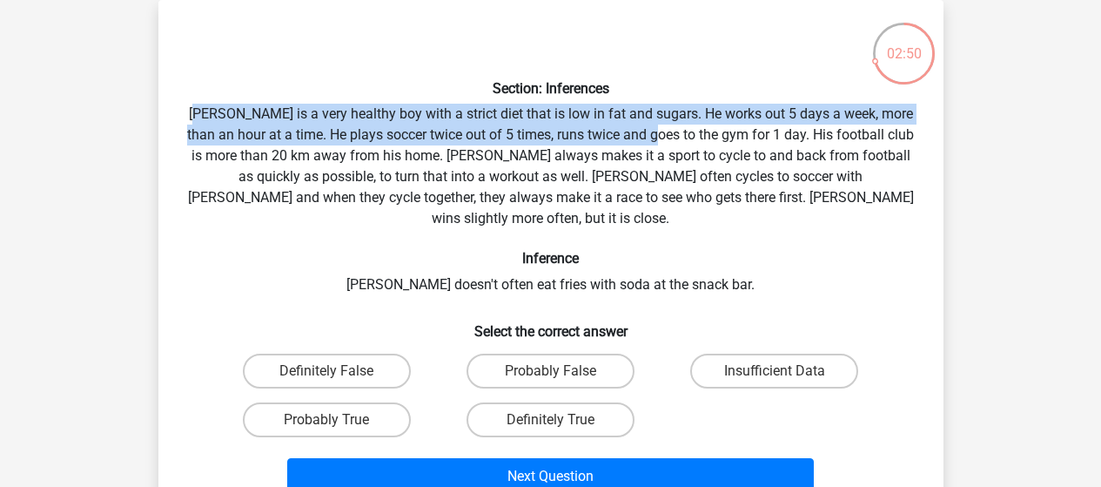
drag, startPoint x: 203, startPoint y: 124, endPoint x: 595, endPoint y: 127, distance: 392.6
click at [674, 125] on div "Section: Inferences Rowan is a very healthy boy with a strict diet that is low …" at bounding box center [550, 258] width 771 height 488
click at [418, 142] on div "Section: Inferences Rowan is a very healthy boy with a strict diet that is low …" at bounding box center [550, 258] width 771 height 488
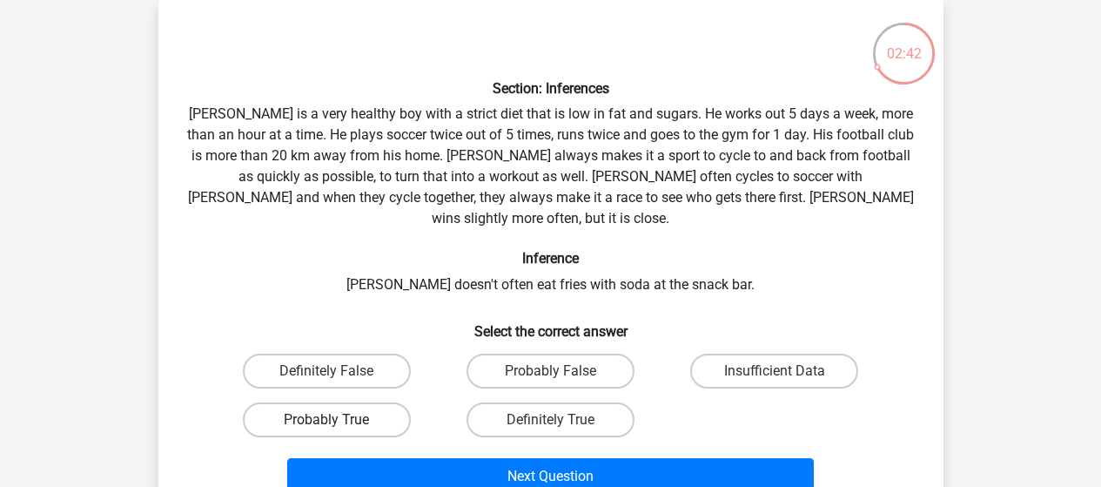
click at [374, 410] on label "Probably True" at bounding box center [327, 419] width 168 height 35
click at [338, 420] on input "Probably True" at bounding box center [331, 425] width 11 height 11
radio input "true"
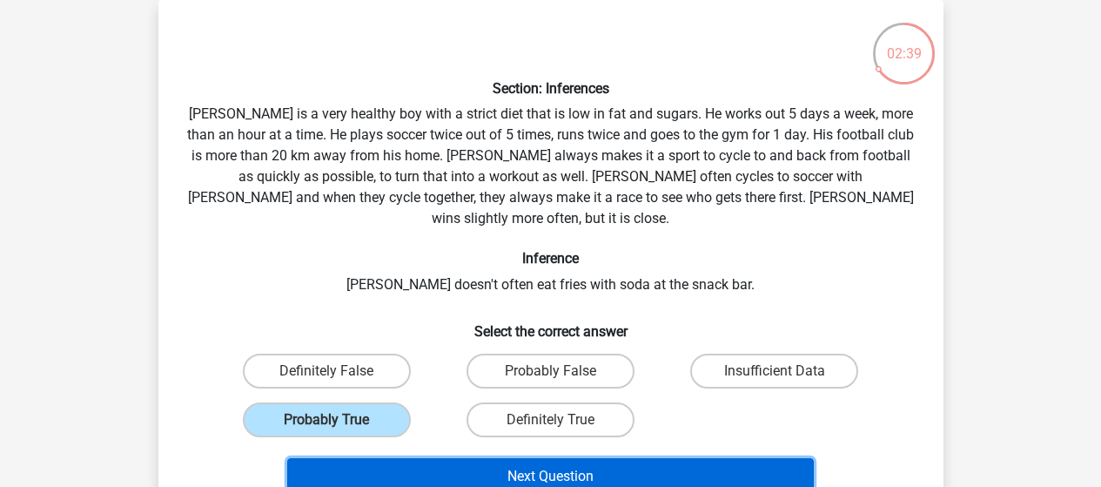
click at [488, 458] on button "Next Question" at bounding box center [550, 476] width 527 height 37
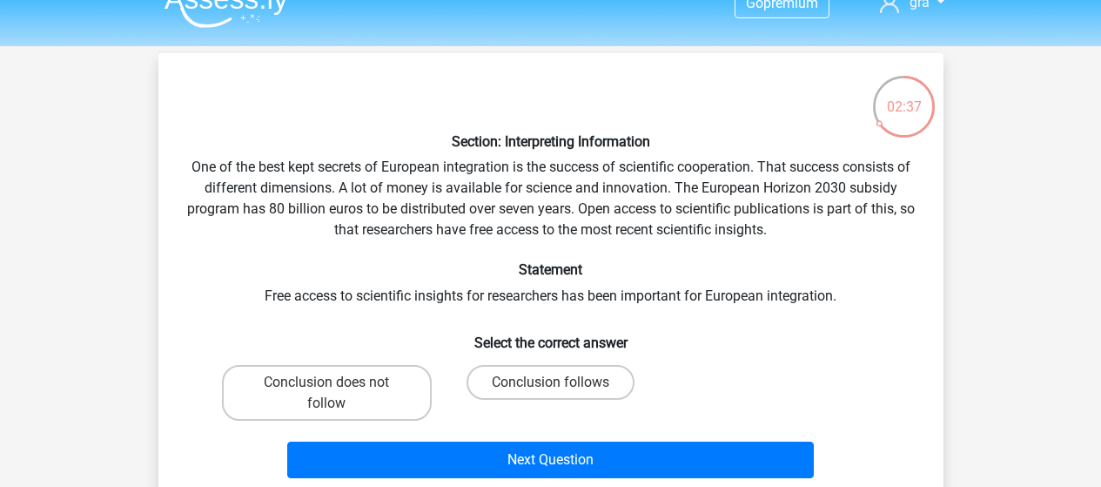
scroll to position [25, 0]
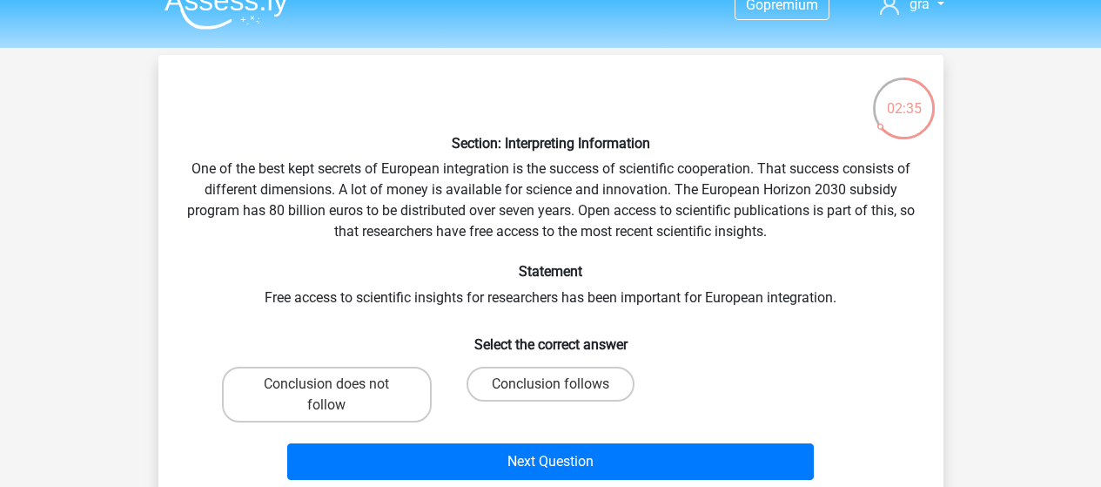
drag, startPoint x: 514, startPoint y: 422, endPoint x: 492, endPoint y: 283, distance: 141.0
click at [492, 283] on div "Section: Interpreting Information One of the best kept secrets of European inte…" at bounding box center [550, 278] width 771 height 418
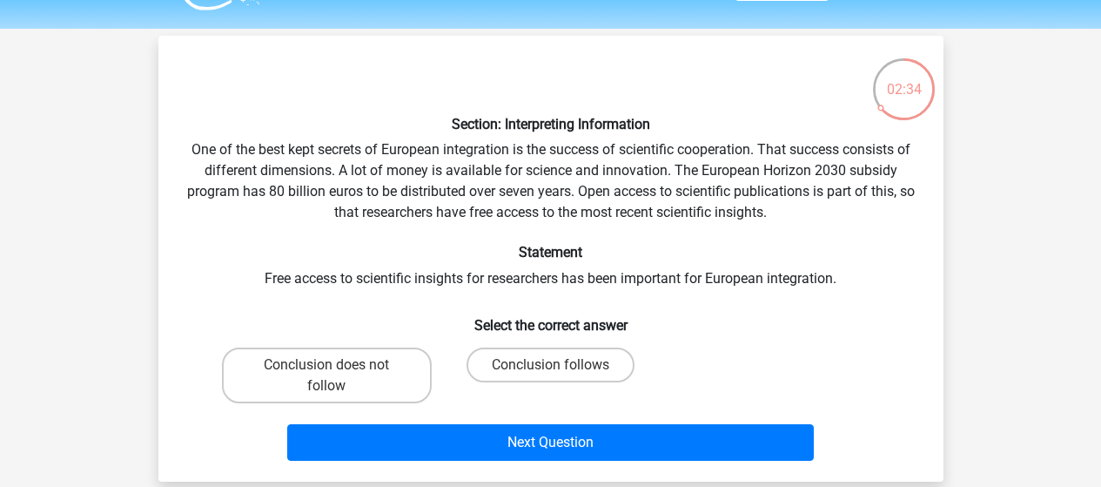
scroll to position [45, 0]
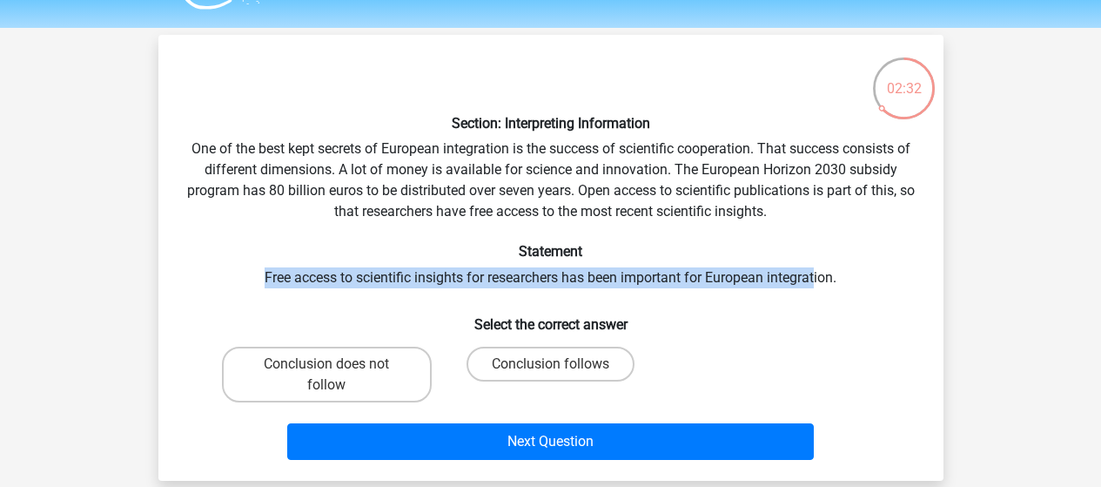
drag, startPoint x: 259, startPoint y: 279, endPoint x: 817, endPoint y: 279, distance: 557.1
click at [817, 279] on div "Section: Interpreting Information One of the best kept secrets of European inte…" at bounding box center [550, 258] width 771 height 418
drag, startPoint x: 264, startPoint y: 275, endPoint x: 786, endPoint y: 262, distance: 522.5
click at [786, 262] on div "Section: Interpreting Information One of the best kept secrets of European inte…" at bounding box center [550, 258] width 771 height 418
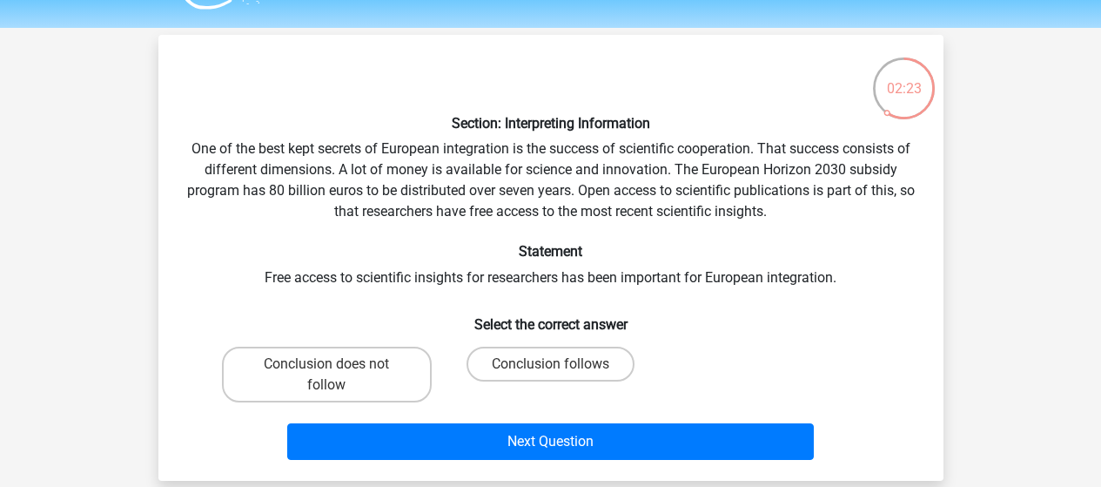
click at [784, 290] on div "Section: Interpreting Information One of the best kept secrets of European inte…" at bounding box center [550, 258] width 771 height 418
drag, startPoint x: 260, startPoint y: 282, endPoint x: 827, endPoint y: 259, distance: 567.2
click at [827, 259] on div "Section: Interpreting Information One of the best kept secrets of European inte…" at bounding box center [550, 258] width 771 height 418
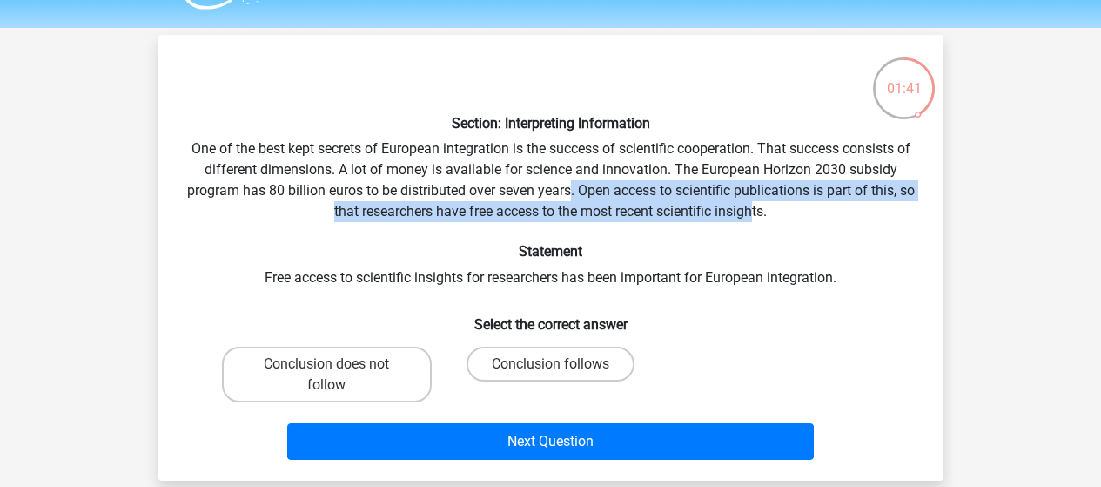
drag, startPoint x: 577, startPoint y: 192, endPoint x: 764, endPoint y: 209, distance: 187.9
click at [764, 209] on div "Section: Interpreting Information One of the best kept secrets of European inte…" at bounding box center [550, 258] width 771 height 418
click at [602, 216] on div "Section: Interpreting Information One of the best kept secrets of European inte…" at bounding box center [550, 258] width 771 height 418
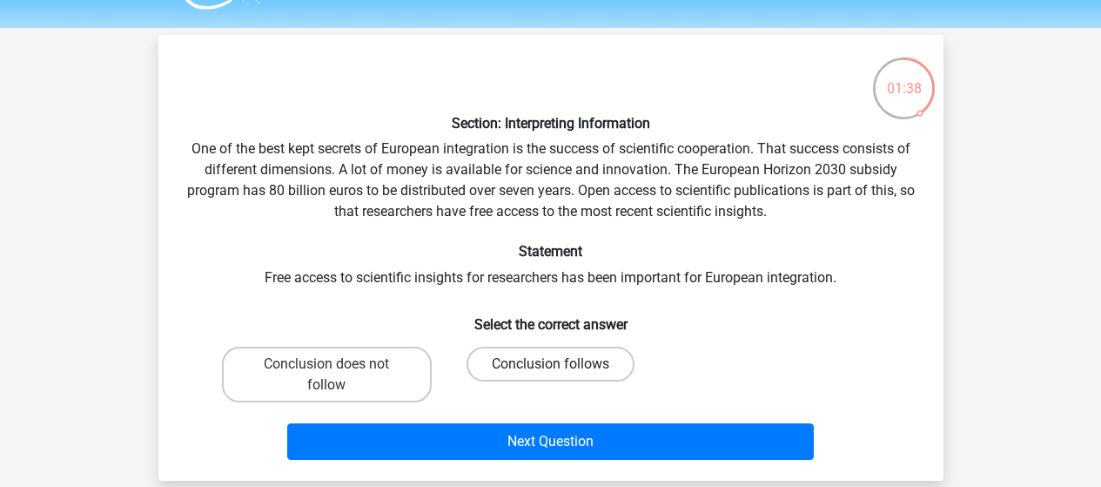
click at [522, 379] on label "Conclusion follows" at bounding box center [551, 363] width 168 height 35
click at [550, 375] on input "Conclusion follows" at bounding box center [555, 369] width 11 height 11
radio input "true"
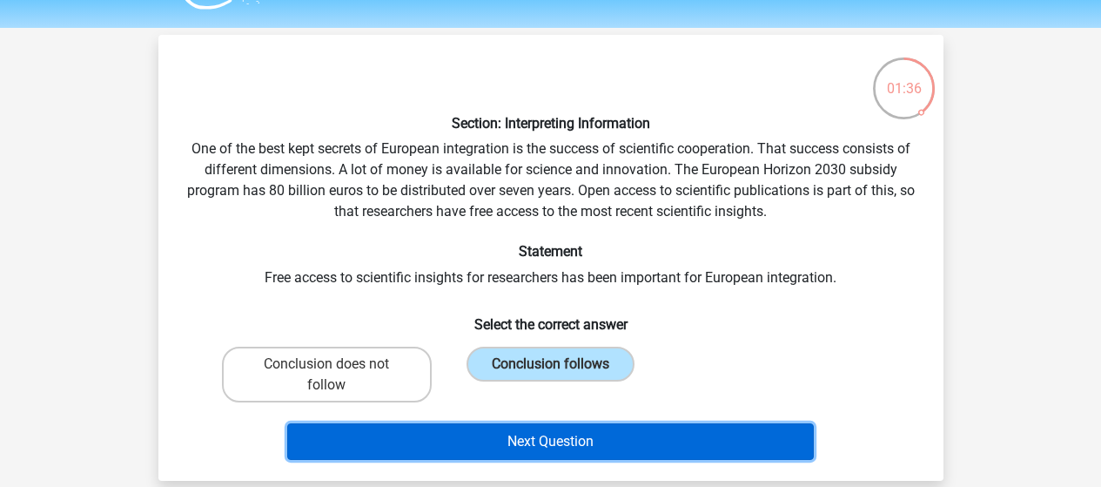
click at [658, 432] on button "Next Question" at bounding box center [550, 441] width 527 height 37
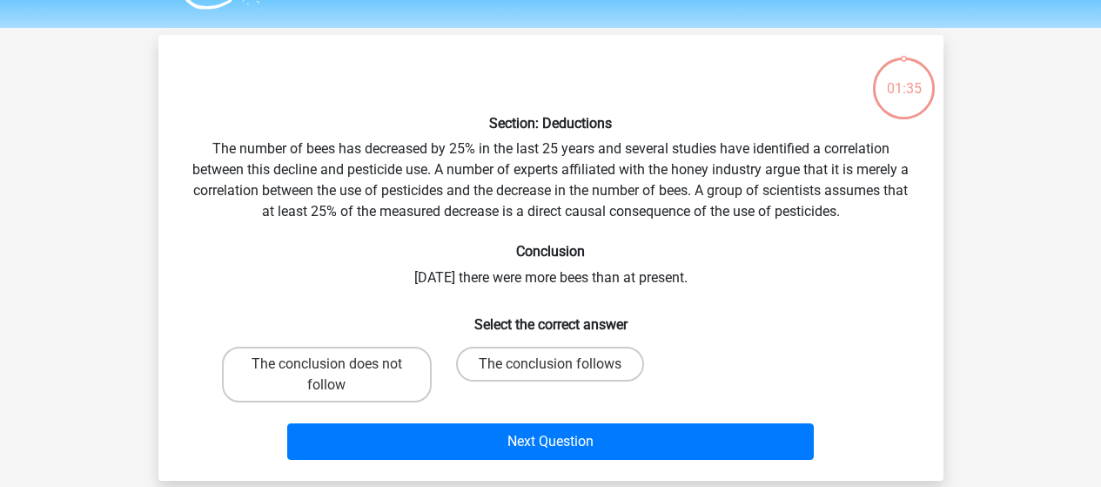
scroll to position [80, 0]
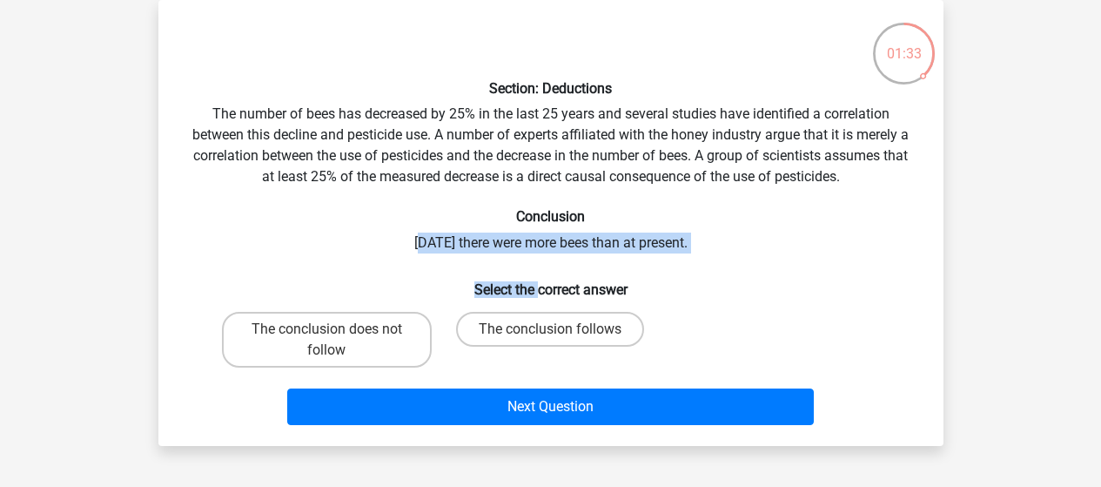
drag, startPoint x: 397, startPoint y: 244, endPoint x: 537, endPoint y: 285, distance: 146.0
click at [537, 285] on div "Section: Deductions The number of bees has decreased by 25% in the last 25 year…" at bounding box center [550, 223] width 771 height 418
click at [524, 269] on h6 "Select the correct answer" at bounding box center [551, 282] width 730 height 30
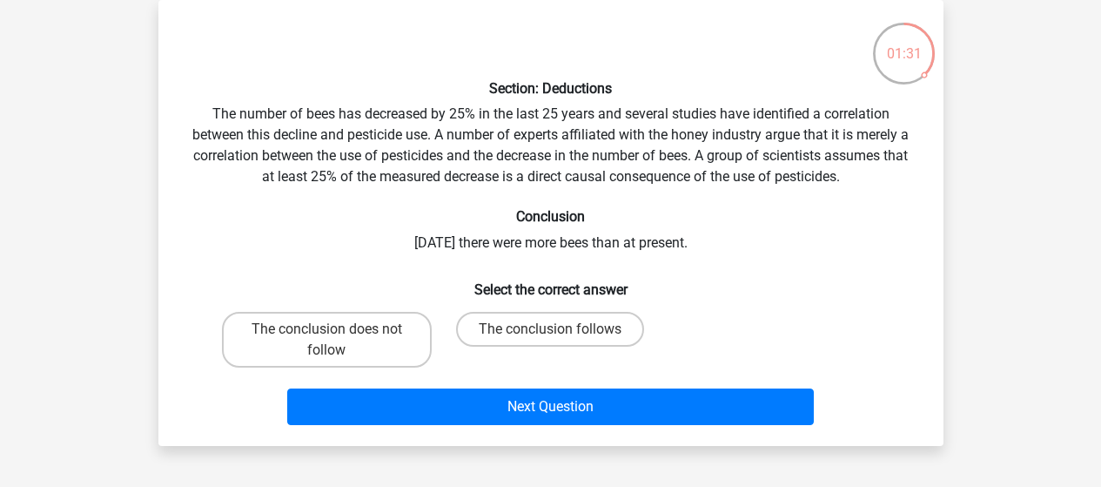
click at [402, 212] on h6 "Conclusion" at bounding box center [551, 216] width 730 height 17
drag, startPoint x: 386, startPoint y: 237, endPoint x: 723, endPoint y: 231, distance: 337.8
click at [723, 231] on div "Section: Deductions The number of bees has decreased by 25% in the last 25 year…" at bounding box center [550, 223] width 771 height 418
click at [617, 250] on div "Section: Deductions The number of bees has decreased by 25% in the last 25 year…" at bounding box center [550, 223] width 771 height 418
click at [517, 322] on label "The conclusion follows" at bounding box center [550, 329] width 188 height 35
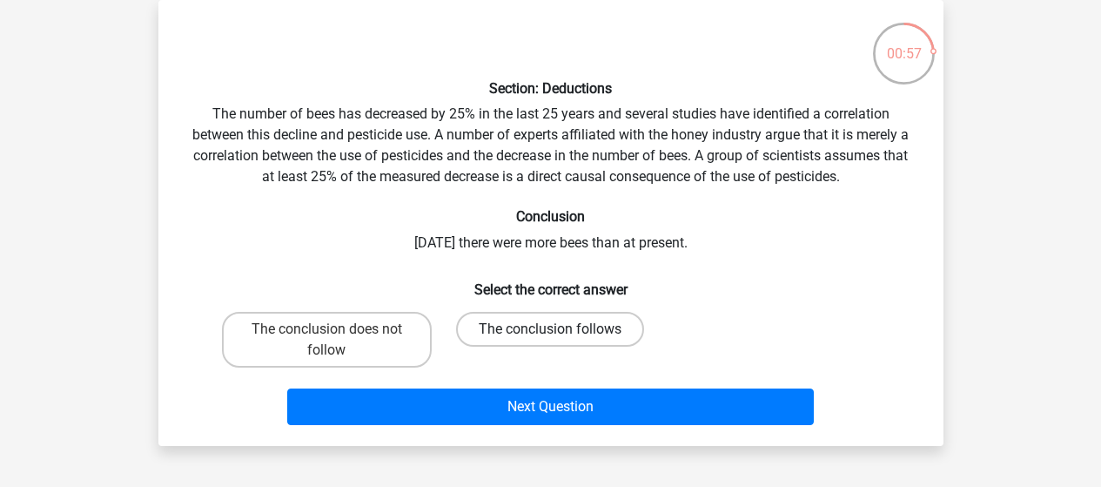
click at [550, 329] on input "The conclusion follows" at bounding box center [555, 334] width 11 height 11
radio input "true"
click at [580, 386] on div "Next Question" at bounding box center [551, 402] width 730 height 57
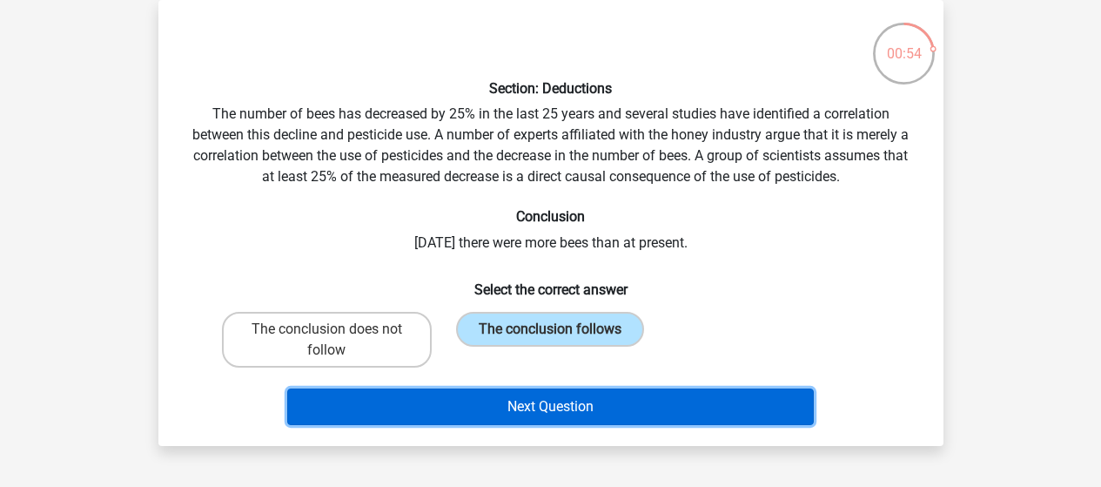
click at [599, 400] on button "Next Question" at bounding box center [550, 406] width 527 height 37
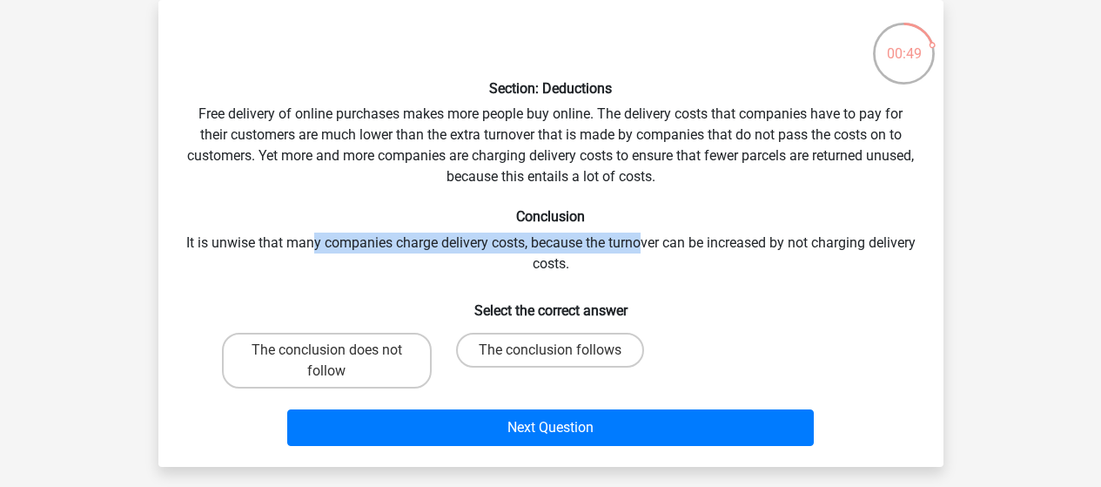
drag, startPoint x: 333, startPoint y: 244, endPoint x: 668, endPoint y: 248, distance: 334.3
click at [668, 248] on div "Section: Deductions Free delivery of online purchases makes more people buy onl…" at bounding box center [550, 233] width 771 height 439
click at [691, 283] on div "Section: Deductions Free delivery of online purchases makes more people buy onl…" at bounding box center [550, 233] width 771 height 439
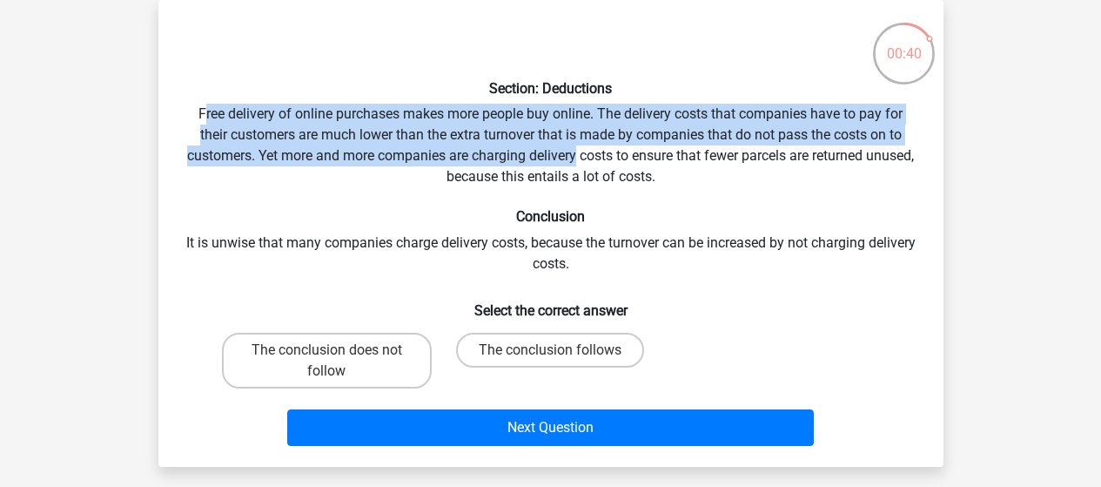
drag, startPoint x: 205, startPoint y: 116, endPoint x: 600, endPoint y: 151, distance: 396.0
click at [600, 151] on div "Section: Deductions Free delivery of online purchases makes more people buy onl…" at bounding box center [550, 233] width 771 height 439
click at [560, 165] on div "Section: Deductions Free delivery of online purchases makes more people buy onl…" at bounding box center [550, 233] width 771 height 439
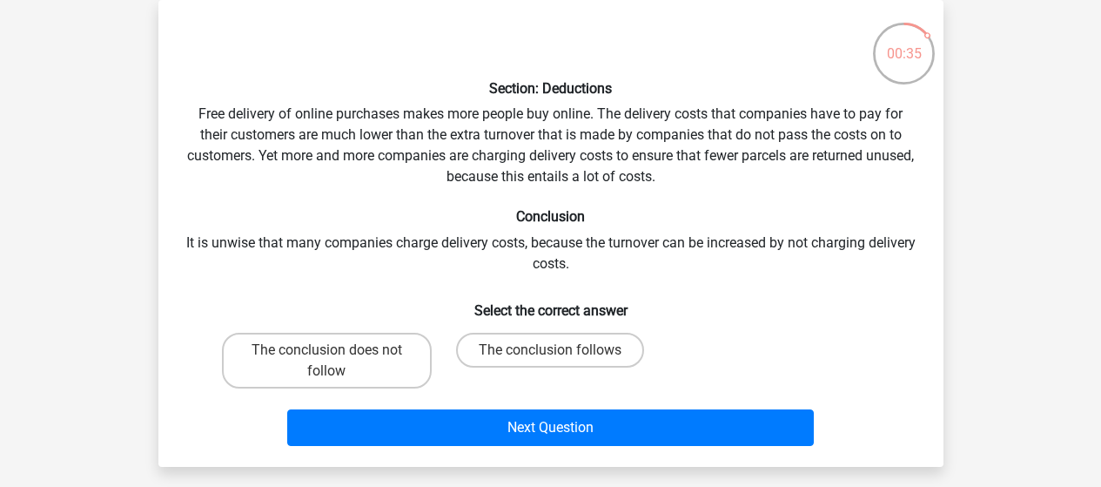
drag, startPoint x: 251, startPoint y: 254, endPoint x: 373, endPoint y: 264, distance: 122.3
click at [373, 264] on div "Section: Deductions Free delivery of online purchases makes more people buy onl…" at bounding box center [550, 233] width 771 height 439
click at [536, 346] on label "The conclusion follows" at bounding box center [550, 350] width 188 height 35
click at [550, 350] on input "The conclusion follows" at bounding box center [555, 355] width 11 height 11
radio input "true"
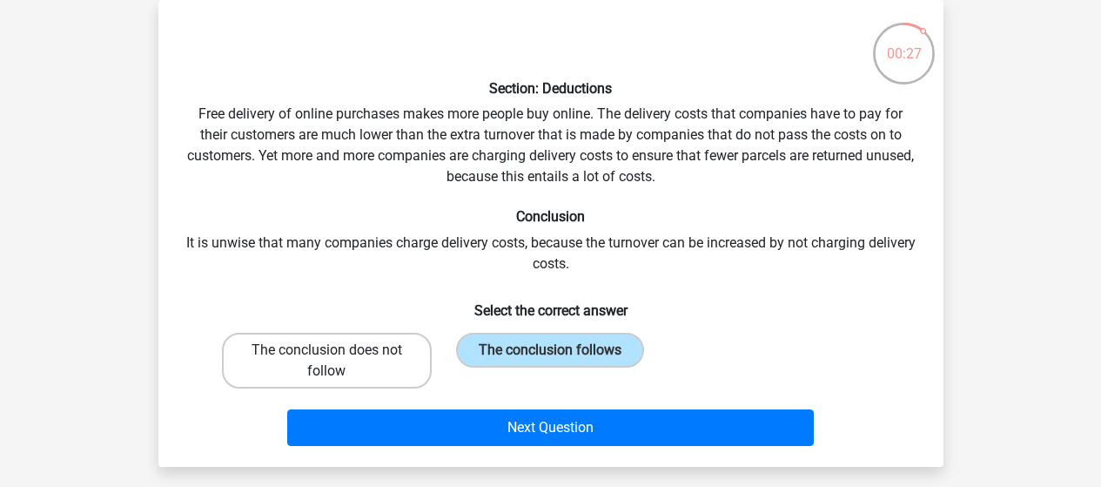
click at [376, 383] on label "The conclusion does not follow" at bounding box center [327, 361] width 210 height 56
click at [338, 361] on input "The conclusion does not follow" at bounding box center [331, 355] width 11 height 11
radio input "true"
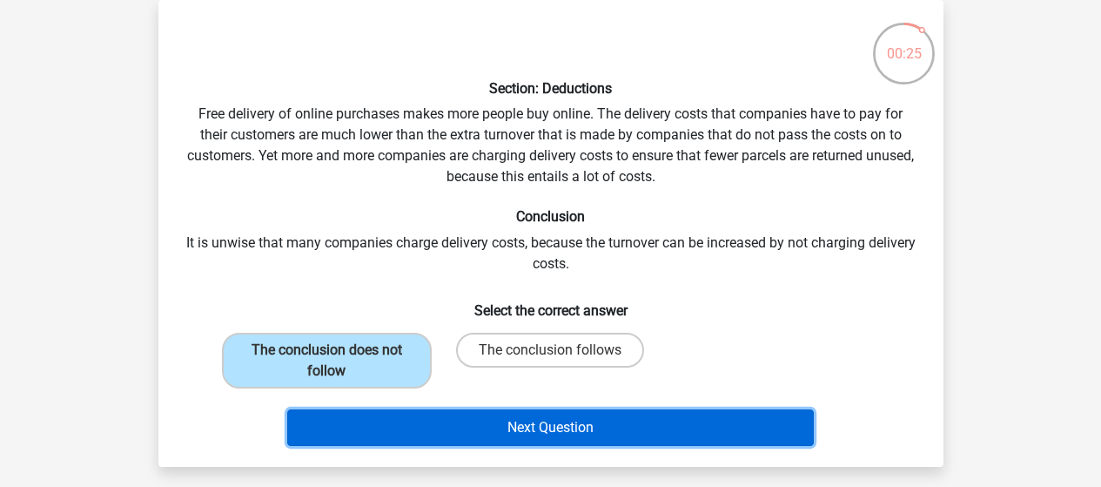
click at [521, 426] on button "Next Question" at bounding box center [550, 427] width 527 height 37
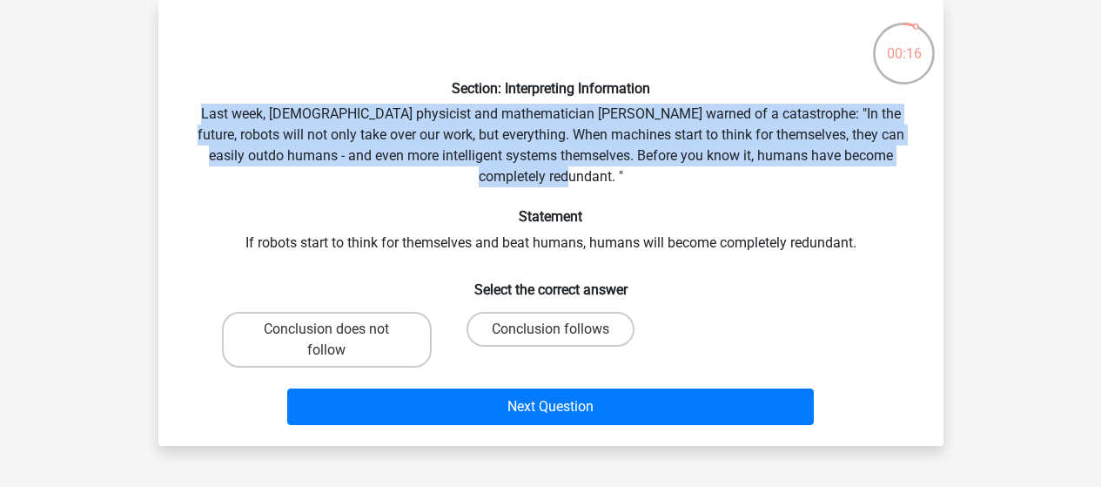
drag, startPoint x: 171, startPoint y: 108, endPoint x: 595, endPoint y: 171, distance: 429.5
click at [595, 171] on div "Section: Interpreting Information Last week, British physicist and mathematicia…" at bounding box center [550, 223] width 771 height 418
click at [582, 178] on div "Section: Interpreting Information Last week, British physicist and mathematicia…" at bounding box center [550, 223] width 771 height 418
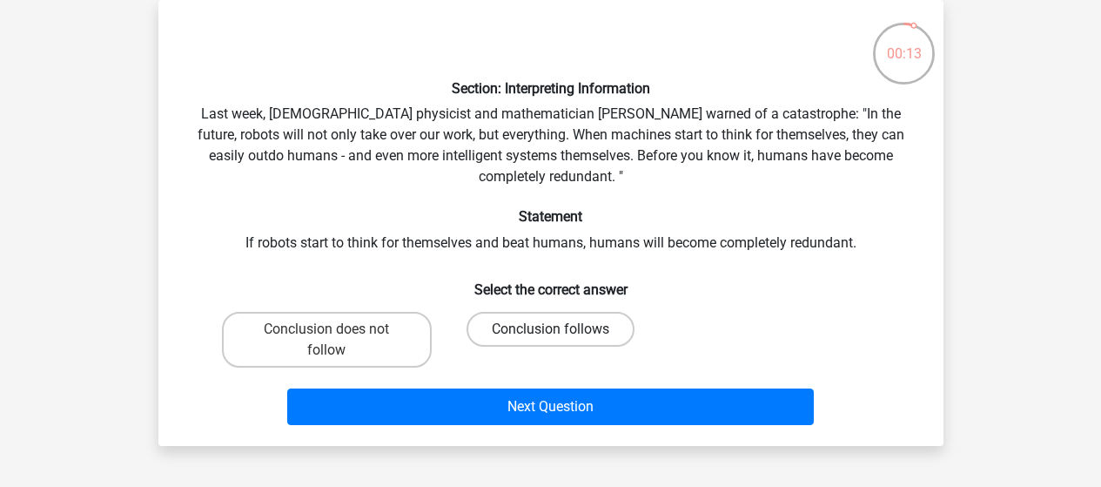
click at [495, 342] on label "Conclusion follows" at bounding box center [551, 329] width 168 height 35
click at [550, 340] on input "Conclusion follows" at bounding box center [555, 334] width 11 height 11
radio input "true"
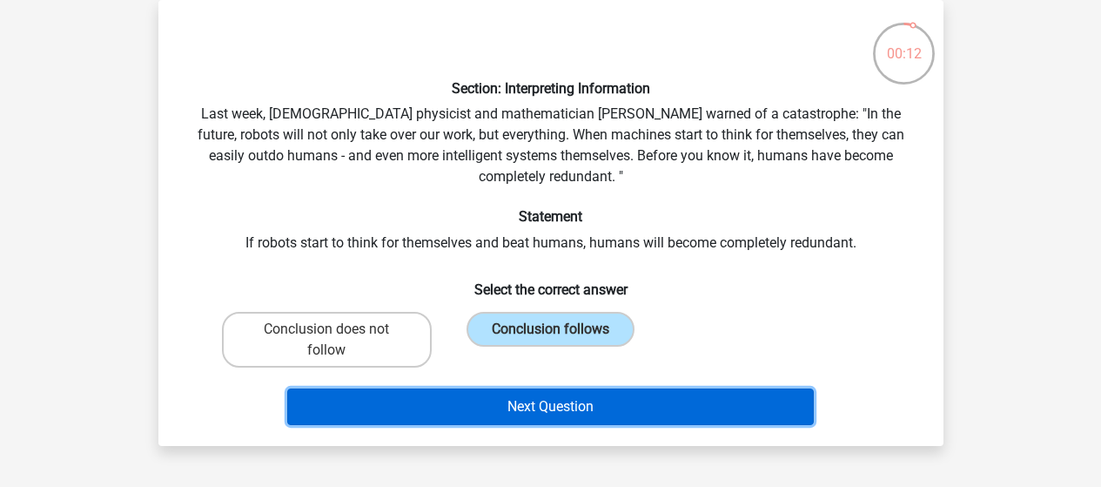
click at [473, 409] on button "Next Question" at bounding box center [550, 406] width 527 height 37
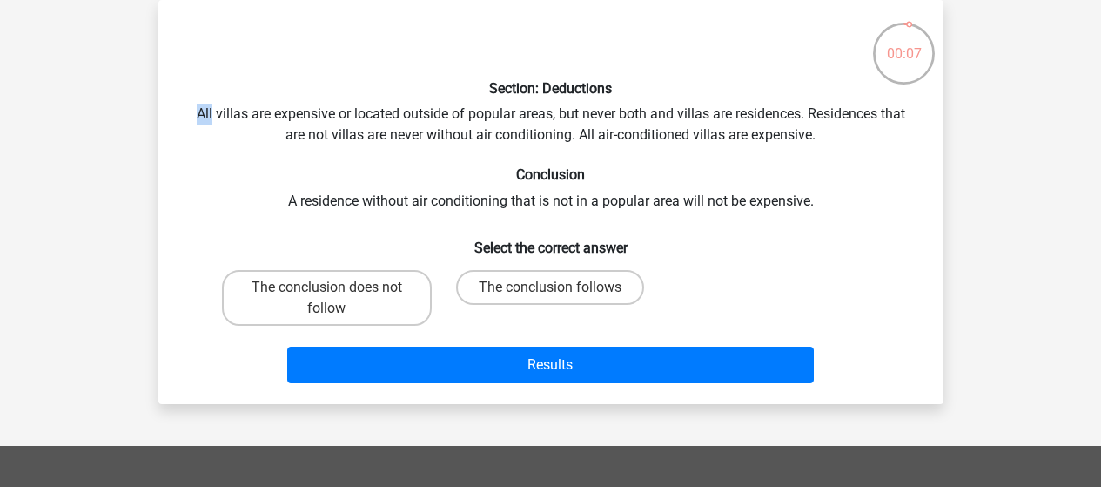
drag, startPoint x: 208, startPoint y: 114, endPoint x: 716, endPoint y: 94, distance: 508.8
click at [716, 94] on div "Section: Deductions All villas are expensive or located outside of popular area…" at bounding box center [550, 202] width 771 height 376
click at [469, 172] on h6 "Conclusion" at bounding box center [551, 174] width 730 height 17
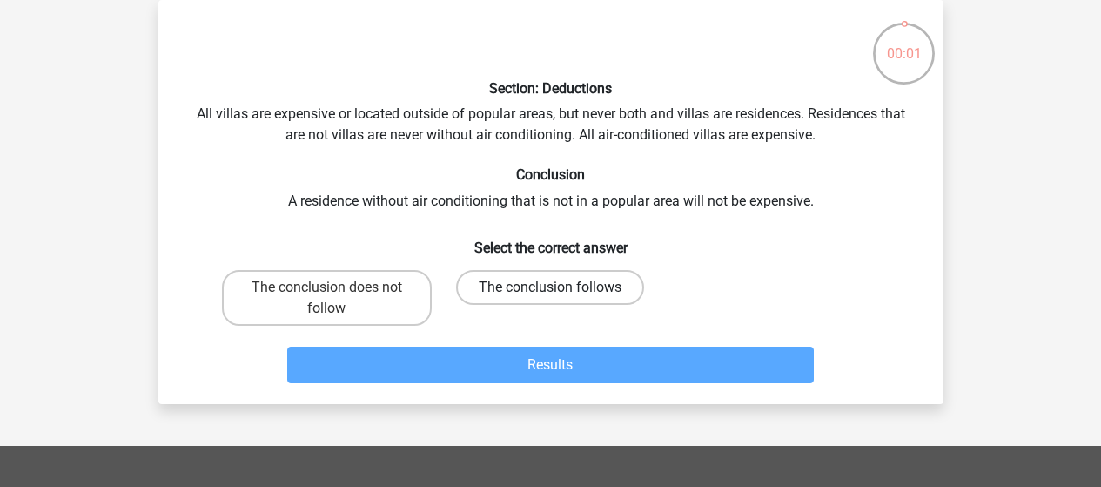
click at [477, 295] on label "The conclusion follows" at bounding box center [550, 287] width 188 height 35
click at [550, 295] on input "The conclusion follows" at bounding box center [555, 292] width 11 height 11
radio input "true"
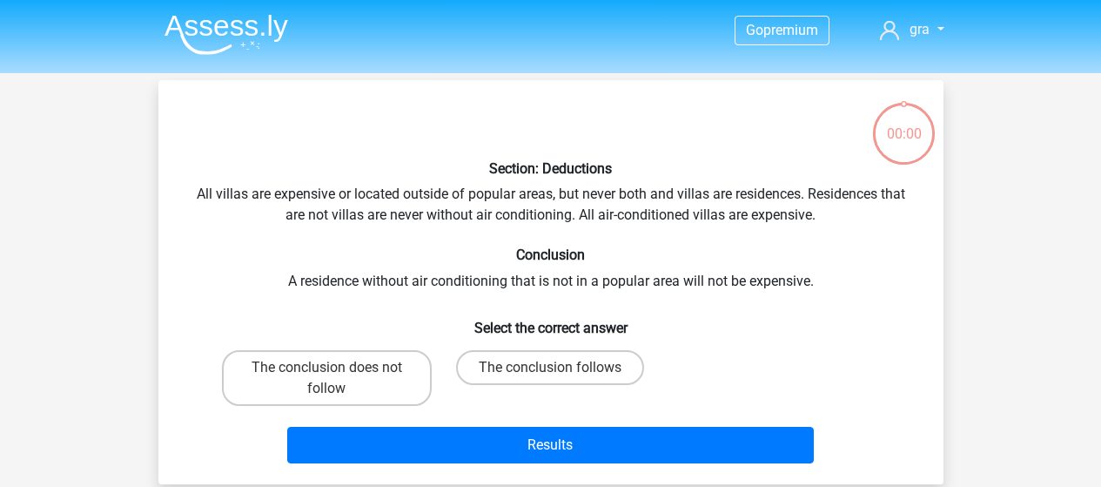
scroll to position [80, 0]
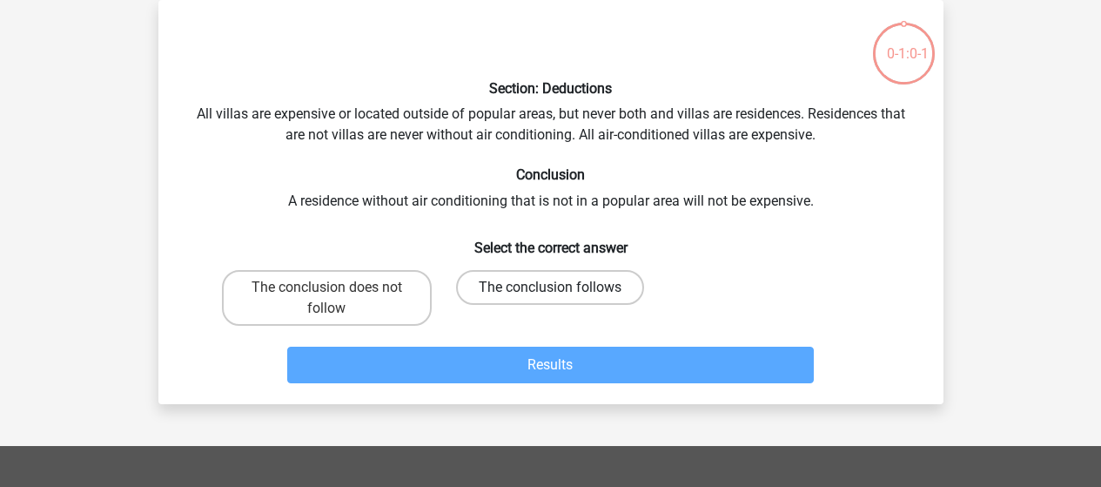
click at [550, 300] on label "The conclusion follows" at bounding box center [550, 287] width 188 height 35
click at [550, 299] on input "The conclusion follows" at bounding box center [555, 292] width 11 height 11
radio input "true"
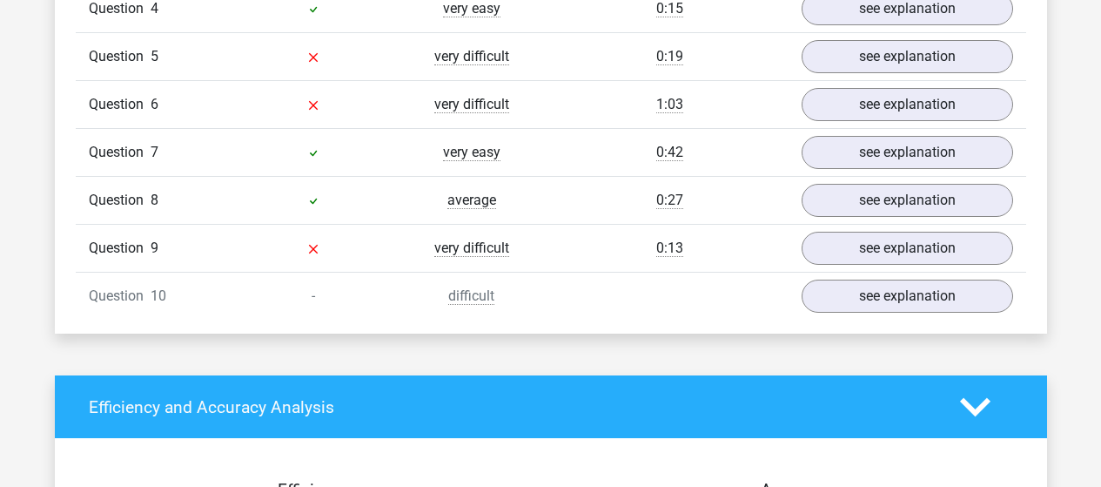
scroll to position [1636, 0]
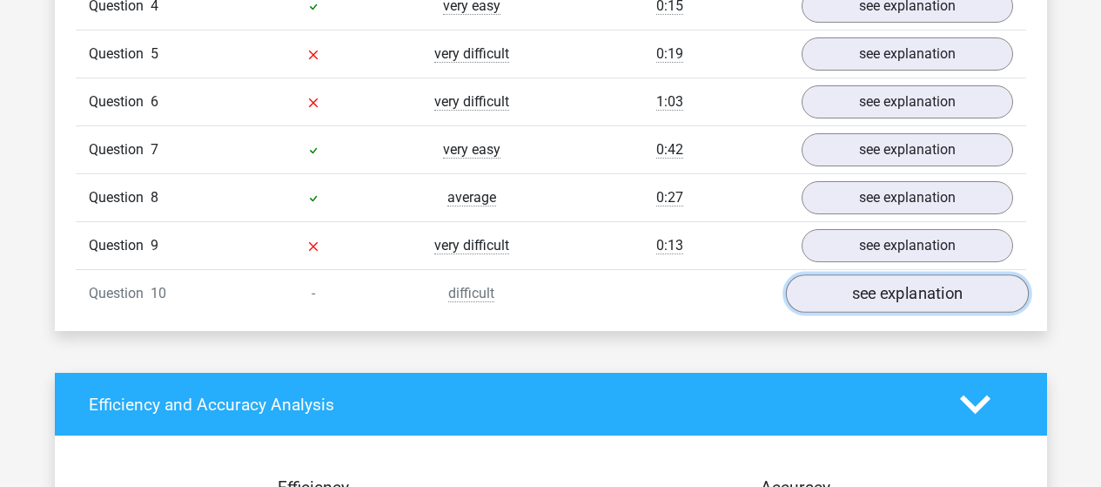
click at [870, 281] on link "see explanation" at bounding box center [906, 293] width 243 height 38
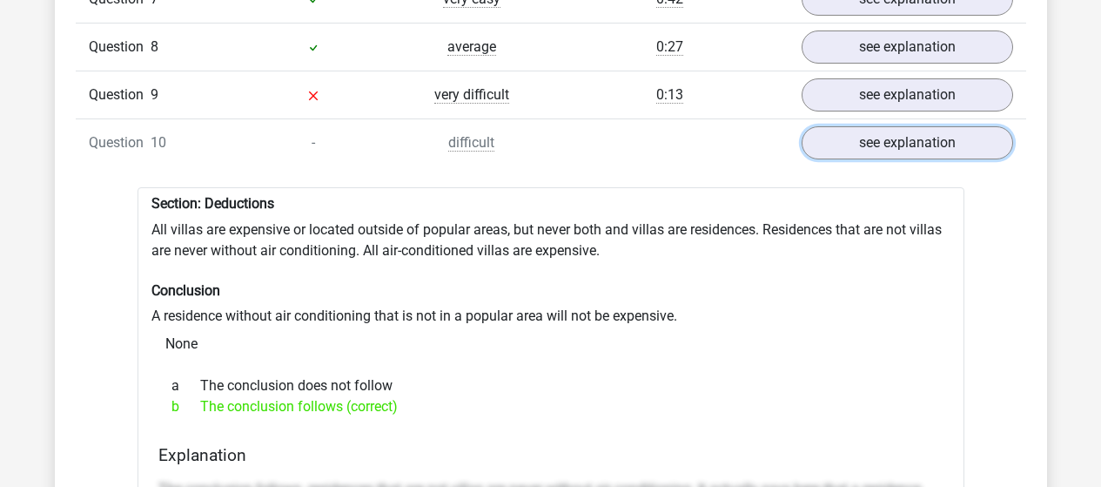
scroll to position [1787, 0]
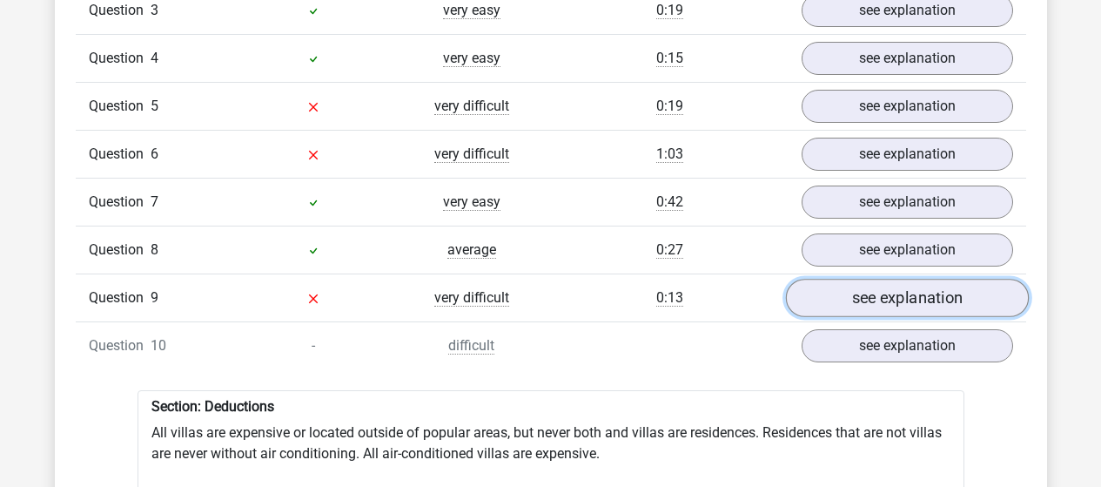
click at [882, 289] on link "see explanation" at bounding box center [906, 298] width 243 height 38
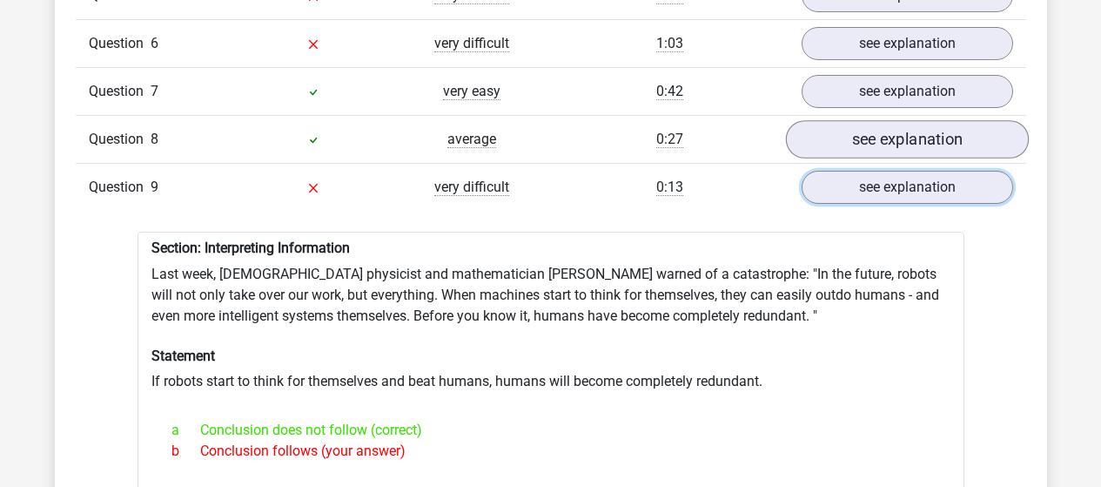
scroll to position [1693, 0]
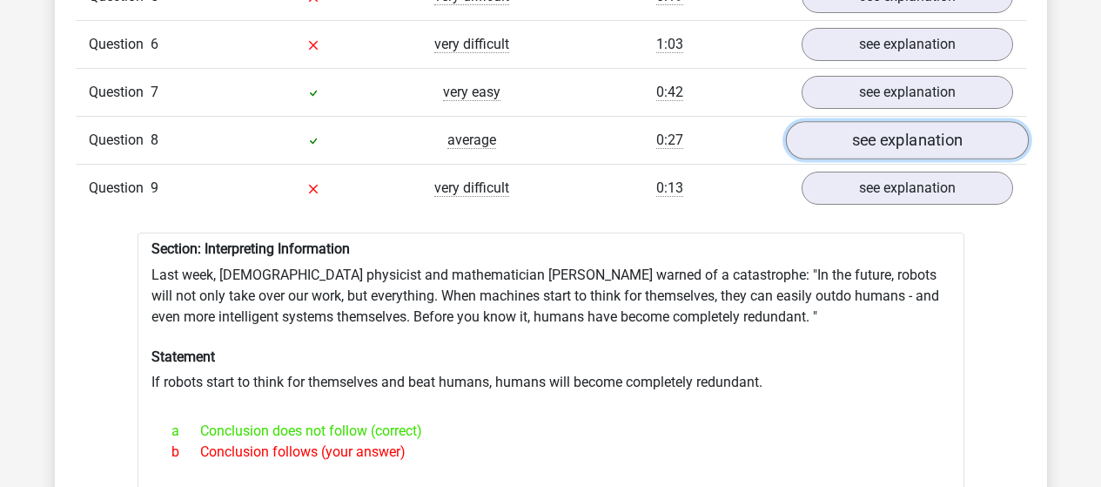
click at [915, 147] on link "see explanation" at bounding box center [906, 140] width 243 height 38
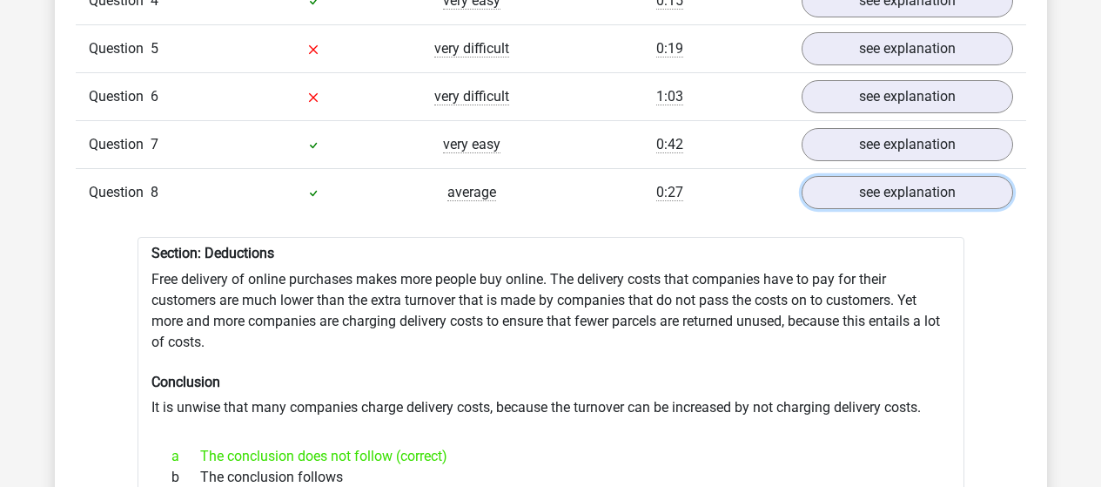
scroll to position [1601, 0]
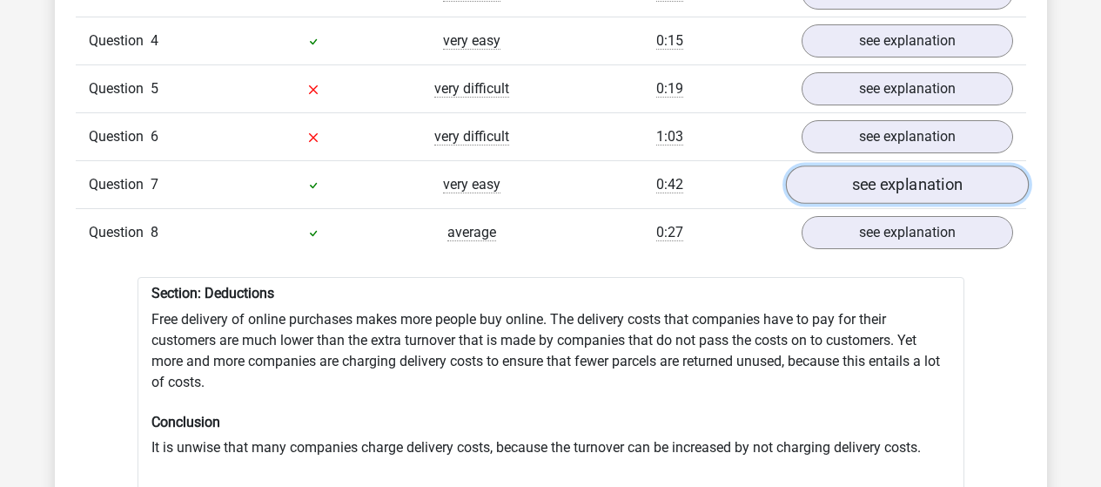
click at [892, 165] on link "see explanation" at bounding box center [906, 184] width 243 height 38
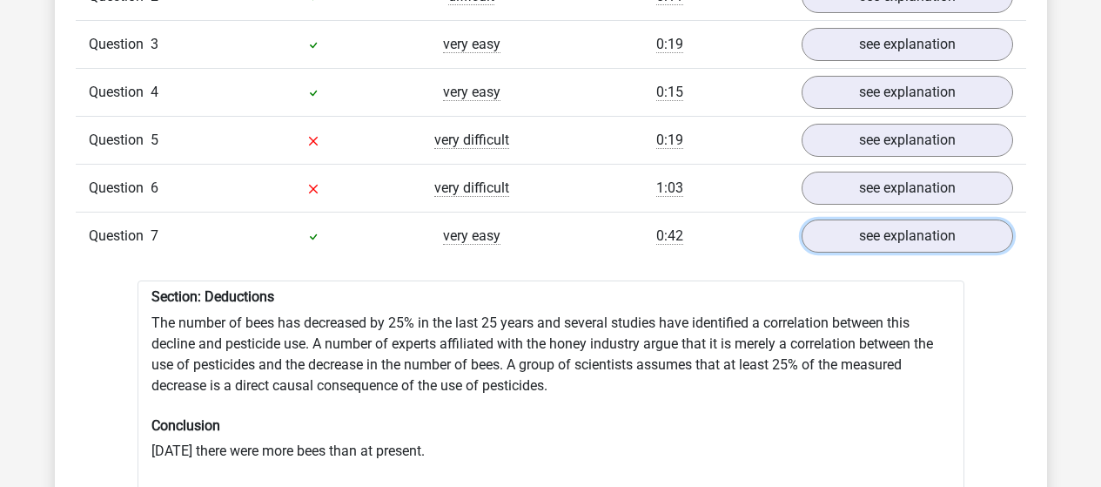
scroll to position [1545, 0]
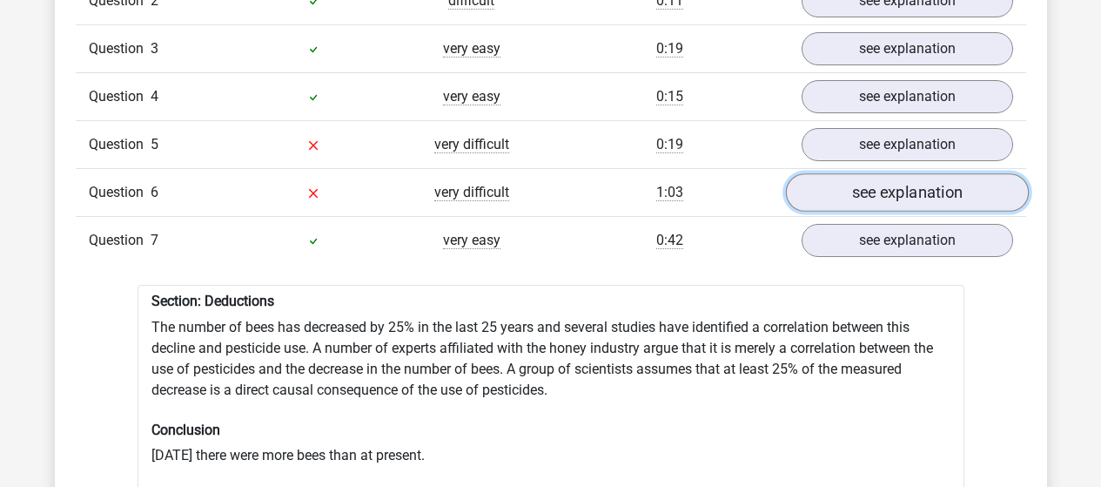
click at [917, 183] on link "see explanation" at bounding box center [906, 192] width 243 height 38
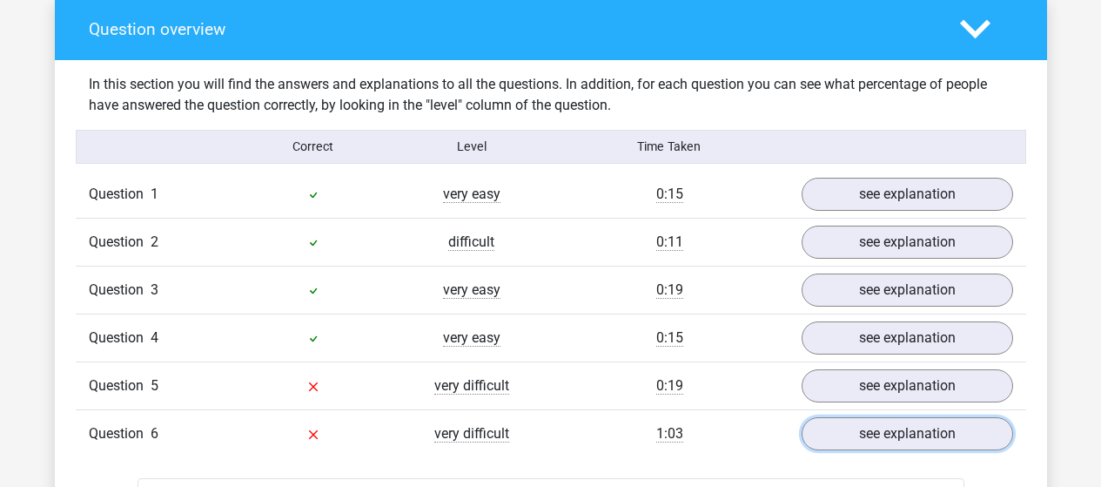
scroll to position [1298, 0]
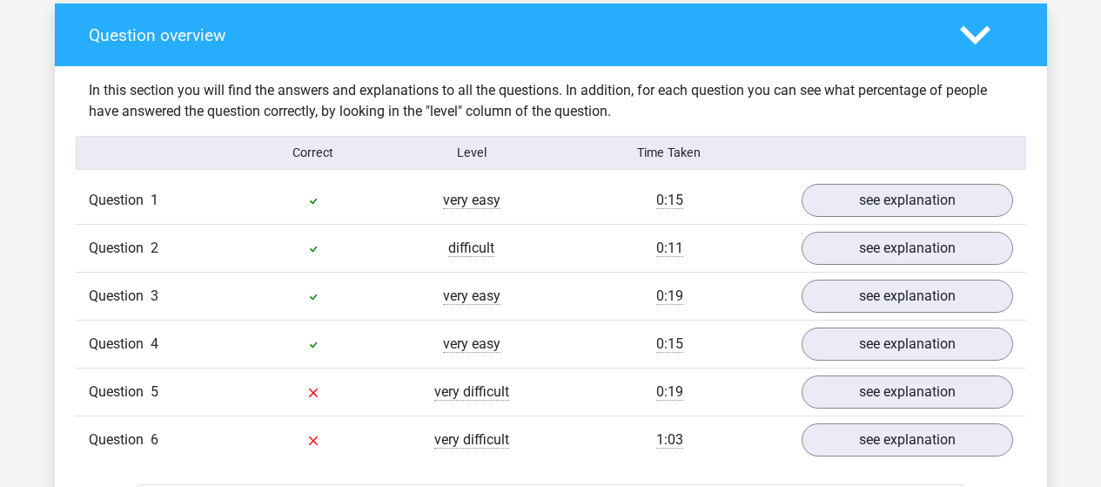
click at [888, 352] on div "Question 4 very easy 0:15 see explanation" at bounding box center [551, 343] width 951 height 48
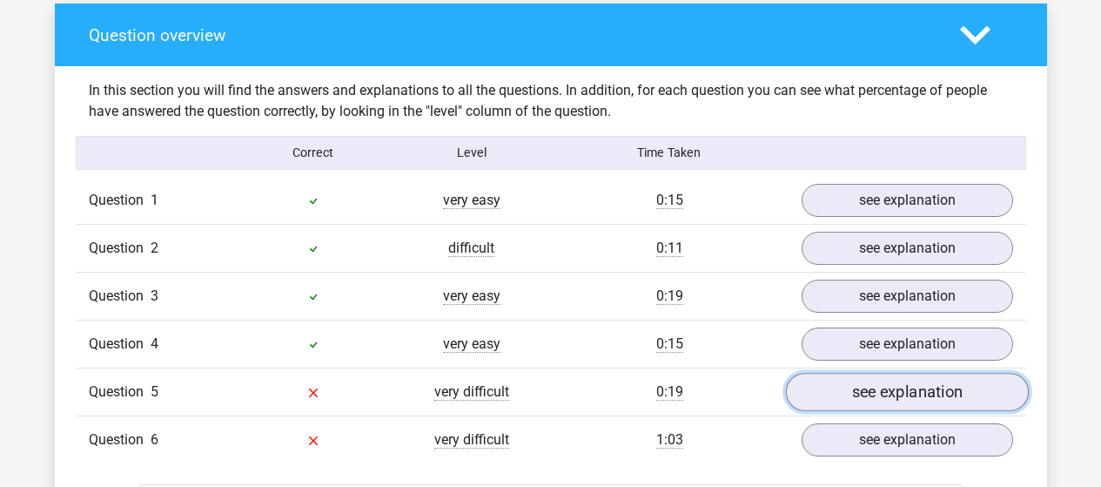
click at [878, 378] on link "see explanation" at bounding box center [906, 392] width 243 height 38
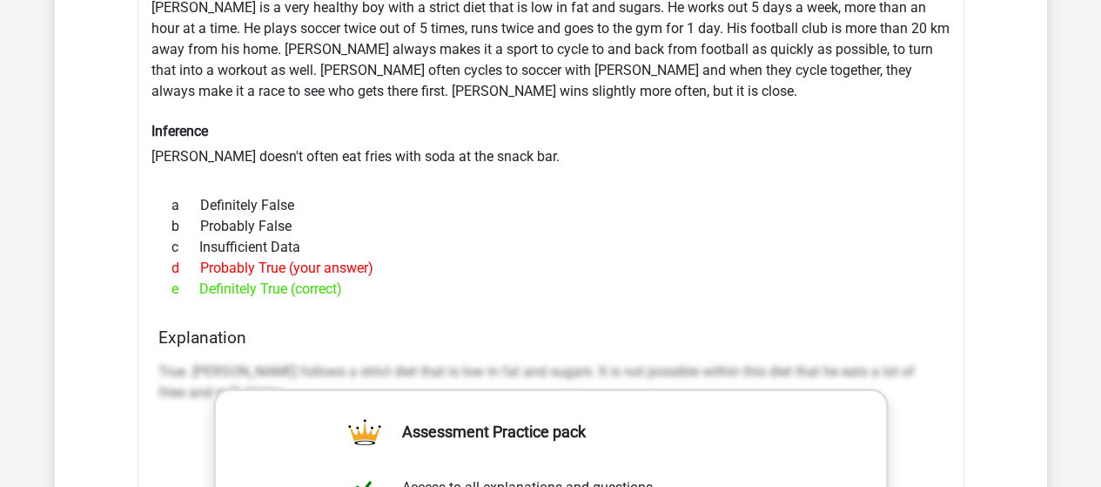
scroll to position [1771, 0]
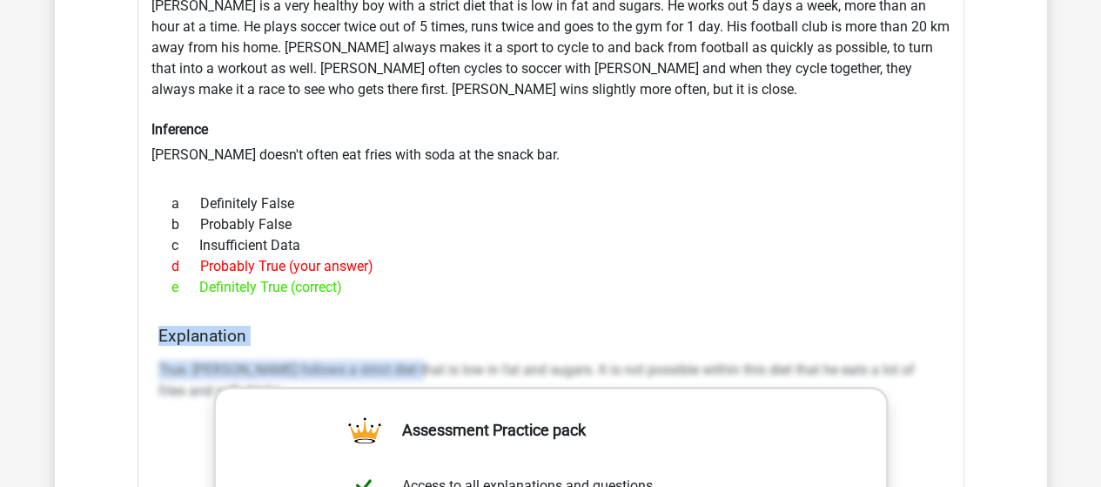
drag, startPoint x: 404, startPoint y: 363, endPoint x: 535, endPoint y: 387, distance: 133.7
click at [535, 387] on div "Section: Inferences Rowan is a very healthy boy with a strict diet that is low …" at bounding box center [551, 459] width 827 height 992
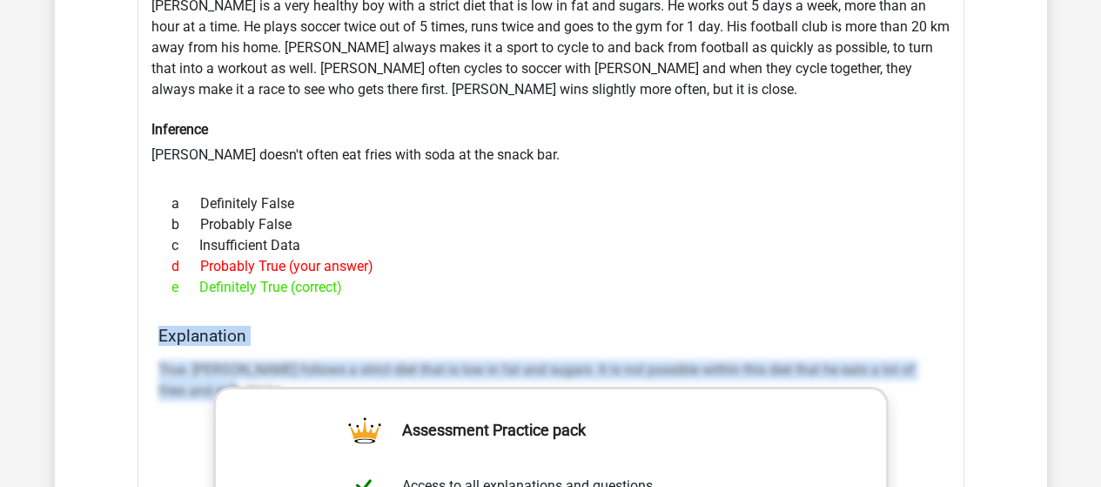
drag, startPoint x: 145, startPoint y: 319, endPoint x: 197, endPoint y: 389, distance: 87.2
click at [197, 389] on div "Section: Inferences Rowan is a very healthy boy with a strict diet that is low …" at bounding box center [551, 459] width 827 height 992
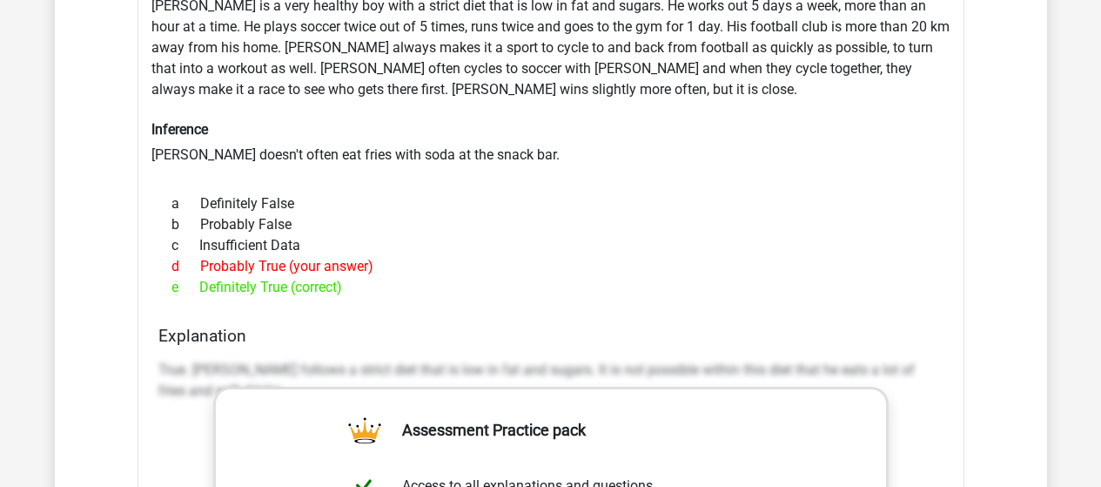
click at [643, 289] on div "a Definitely False b Probably False c Insufficient Data d Probably True (your a…" at bounding box center [550, 245] width 785 height 118
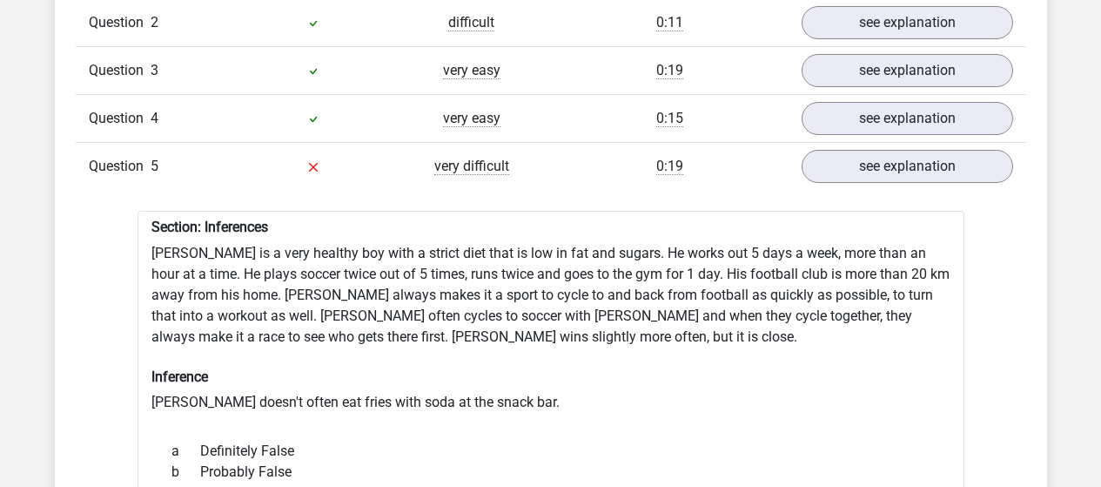
scroll to position [1515, 0]
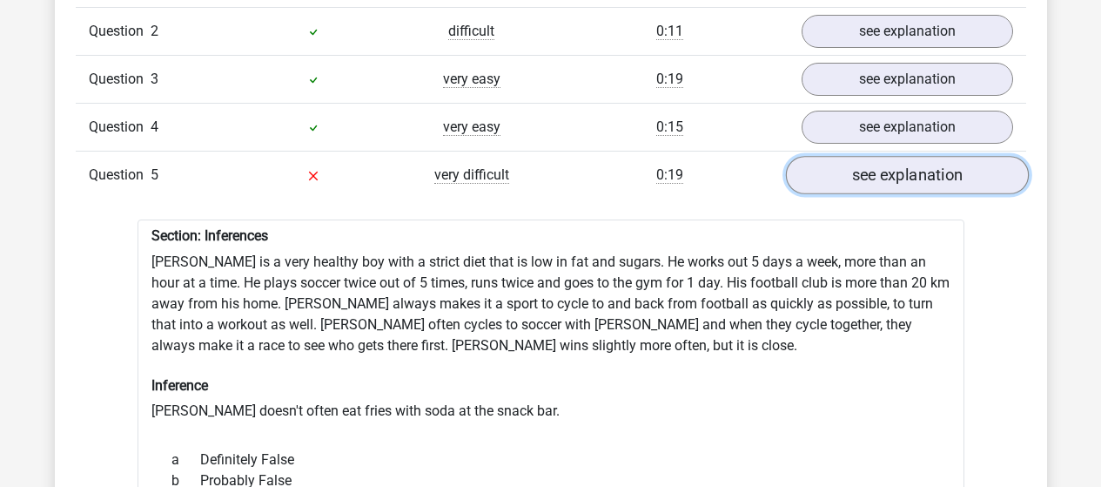
click at [827, 173] on link "see explanation" at bounding box center [906, 175] width 243 height 38
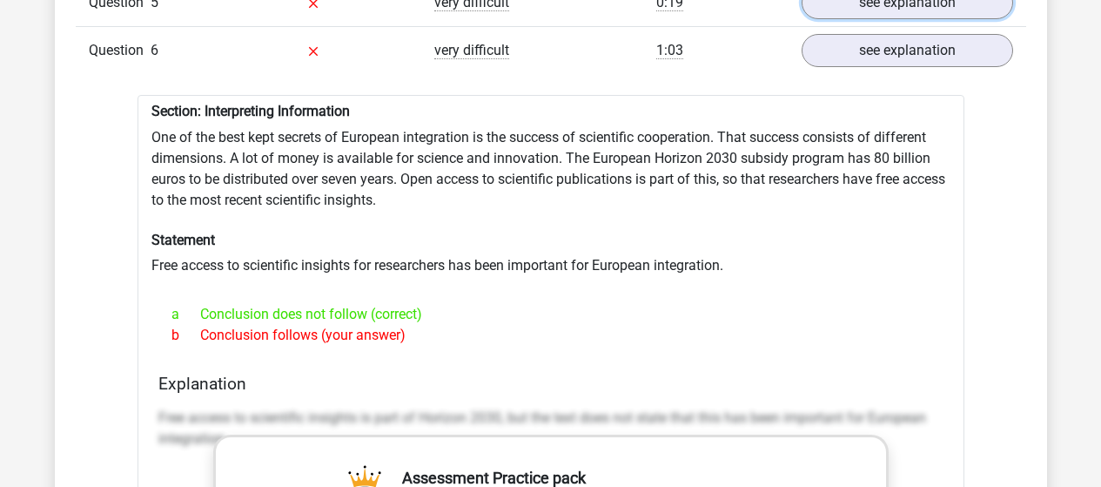
scroll to position [1682, 0]
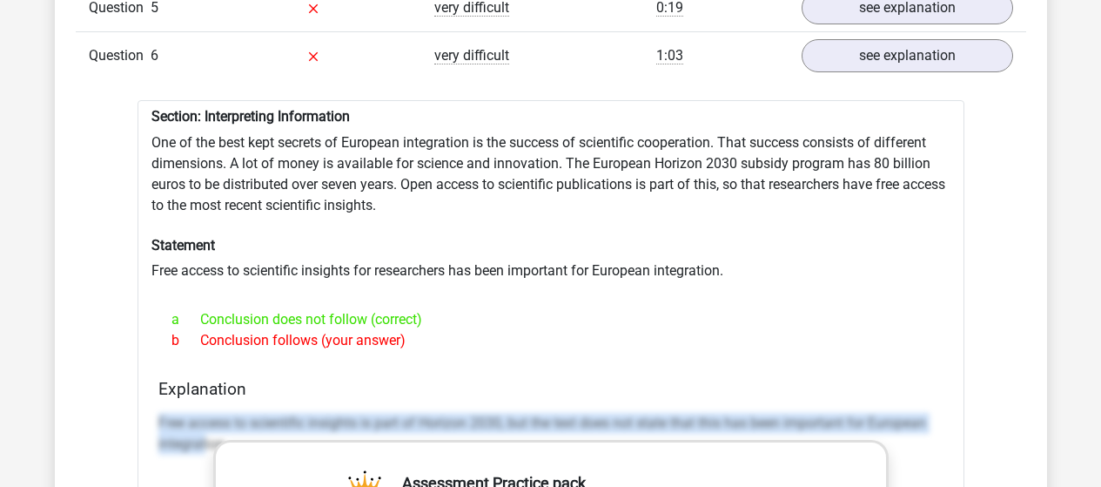
drag, startPoint x: 143, startPoint y: 392, endPoint x: 206, endPoint y: 439, distance: 79.0
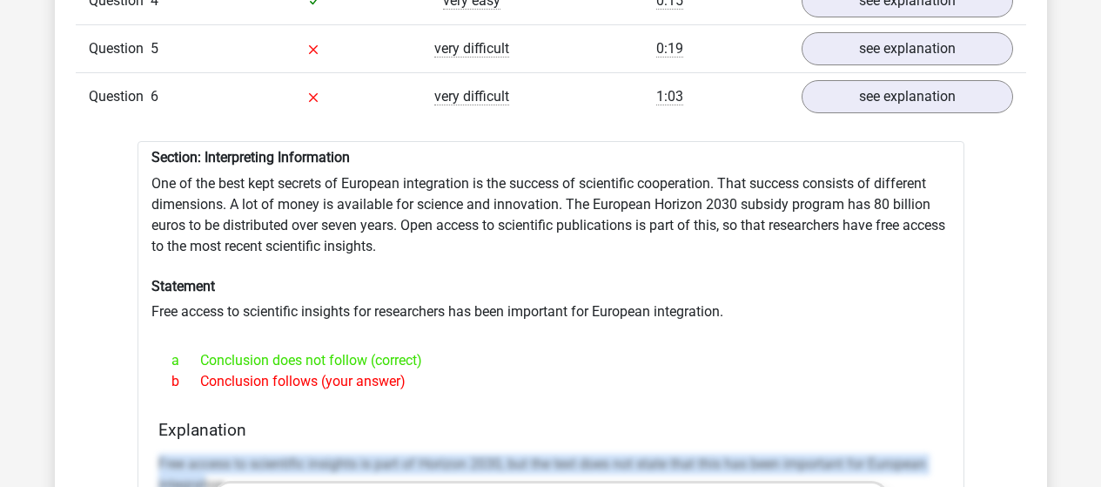
scroll to position [1640, 0]
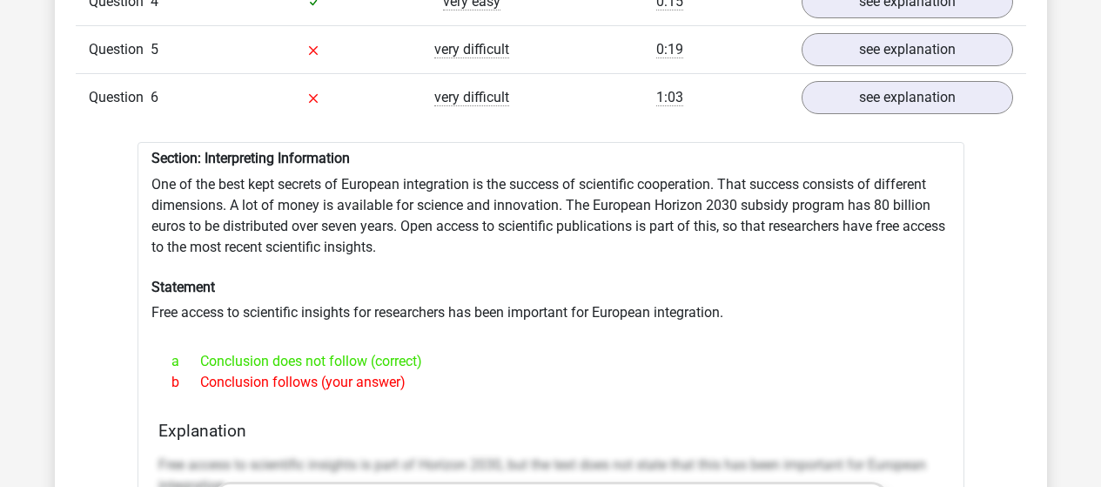
click at [732, 108] on div "Question 6 very difficult 1:03 see explanation" at bounding box center [551, 97] width 951 height 48
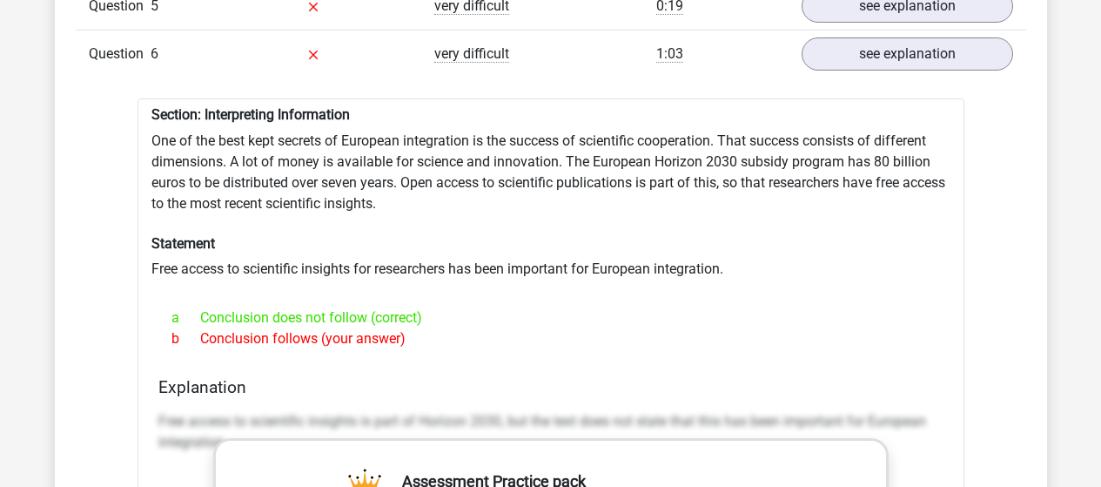
scroll to position [1684, 0]
click at [844, 58] on div "Question 6 very difficult 1:03 see explanation" at bounding box center [551, 53] width 951 height 48
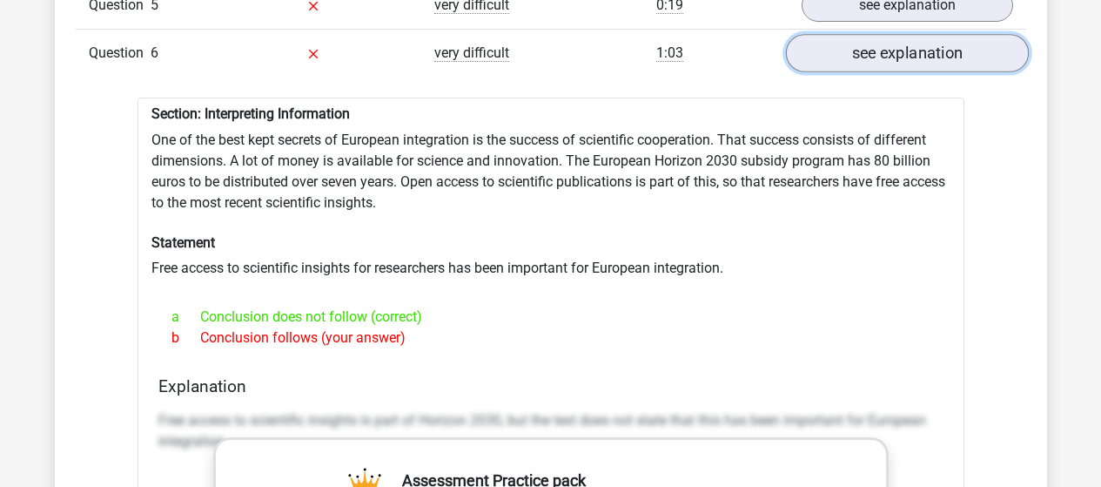
click at [856, 50] on link "see explanation" at bounding box center [906, 53] width 243 height 38
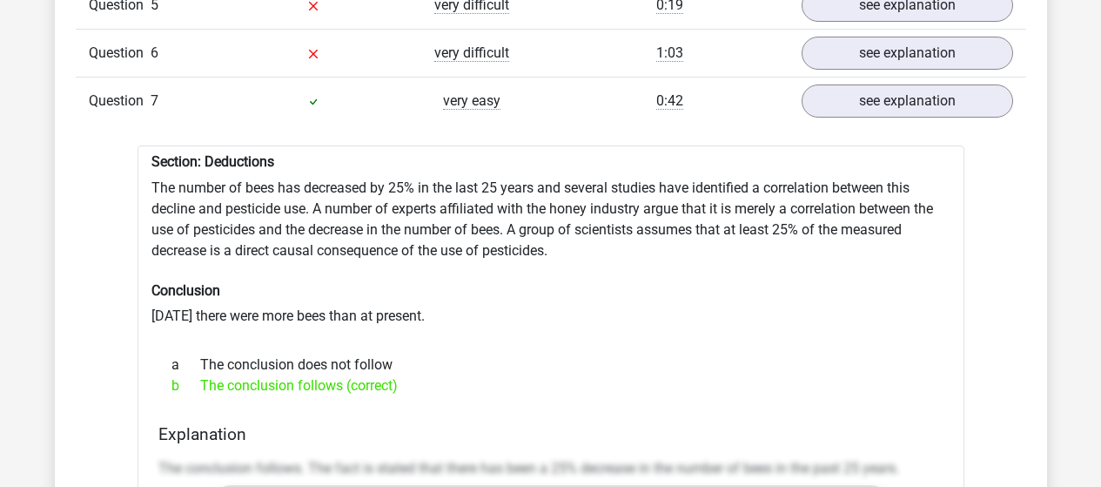
click at [915, 112] on div "Question 7 very easy 0:42 see explanation" at bounding box center [551, 101] width 951 height 48
click at [907, 111] on div "Question 7 very easy 0:42 see explanation" at bounding box center [551, 101] width 951 height 48
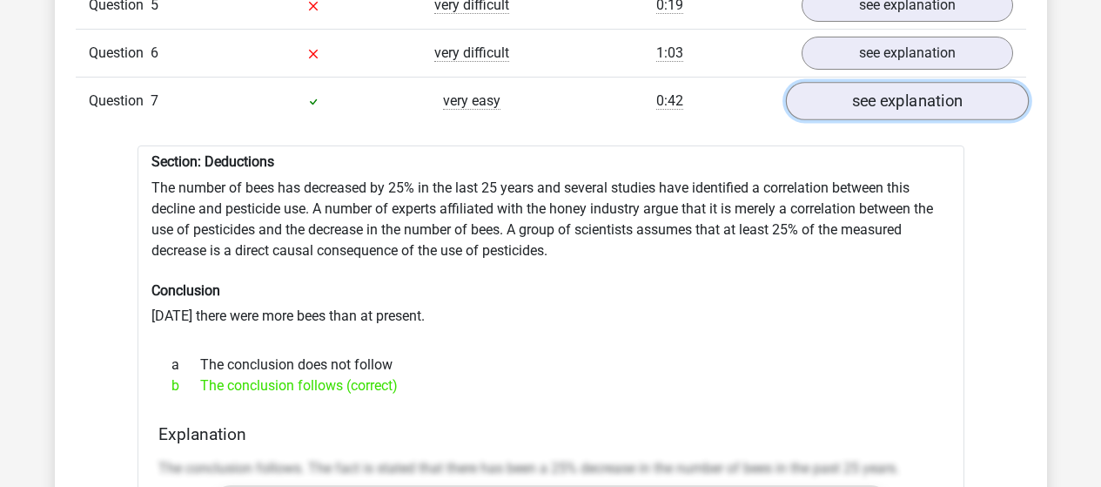
click at [881, 88] on link "see explanation" at bounding box center [906, 101] width 243 height 38
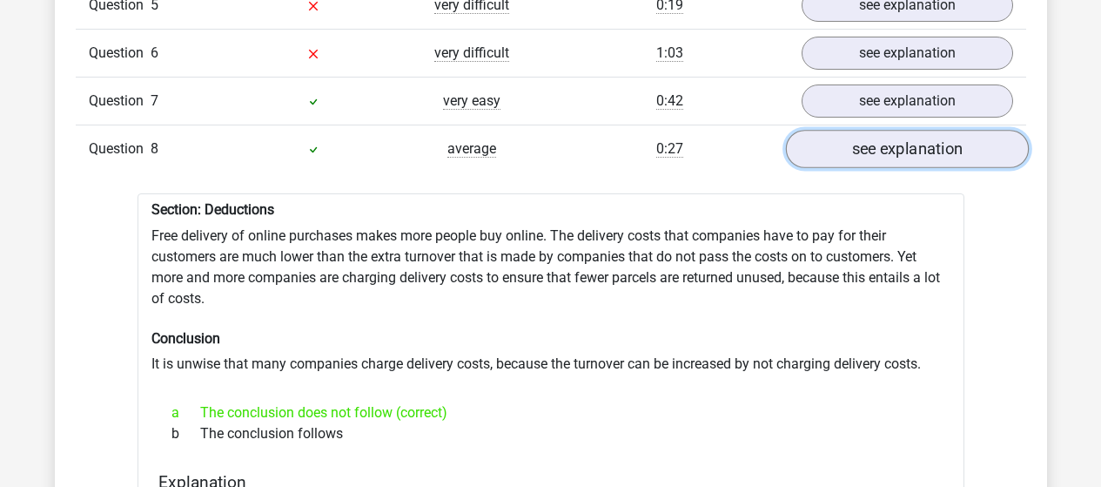
click at [887, 130] on link "see explanation" at bounding box center [906, 149] width 243 height 38
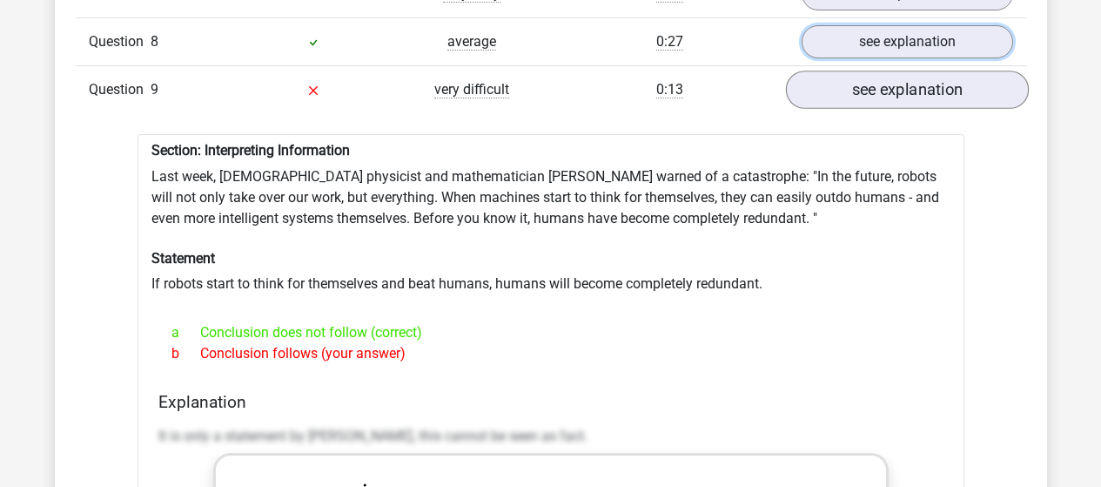
scroll to position [1799, 0]
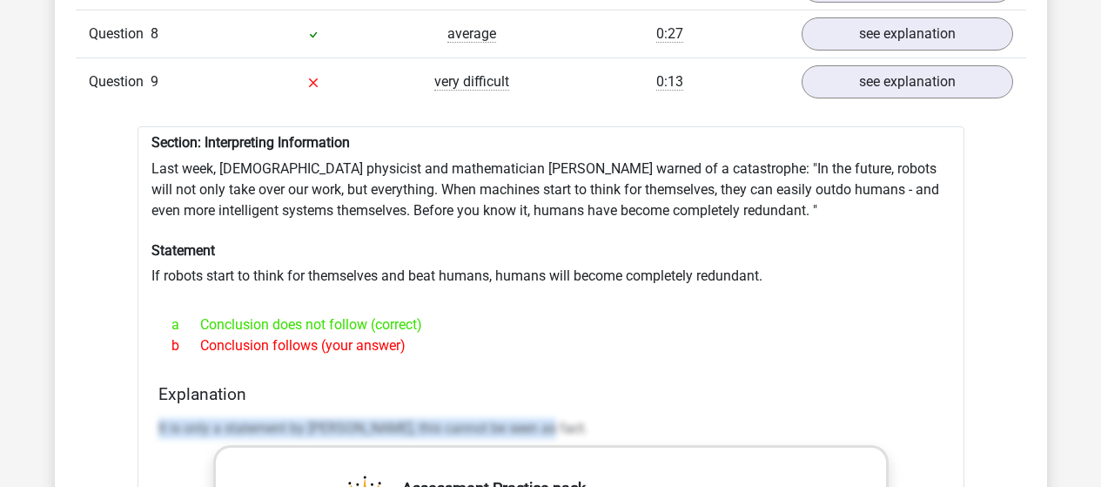
drag, startPoint x: 151, startPoint y: 395, endPoint x: 546, endPoint y: 422, distance: 395.3
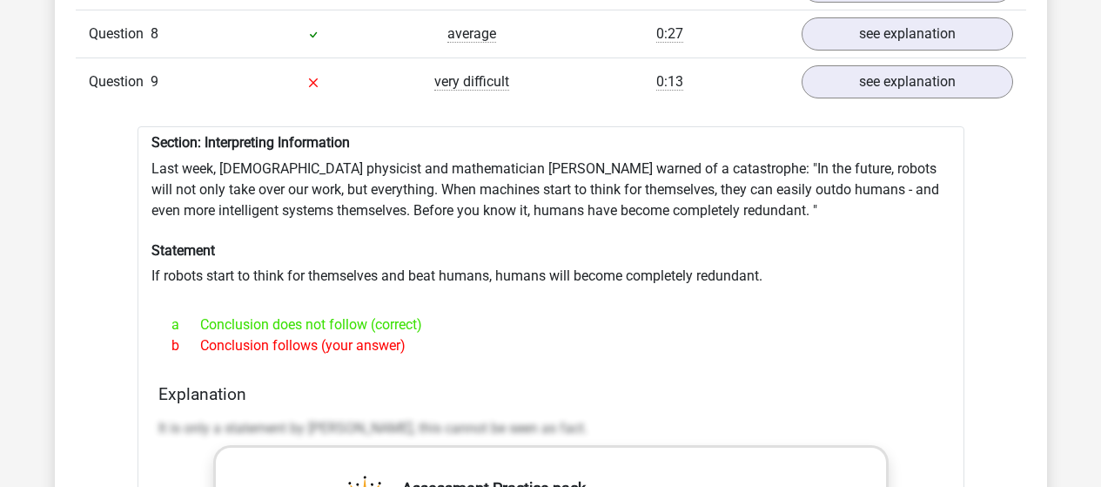
click at [759, 335] on div "b Conclusion follows (your answer)" at bounding box center [550, 345] width 785 height 21
click at [830, 78] on link "see explanation" at bounding box center [906, 82] width 243 height 38
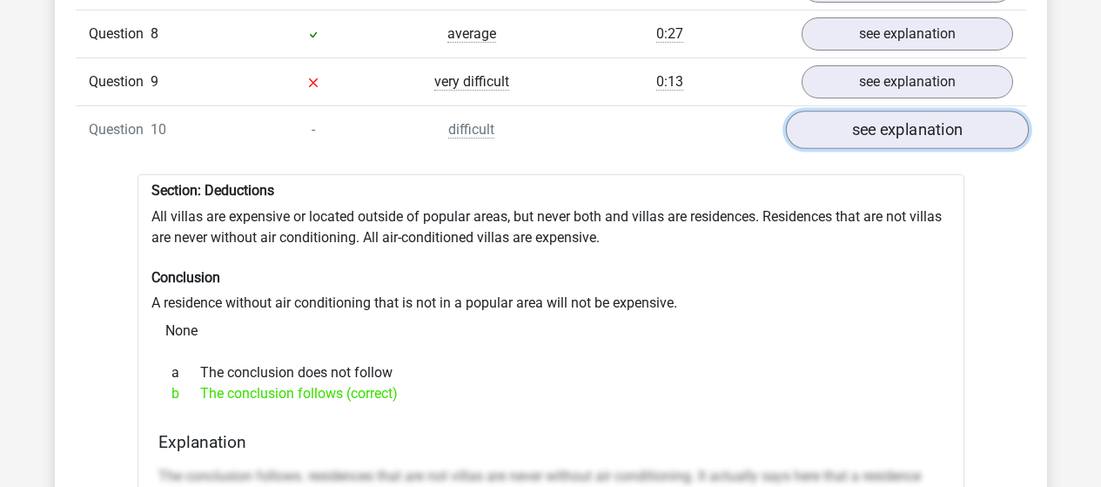
click at [844, 122] on link "see explanation" at bounding box center [906, 130] width 243 height 38
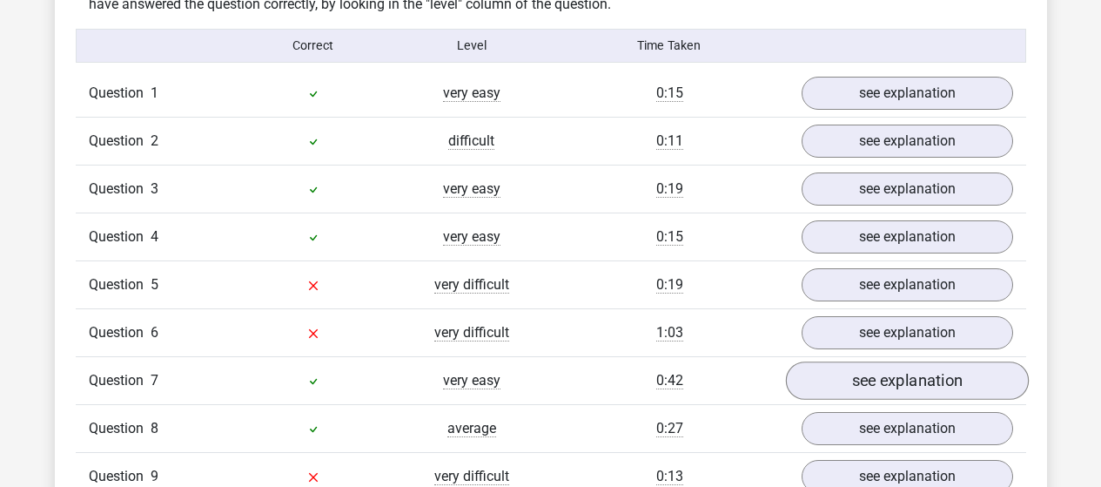
scroll to position [1404, 0]
click at [862, 249] on div "Question 4 very easy 0:15 see explanation" at bounding box center [551, 237] width 951 height 48
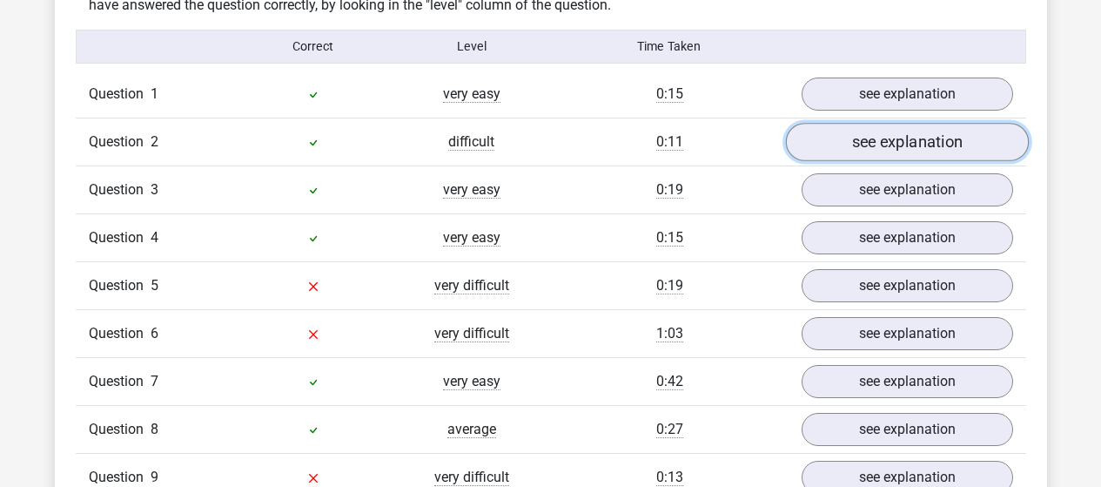
click at [866, 130] on link "see explanation" at bounding box center [906, 142] width 243 height 38
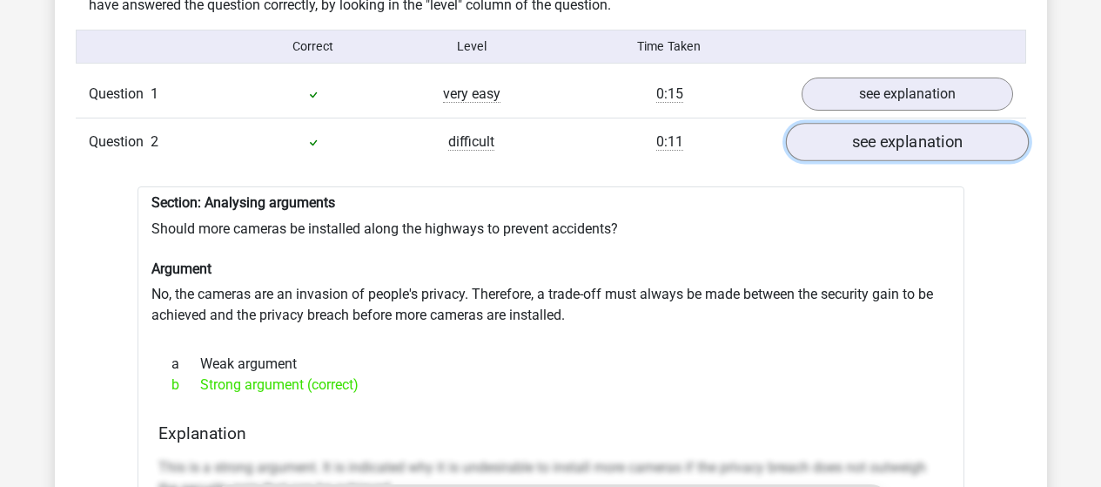
click at [891, 132] on link "see explanation" at bounding box center [906, 142] width 243 height 38
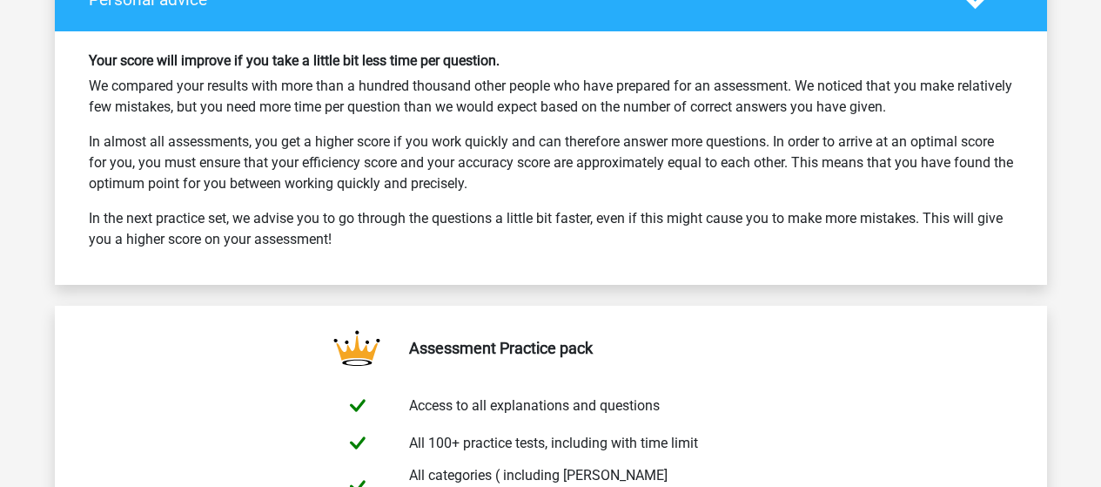
scroll to position [3011, 0]
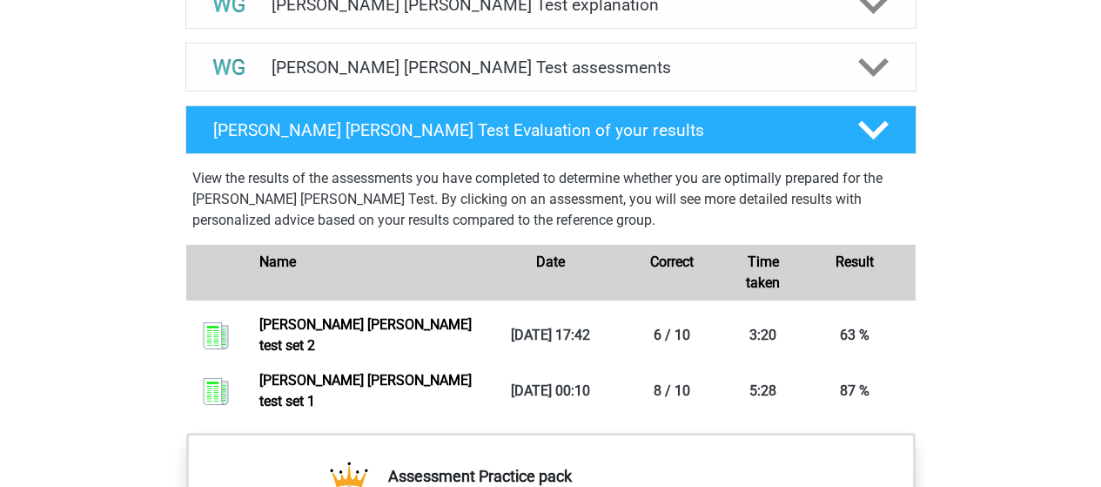
scroll to position [1065, 0]
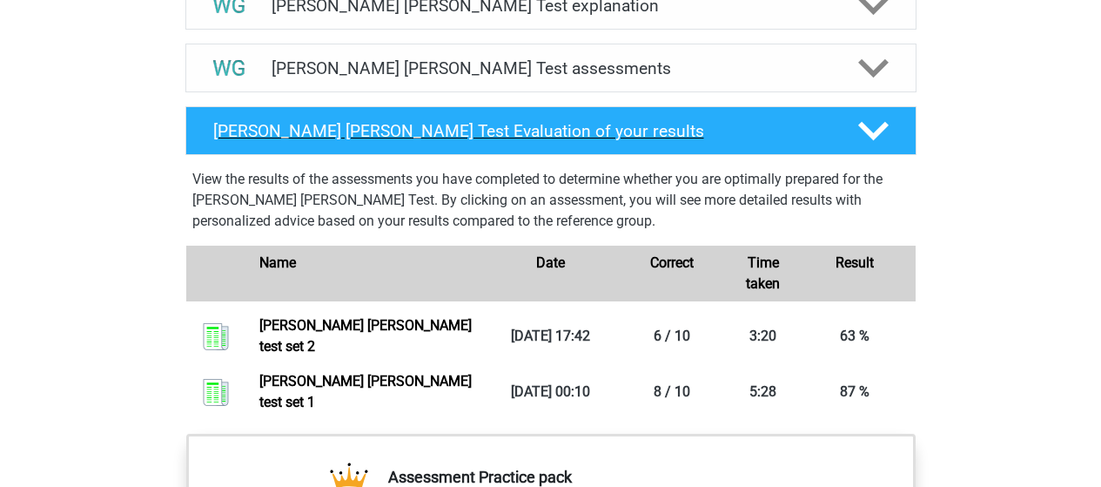
click at [862, 144] on icon at bounding box center [873, 131] width 30 height 30
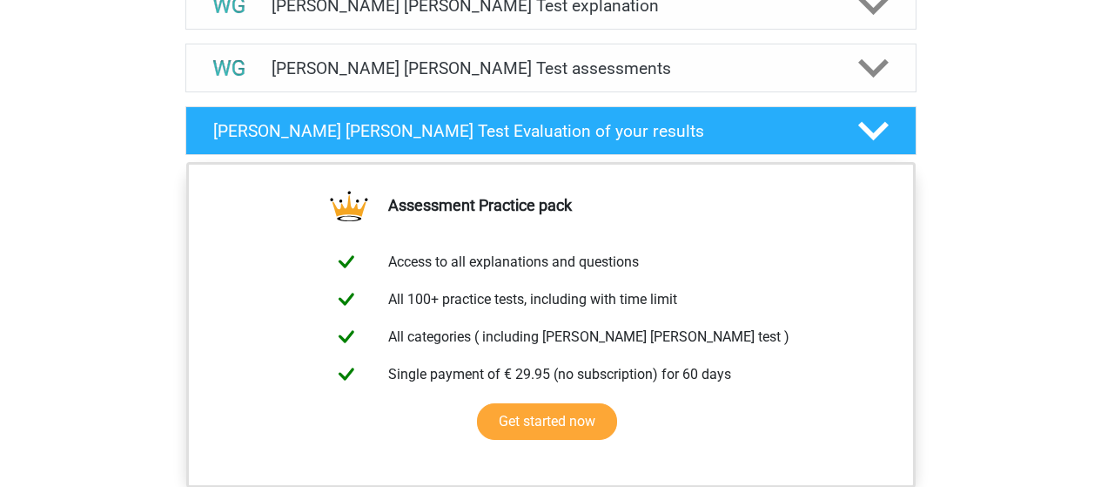
click at [871, 101] on div "[PERSON_NAME] [PERSON_NAME] Test Evaluation of your results View the results of…" at bounding box center [550, 130] width 799 height 63
click at [857, 96] on div "[PERSON_NAME] [PERSON_NAME] Test assessments We recommend that you do at least …" at bounding box center [550, 68] width 799 height 63
click at [840, 75] on div "[PERSON_NAME] [PERSON_NAME] Test assessments" at bounding box center [551, 68] width 585 height 20
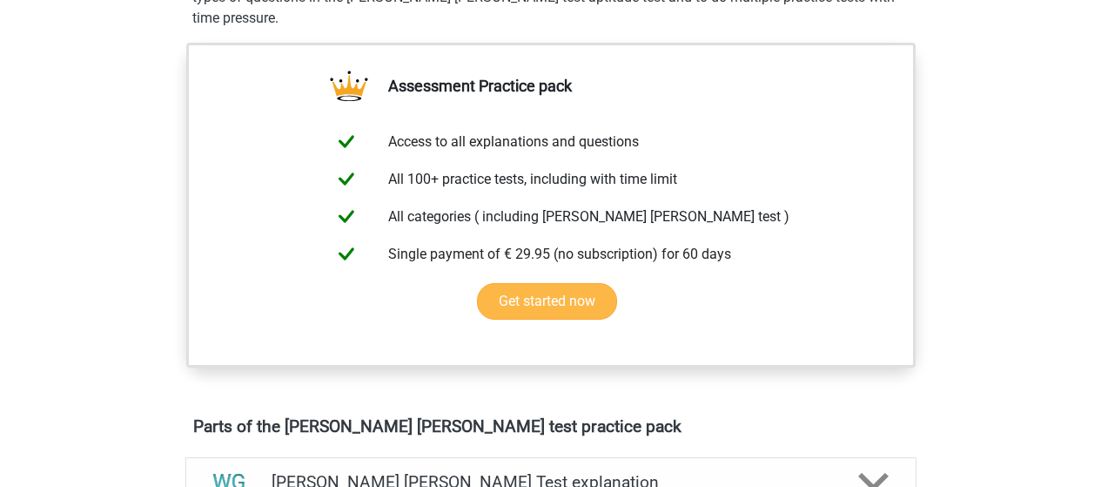
scroll to position [0, 0]
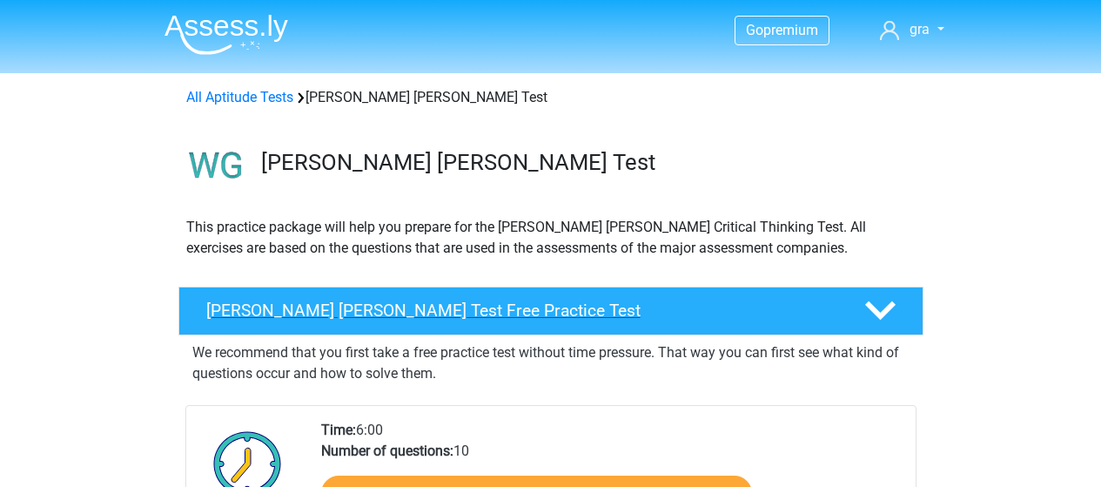
click at [386, 312] on h4 "Watson Glaser Test Free Practice Test" at bounding box center [521, 310] width 630 height 20
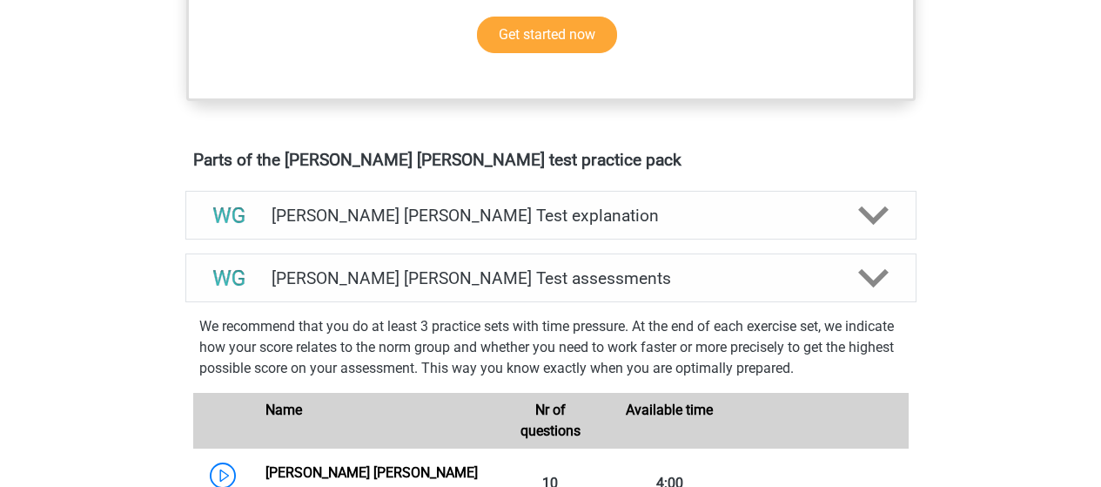
scroll to position [567, 0]
click at [584, 245] on div "Watson Glaser Test explanation The Watson Glaser Critical Thinking Test assesse…" at bounding box center [550, 214] width 799 height 63
click at [595, 281] on h4 "Watson Glaser Test assessments" at bounding box center [551, 277] width 559 height 20
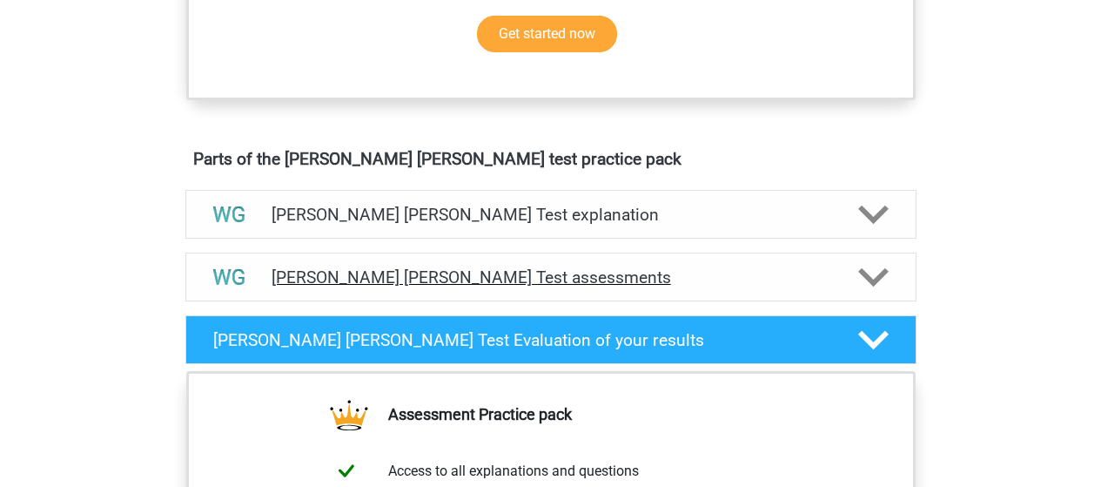
click at [595, 281] on h4 "Watson Glaser Test assessments" at bounding box center [551, 277] width 559 height 20
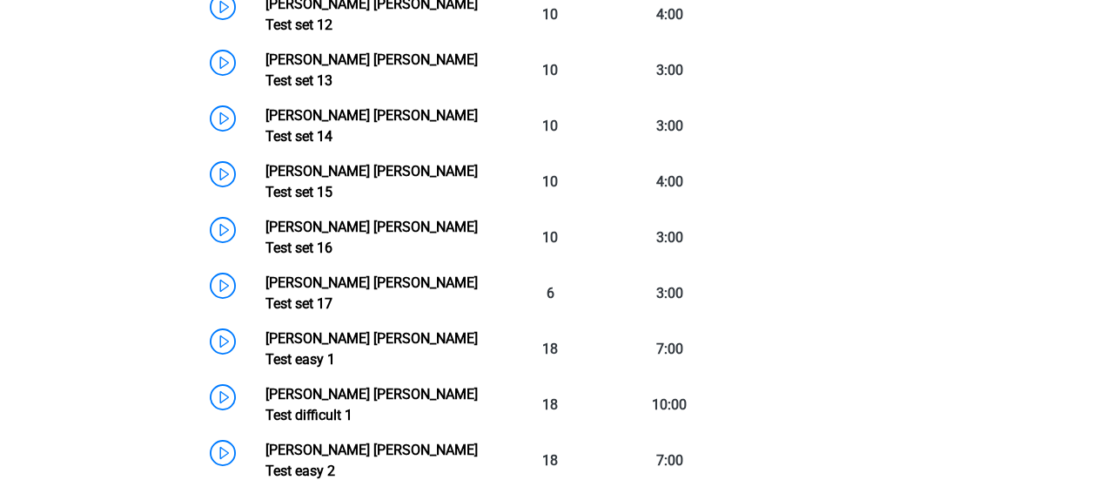
scroll to position [1596, 0]
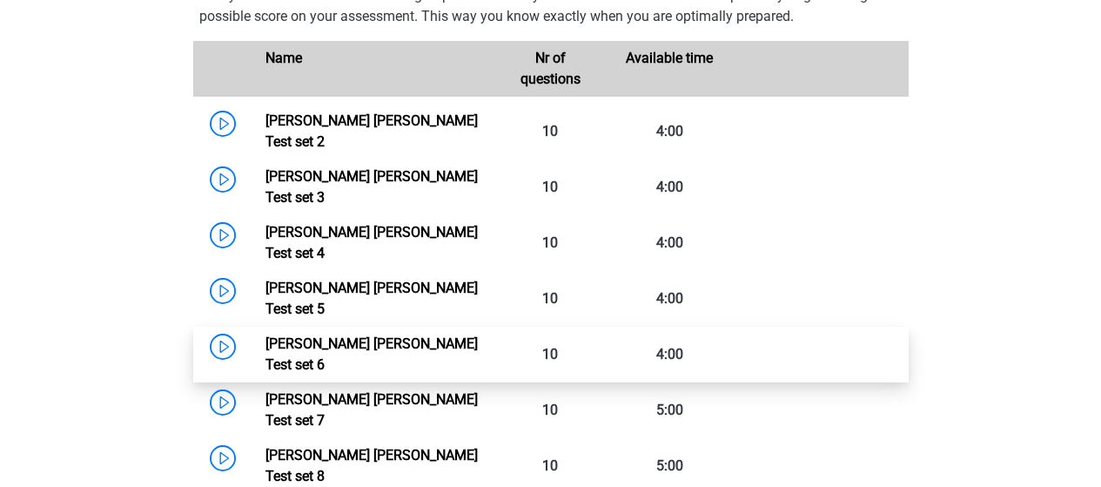
scroll to position [916, 0]
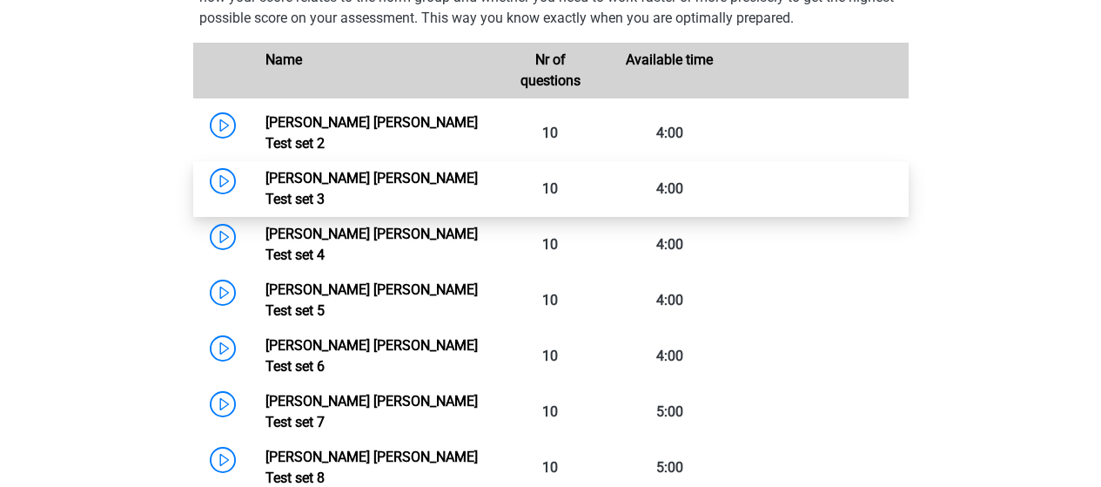
click at [396, 180] on link "Watson Glaser Test set 3" at bounding box center [372, 188] width 212 height 37
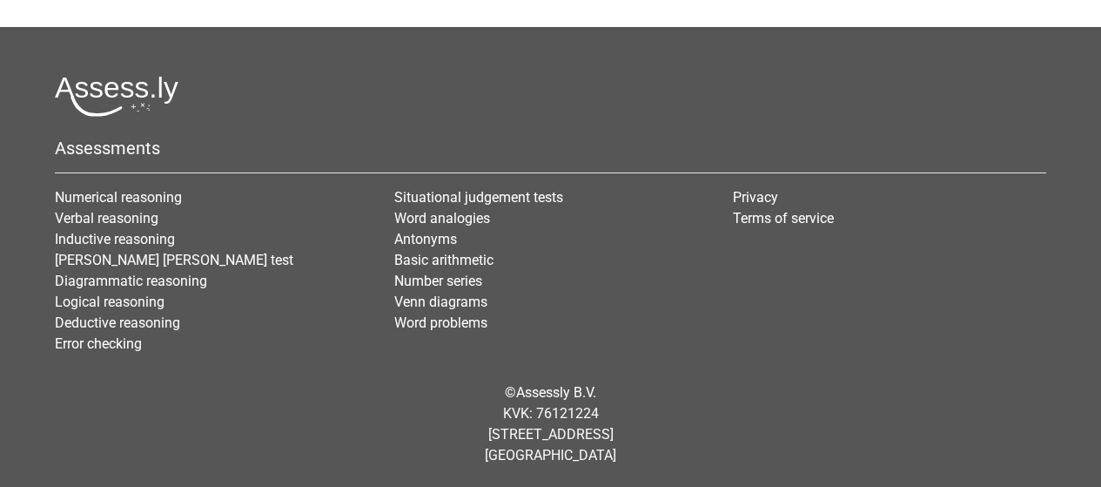
scroll to position [545, 0]
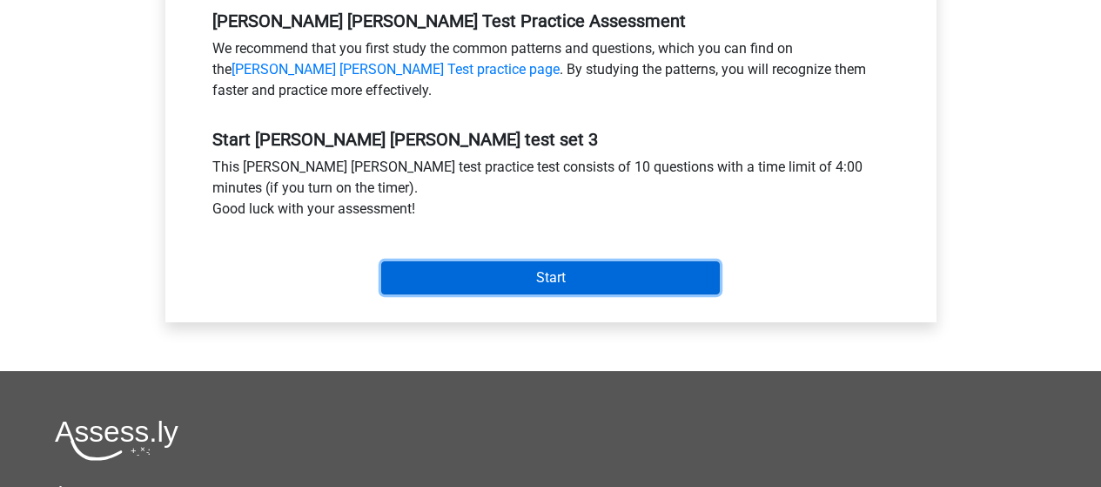
click at [602, 273] on input "Start" at bounding box center [550, 277] width 339 height 33
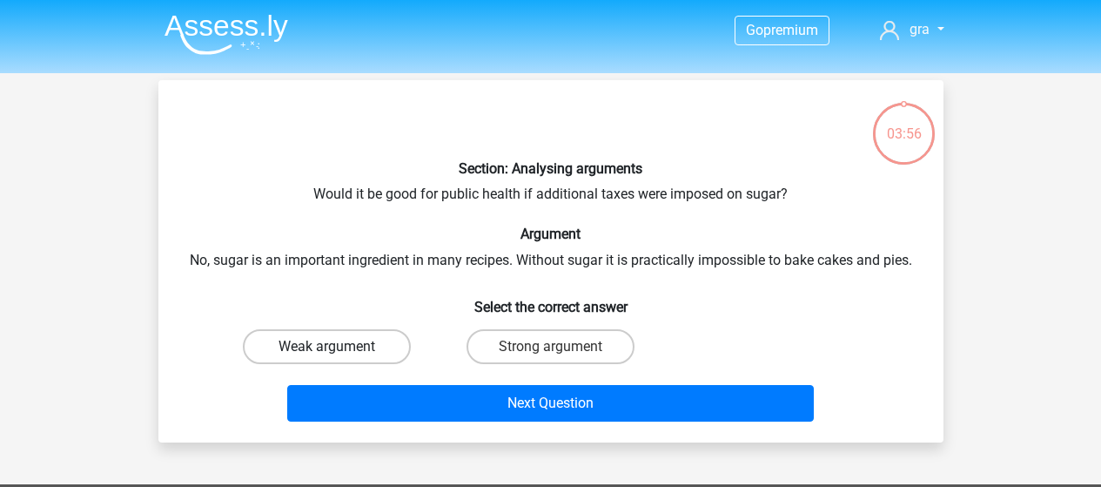
click at [353, 340] on label "Weak argument" at bounding box center [327, 346] width 168 height 35
click at [338, 346] on input "Weak argument" at bounding box center [331, 351] width 11 height 11
radio input "true"
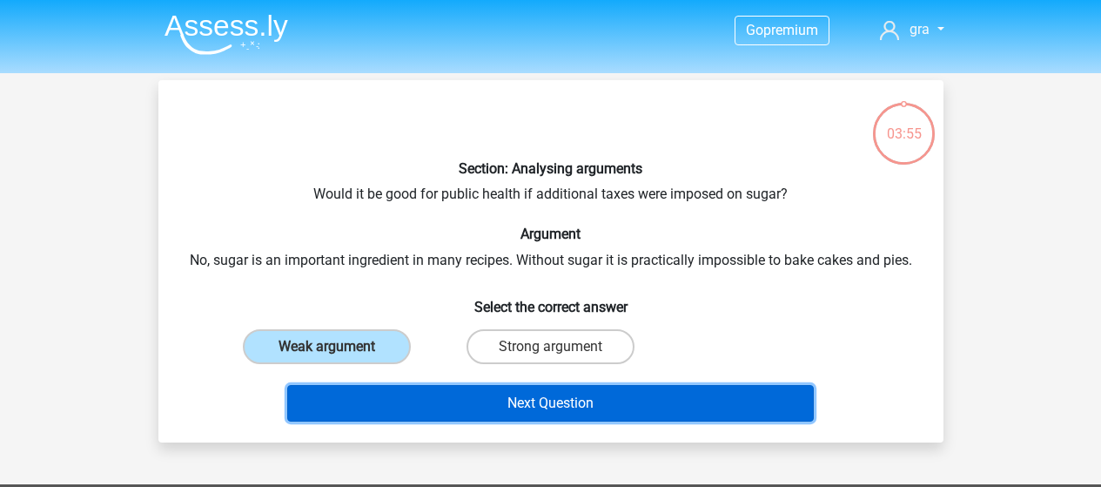
click at [487, 409] on button "Next Question" at bounding box center [550, 403] width 527 height 37
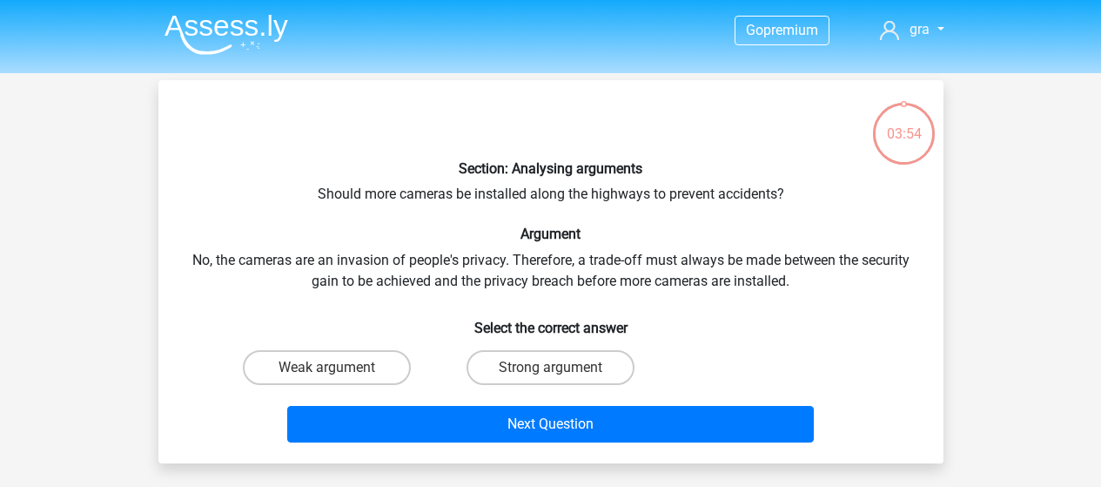
scroll to position [80, 0]
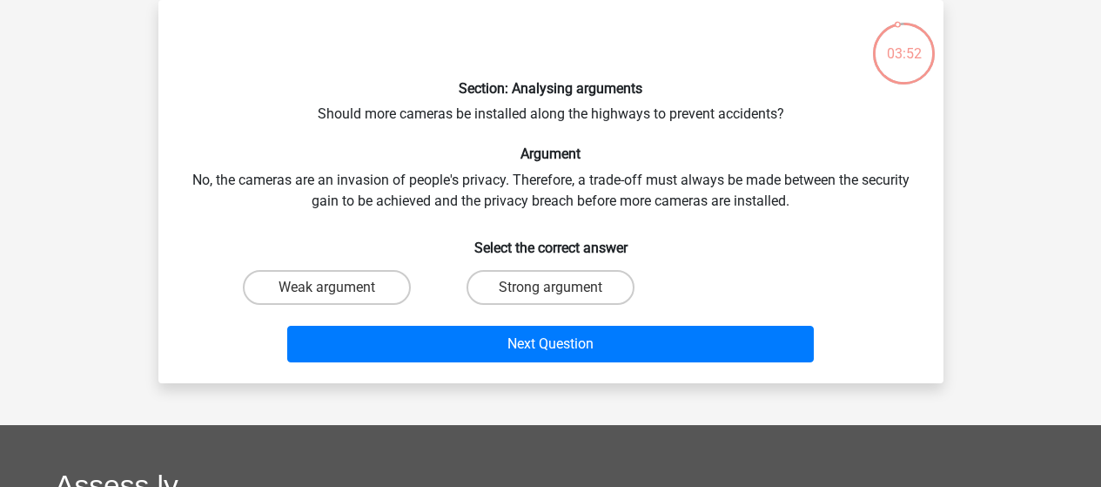
click at [583, 306] on div "Strong argument" at bounding box center [551, 287] width 224 height 49
click at [608, 284] on label "Strong argument" at bounding box center [551, 287] width 168 height 35
click at [561, 287] on input "Strong argument" at bounding box center [555, 292] width 11 height 11
radio input "true"
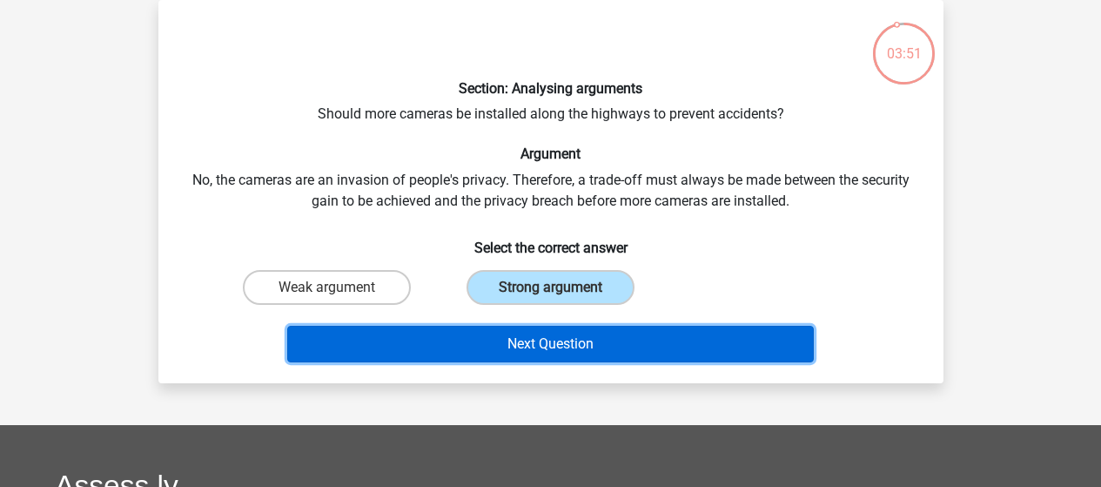
click at [634, 330] on button "Next Question" at bounding box center [550, 344] width 527 height 37
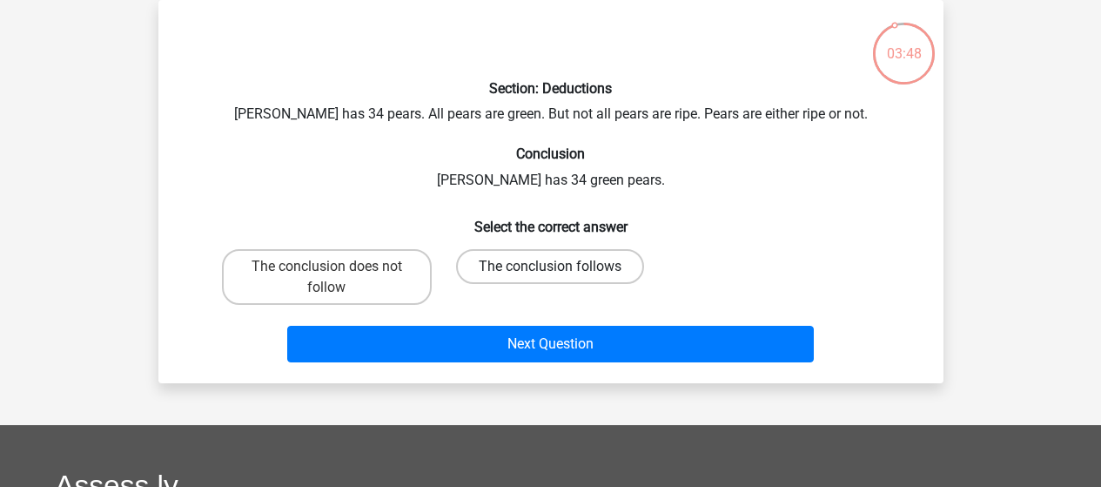
click at [485, 278] on label "The conclusion follows" at bounding box center [550, 266] width 188 height 35
click at [550, 278] on input "The conclusion follows" at bounding box center [555, 271] width 11 height 11
radio input "true"
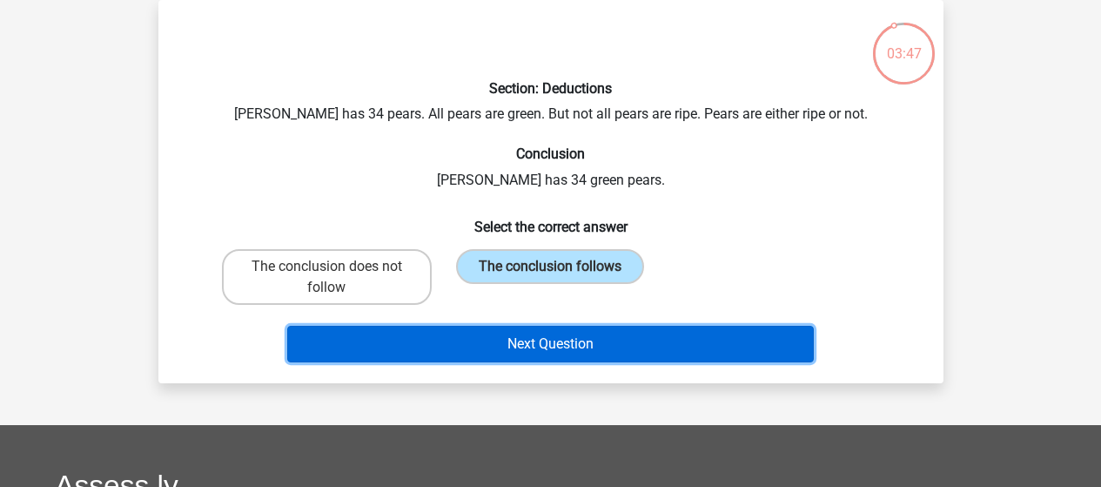
click at [529, 347] on button "Next Question" at bounding box center [550, 344] width 527 height 37
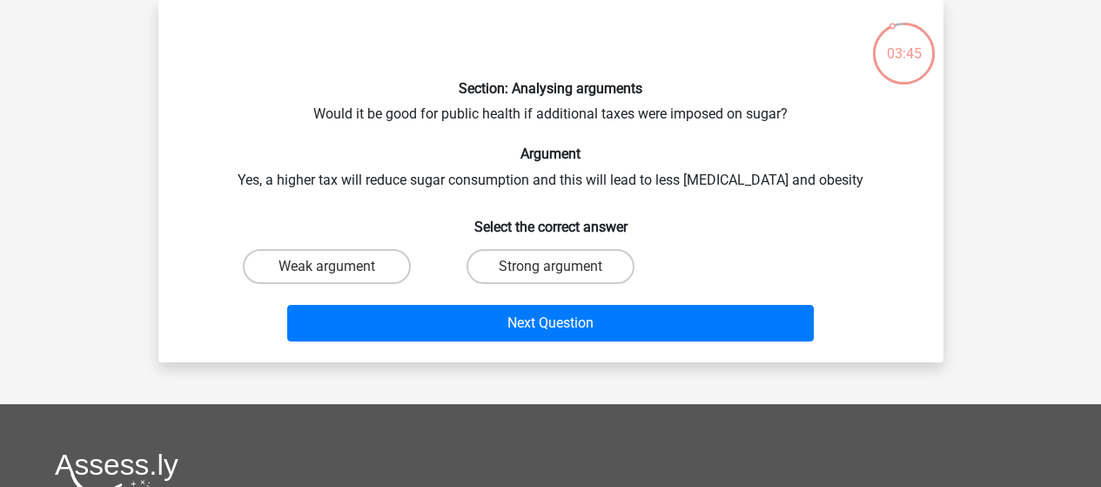
click at [390, 286] on div "Weak argument" at bounding box center [327, 266] width 224 height 49
click at [515, 285] on div "Strong argument" at bounding box center [551, 266] width 224 height 49
click at [556, 285] on div "Strong argument" at bounding box center [551, 266] width 224 height 49
click at [571, 279] on label "Strong argument" at bounding box center [551, 266] width 168 height 35
click at [561, 278] on input "Strong argument" at bounding box center [555, 271] width 11 height 11
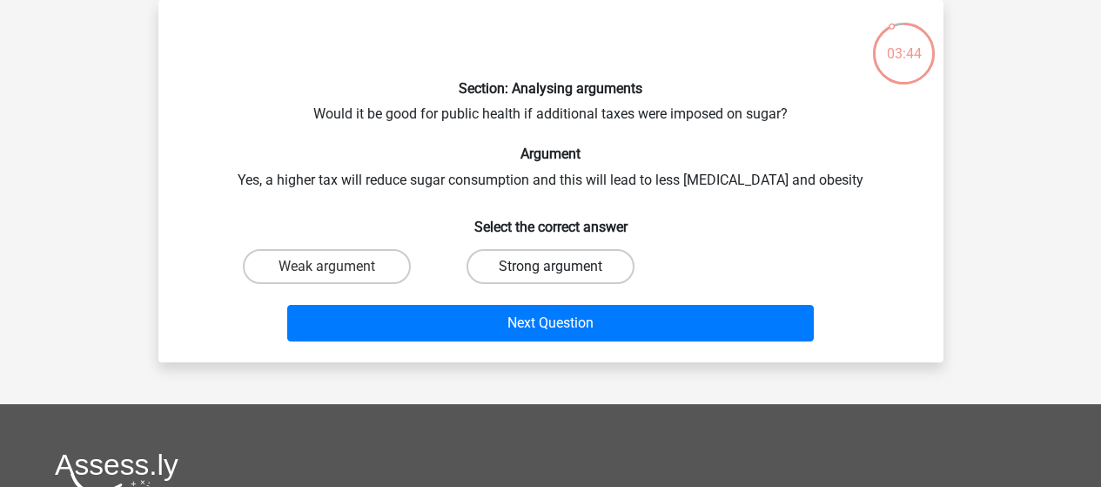
radio input "true"
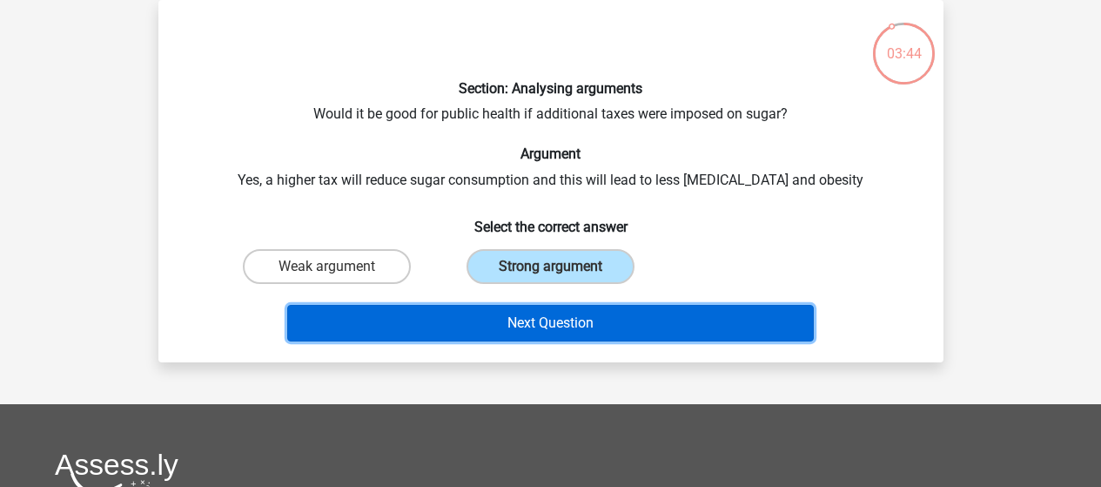
click at [614, 334] on button "Next Question" at bounding box center [550, 323] width 527 height 37
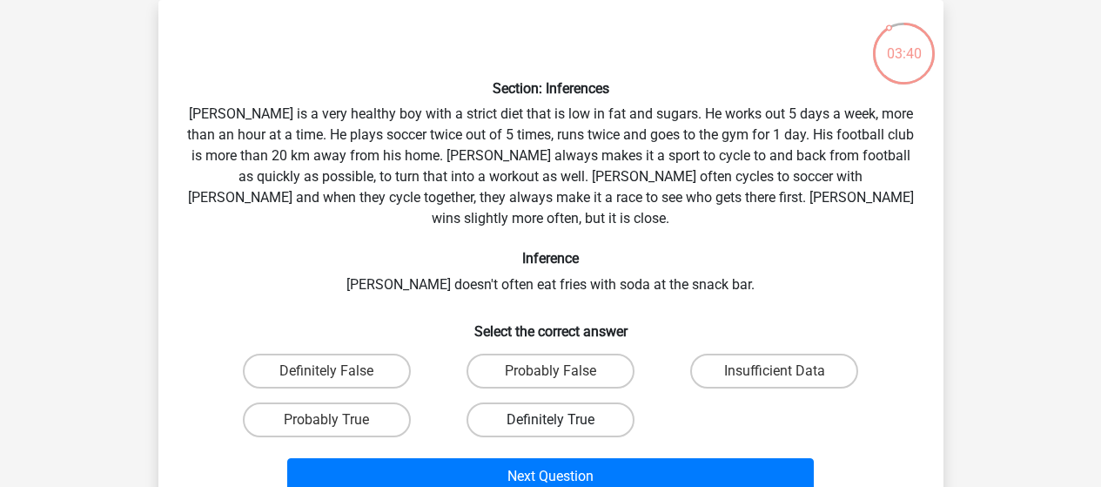
click at [618, 402] on label "Definitely True" at bounding box center [551, 419] width 168 height 35
click at [561, 420] on input "Definitely True" at bounding box center [555, 425] width 11 height 11
radio input "true"
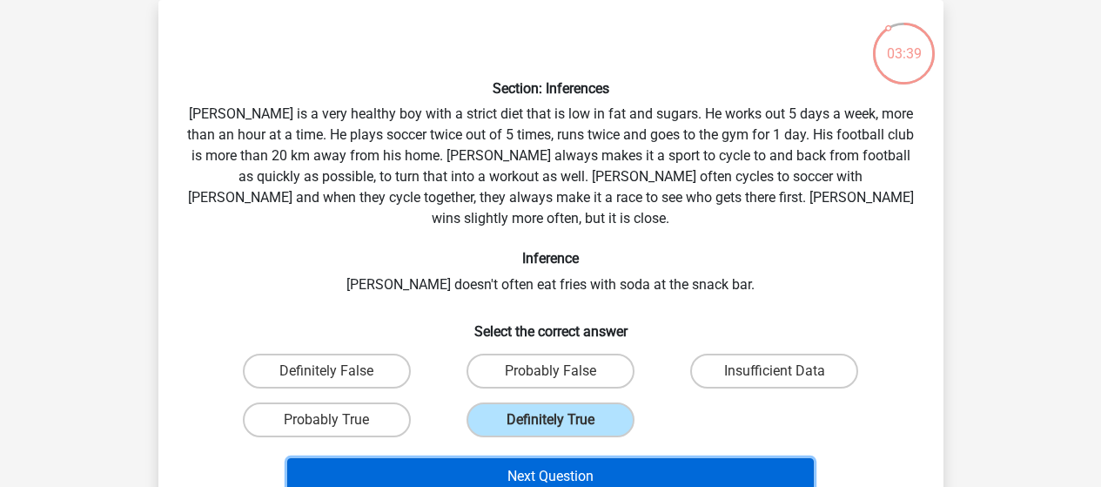
click at [656, 458] on button "Next Question" at bounding box center [550, 476] width 527 height 37
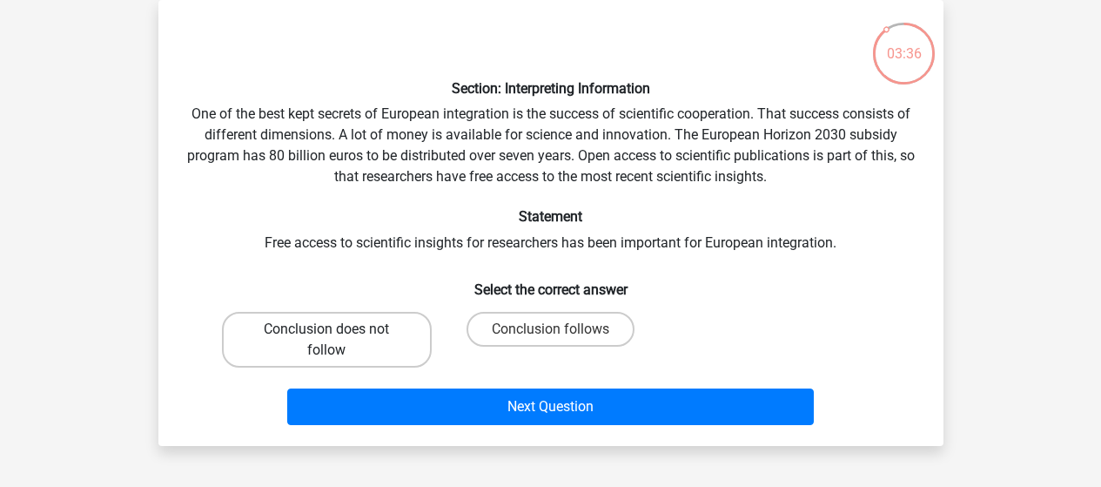
click at [390, 330] on label "Conclusion does not follow" at bounding box center [327, 340] width 210 height 56
click at [338, 330] on input "Conclusion does not follow" at bounding box center [331, 334] width 11 height 11
radio input "true"
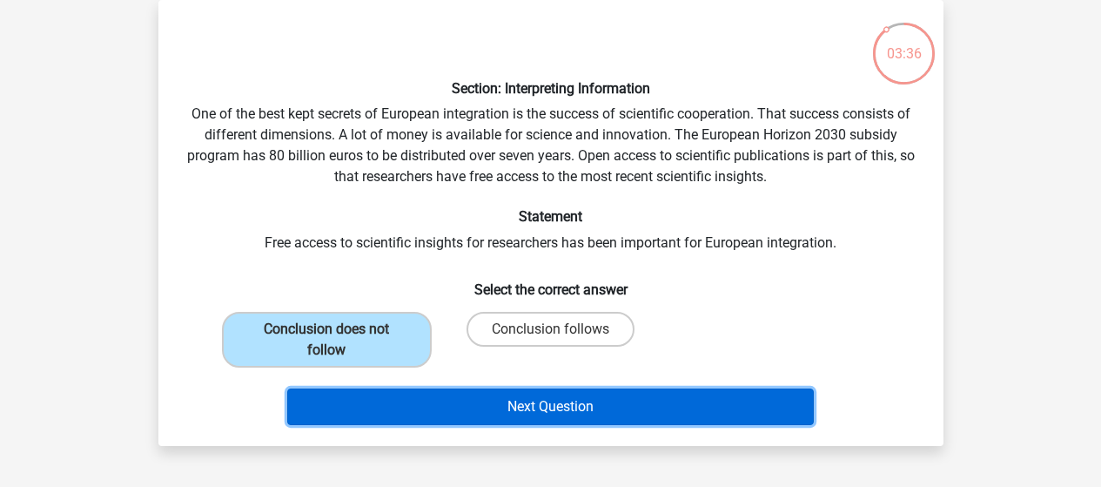
click at [477, 391] on button "Next Question" at bounding box center [550, 406] width 527 height 37
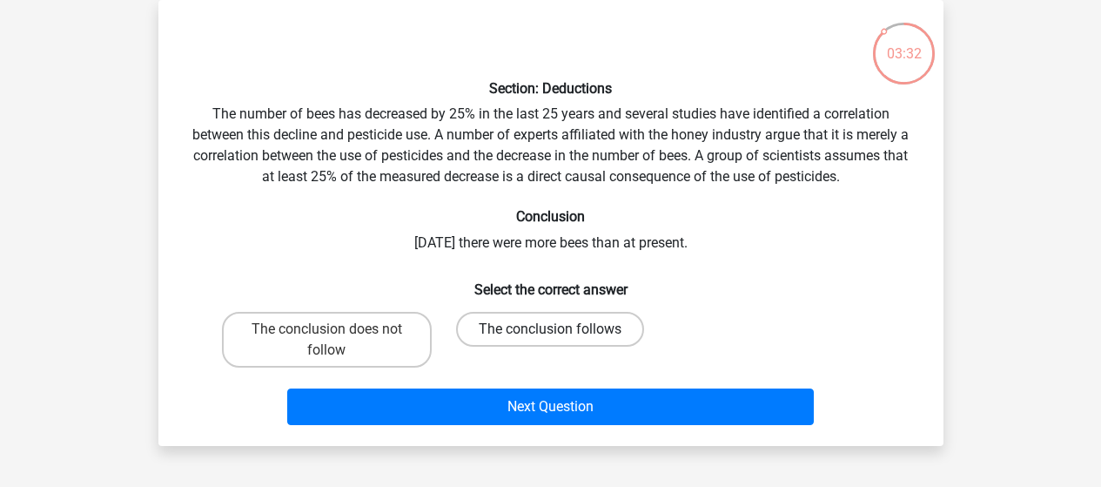
drag, startPoint x: 599, startPoint y: 347, endPoint x: 589, endPoint y: 345, distance: 9.9
click at [589, 345] on div "The conclusion follows" at bounding box center [551, 340] width 210 height 56
click at [589, 345] on label "The conclusion follows" at bounding box center [550, 329] width 188 height 35
click at [561, 340] on input "The conclusion follows" at bounding box center [555, 334] width 11 height 11
radio input "true"
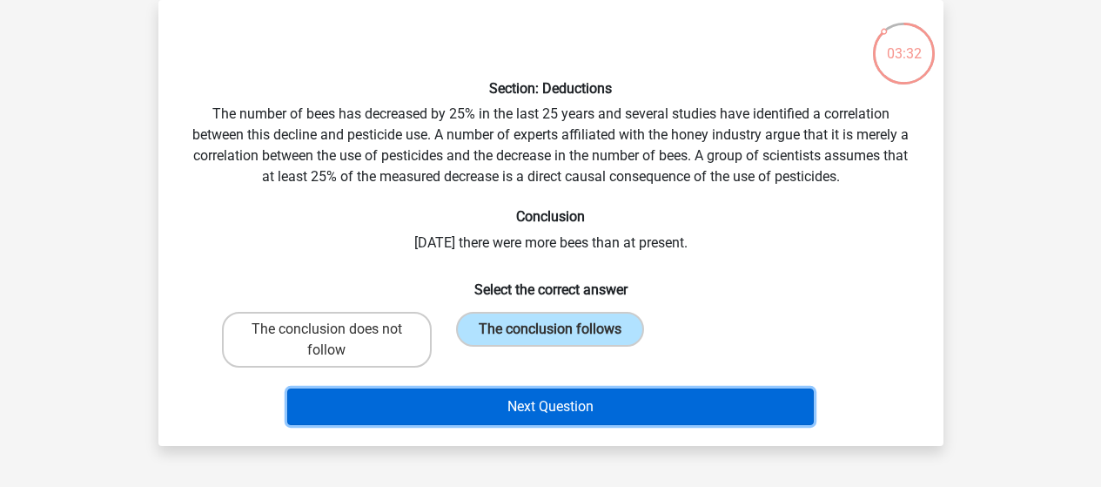
click at [661, 403] on button "Next Question" at bounding box center [550, 406] width 527 height 37
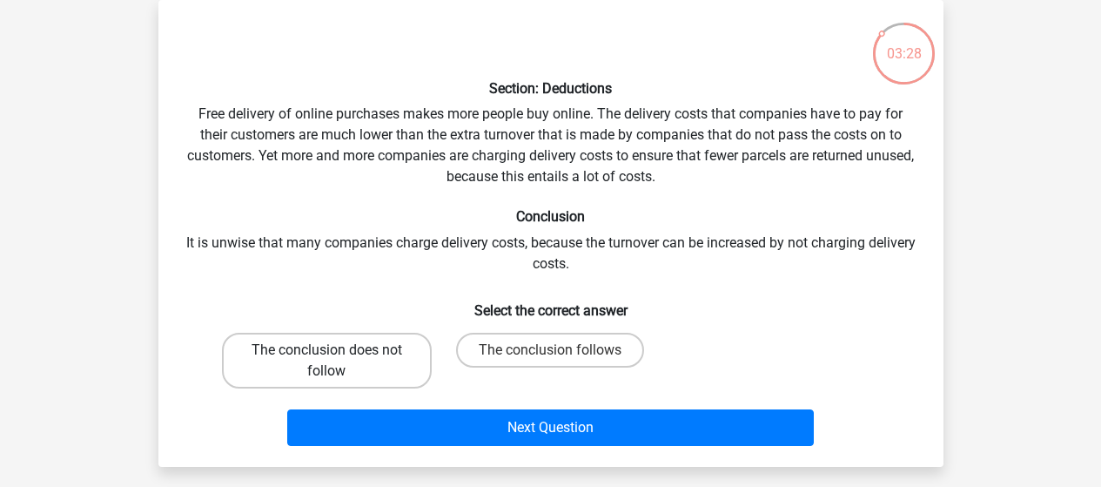
click at [384, 342] on label "The conclusion does not follow" at bounding box center [327, 361] width 210 height 56
click at [338, 350] on input "The conclusion does not follow" at bounding box center [331, 355] width 11 height 11
radio input "true"
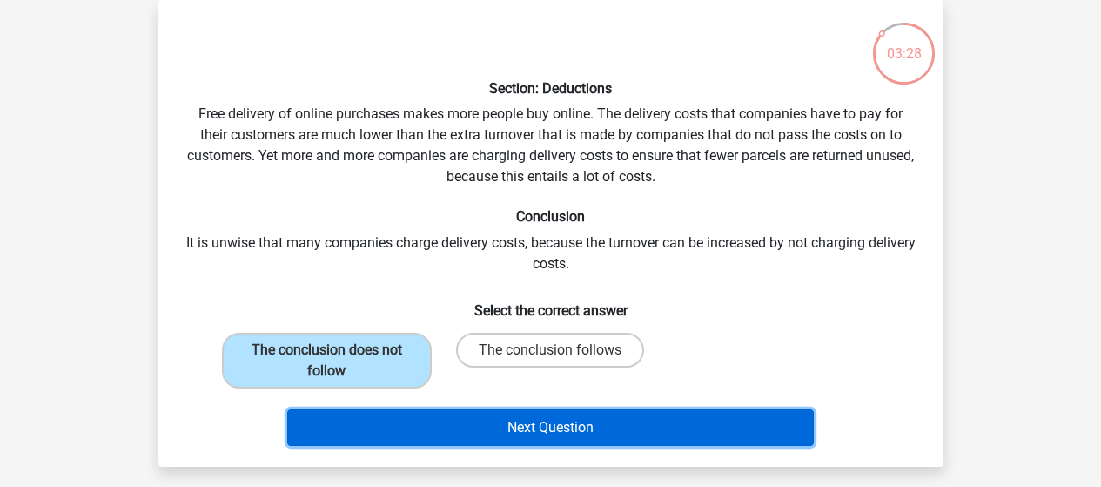
click at [505, 418] on button "Next Question" at bounding box center [550, 427] width 527 height 37
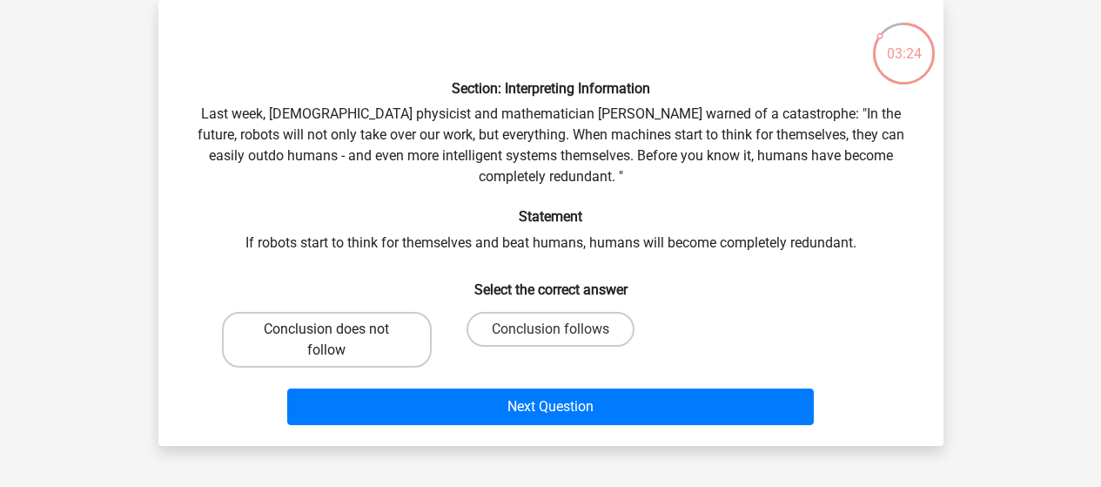
click at [414, 353] on label "Conclusion does not follow" at bounding box center [327, 340] width 210 height 56
click at [338, 340] on input "Conclusion does not follow" at bounding box center [331, 334] width 11 height 11
radio input "true"
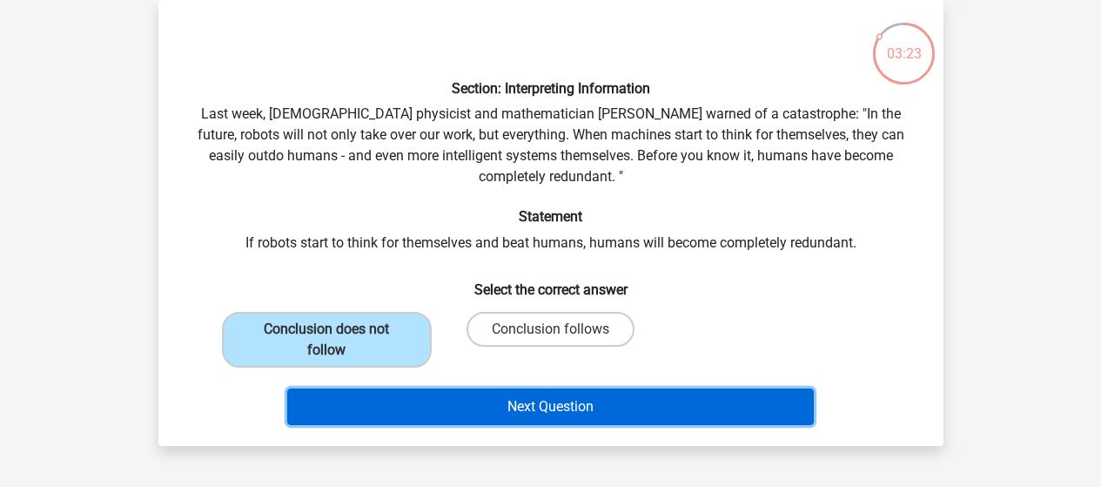
click at [566, 415] on button "Next Question" at bounding box center [550, 406] width 527 height 37
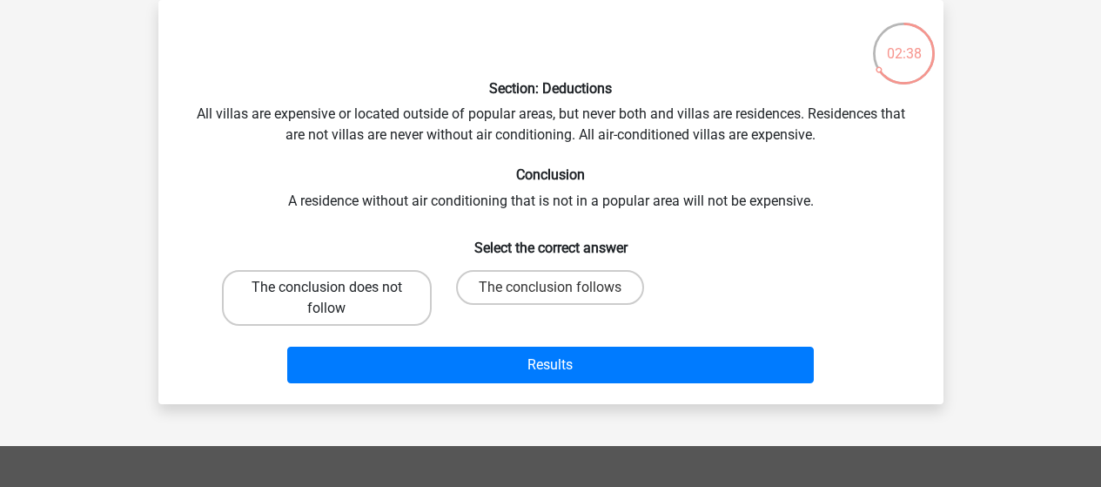
click at [380, 303] on label "The conclusion does not follow" at bounding box center [327, 298] width 210 height 56
click at [338, 299] on input "The conclusion does not follow" at bounding box center [331, 292] width 11 height 11
radio input "true"
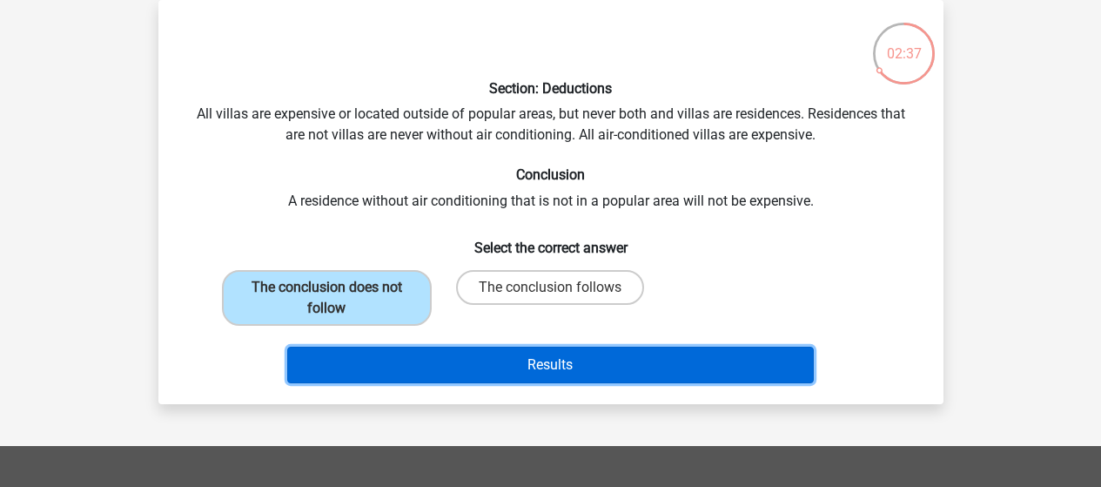
click at [483, 362] on button "Results" at bounding box center [550, 364] width 527 height 37
click at [666, 362] on button "Results" at bounding box center [550, 364] width 527 height 37
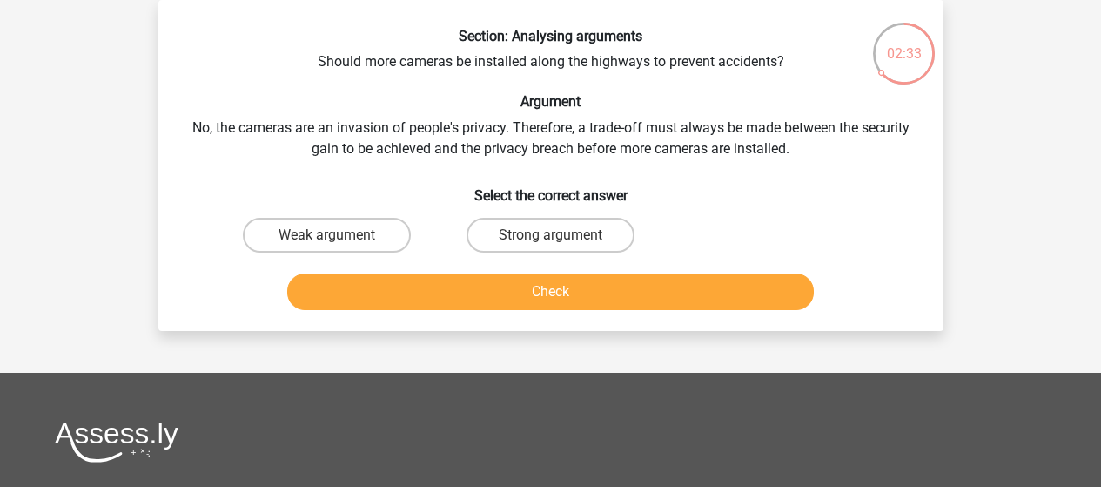
scroll to position [0, 0]
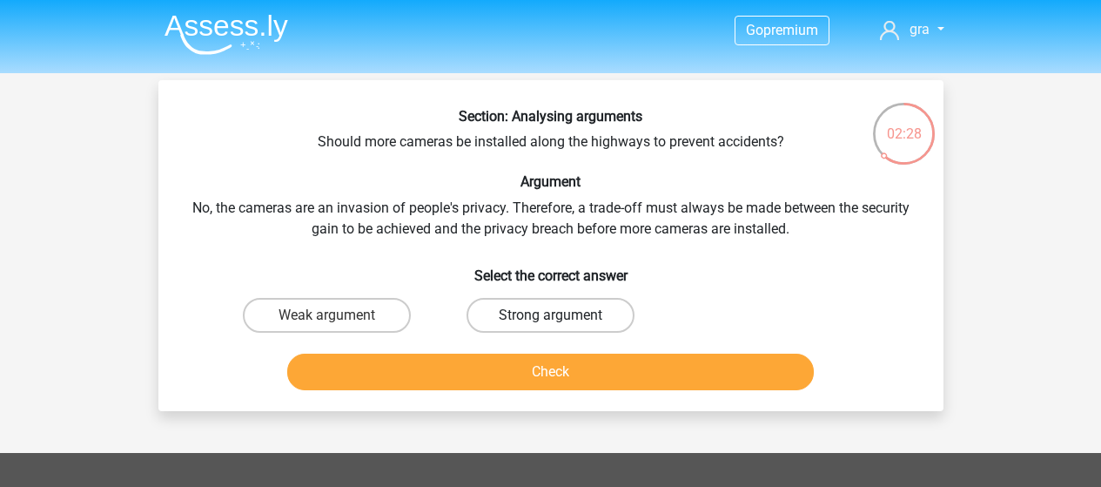
click at [572, 327] on label "Strong argument" at bounding box center [551, 315] width 168 height 35
click at [561, 326] on input "Strong argument" at bounding box center [555, 320] width 11 height 11
radio input "true"
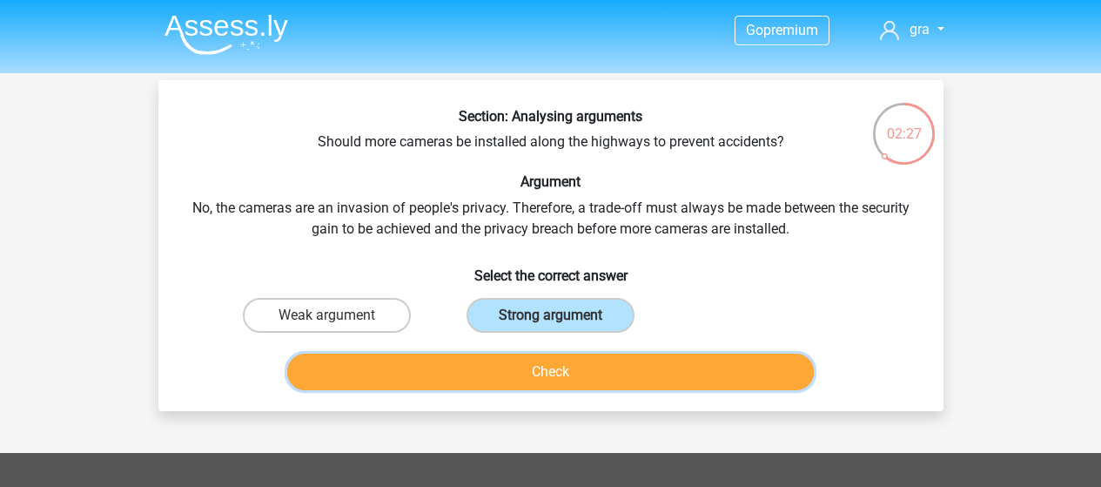
click at [614, 357] on button "Check" at bounding box center [550, 371] width 527 height 37
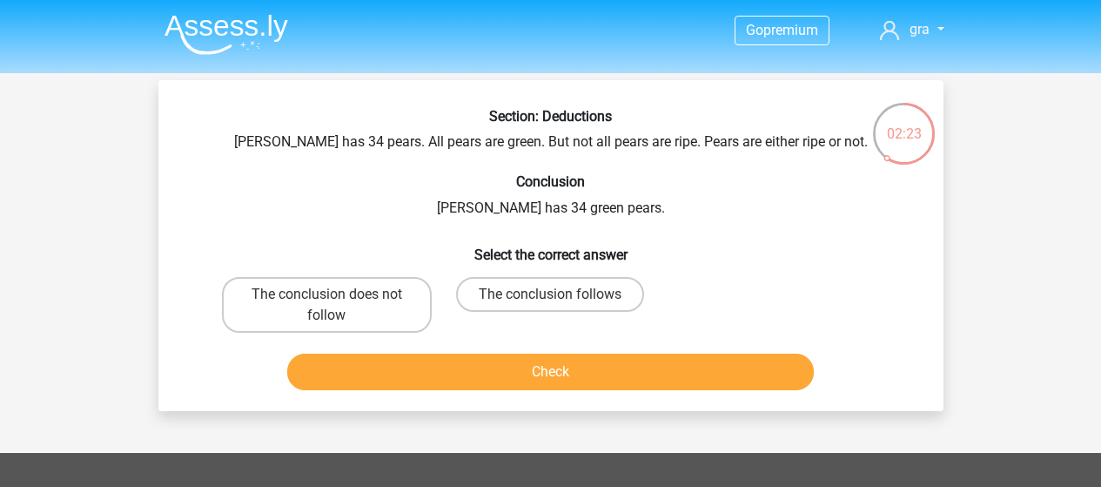
click at [533, 320] on div "The conclusion follows" at bounding box center [551, 305] width 210 height 56
click at [562, 312] on div "The conclusion follows" at bounding box center [551, 305] width 210 height 56
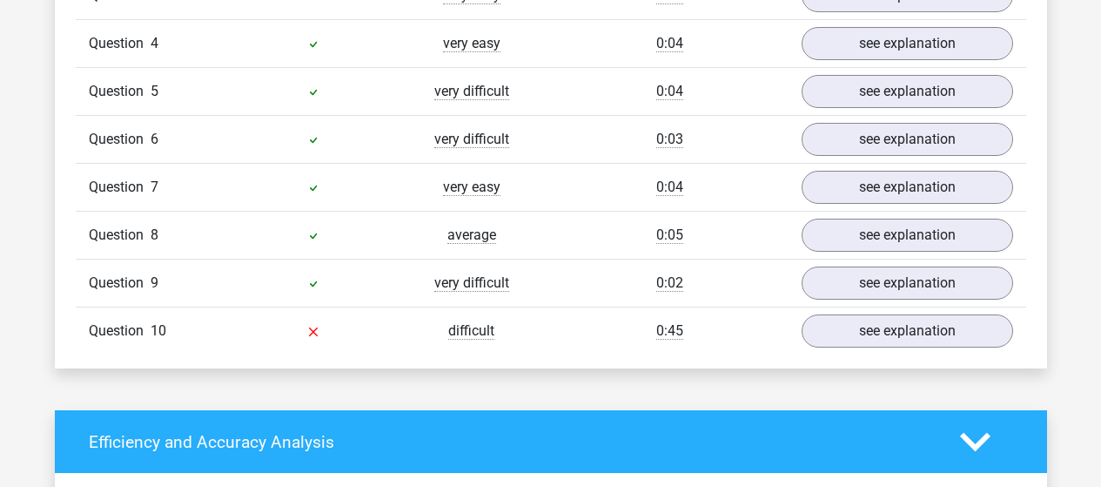
scroll to position [1604, 0]
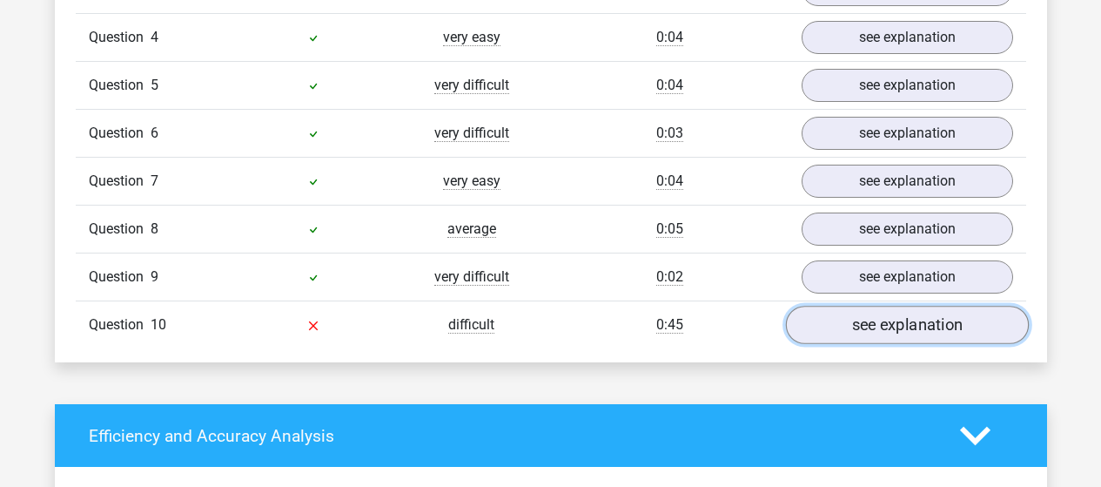
click at [844, 316] on link "see explanation" at bounding box center [906, 325] width 243 height 38
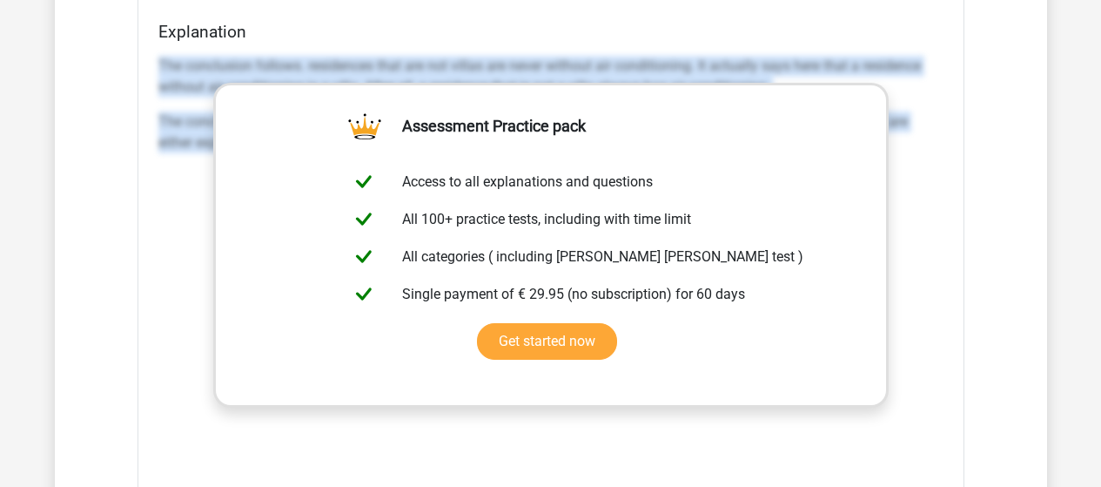
scroll to position [2253, 0]
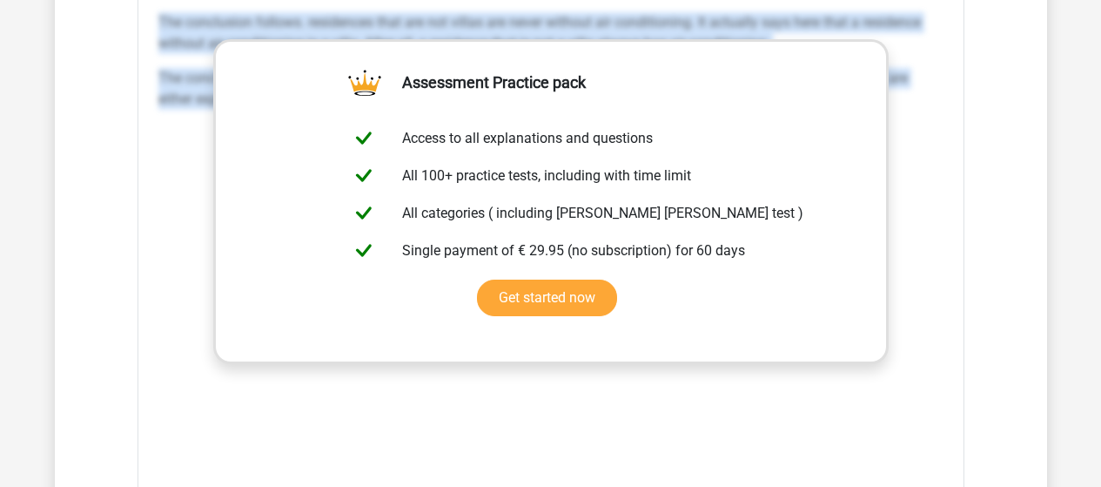
drag, startPoint x: 146, startPoint y: 318, endPoint x: 891, endPoint y: 299, distance: 744.6
click at [891, 299] on div "Section: Deductions All villas are expensive or located outside of popular area…" at bounding box center [551, 164] width 827 height 887
copy div "The conclusion follows. residences that are not villas are never without air co…"
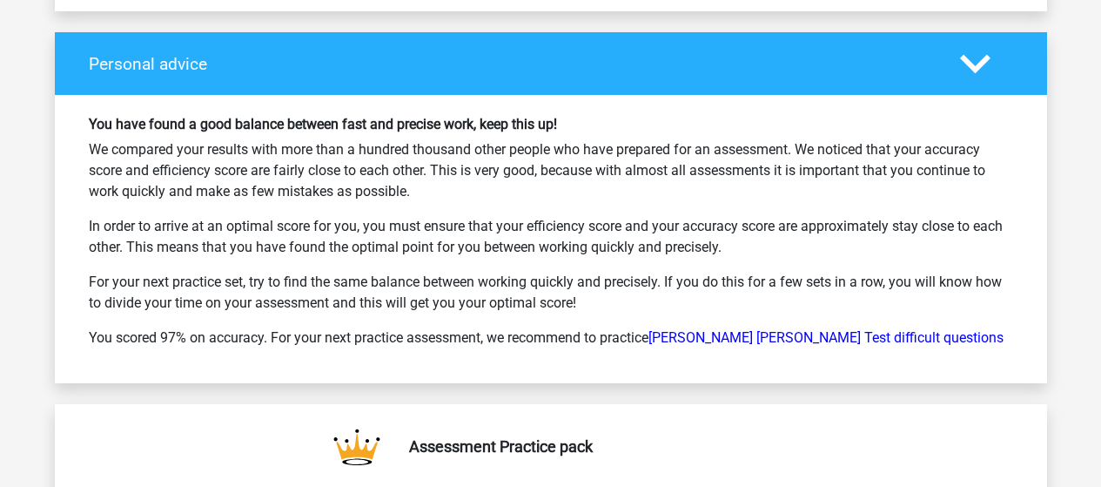
scroll to position [3494, 0]
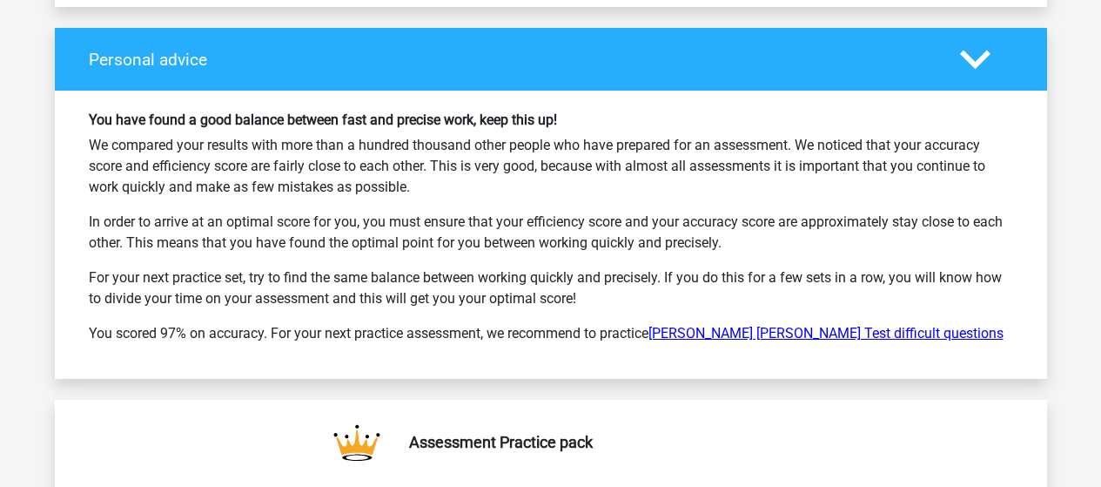
click at [730, 326] on link "[PERSON_NAME] [PERSON_NAME] Test difficult questions" at bounding box center [826, 333] width 355 height 17
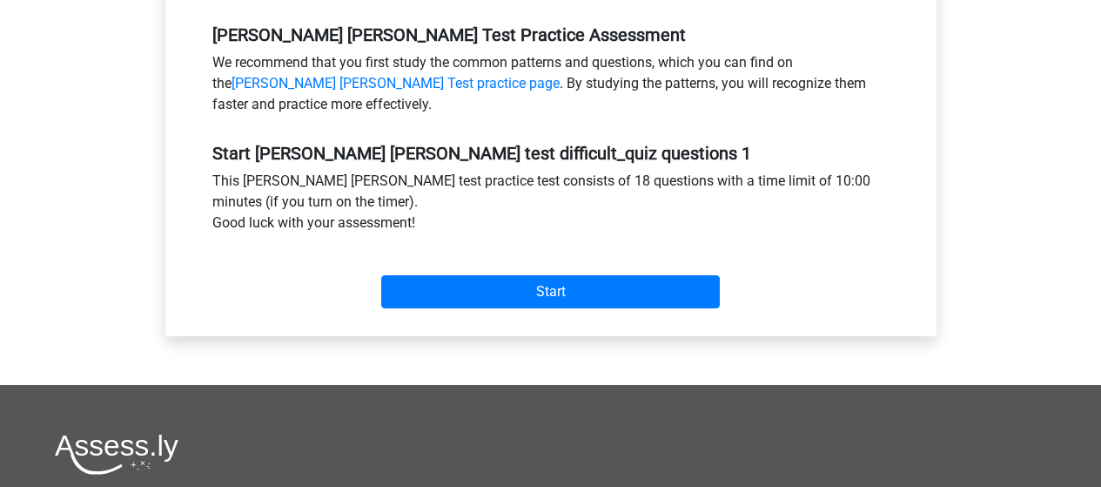
scroll to position [559, 0]
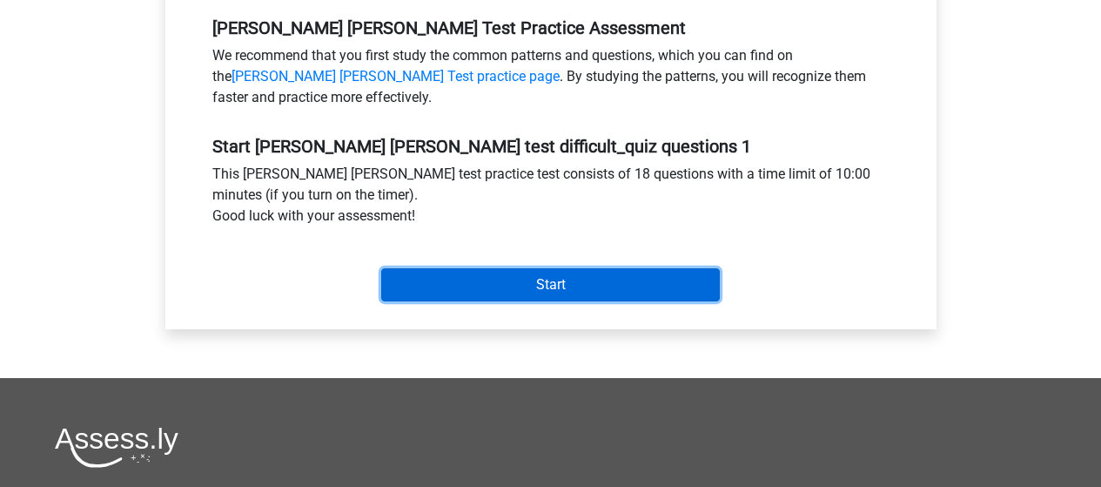
click at [417, 268] on input "Start" at bounding box center [550, 284] width 339 height 33
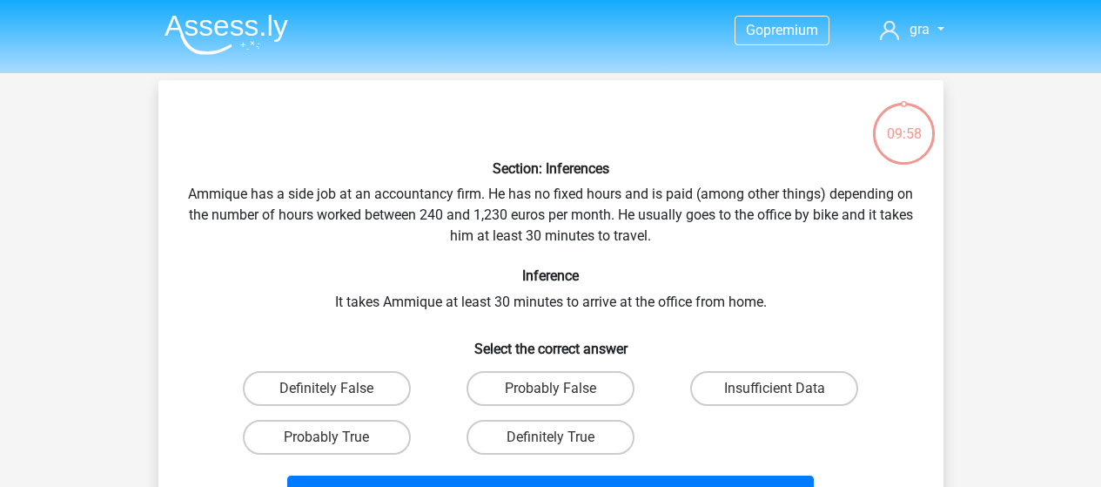
click at [417, 261] on div "Section: Inferences Ammique has a side job at an accountancy firm. He has no fi…" at bounding box center [550, 306] width 771 height 425
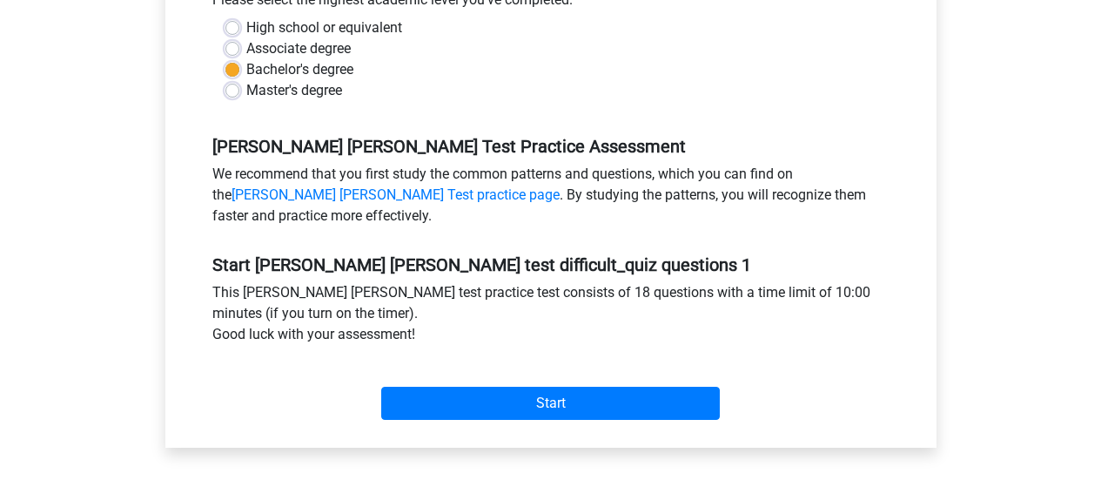
scroll to position [472, 0]
